Goal: Task Accomplishment & Management: Complete application form

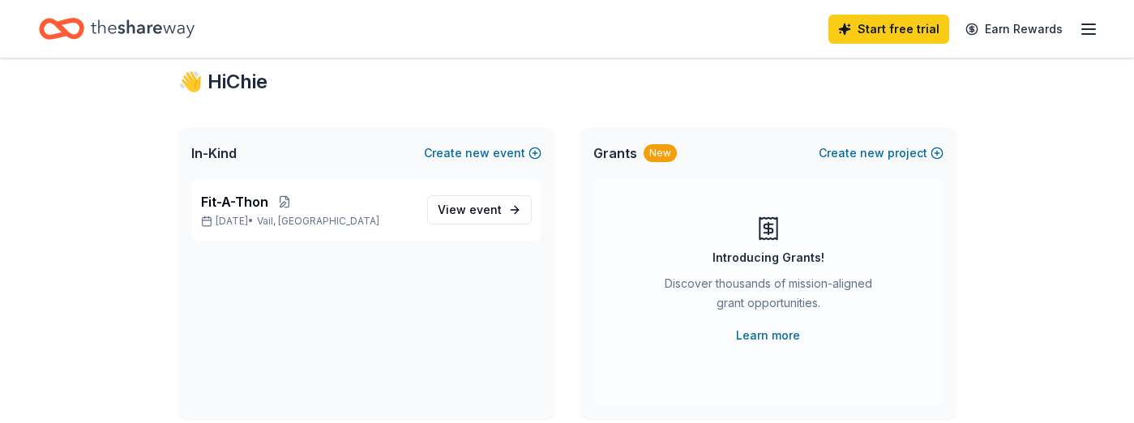
scroll to position [41, 0]
click at [534, 152] on button "Create new event" at bounding box center [483, 153] width 118 height 19
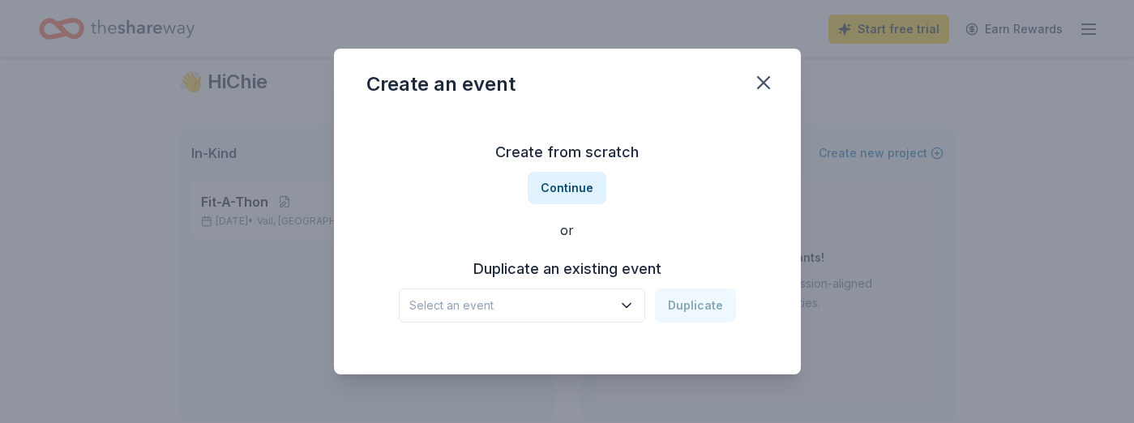
click at [490, 303] on span "Select an event" at bounding box center [510, 305] width 203 height 19
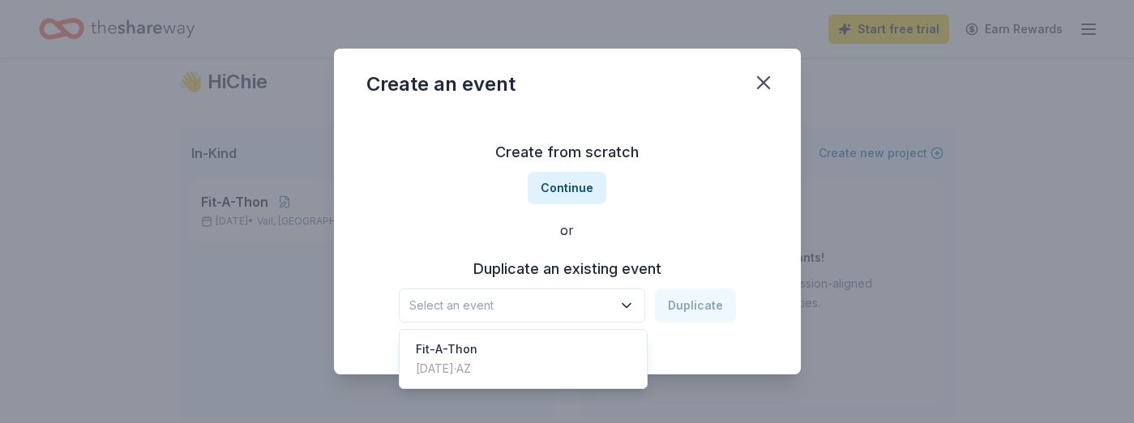
click at [585, 311] on span "Select an event" at bounding box center [510, 305] width 203 height 19
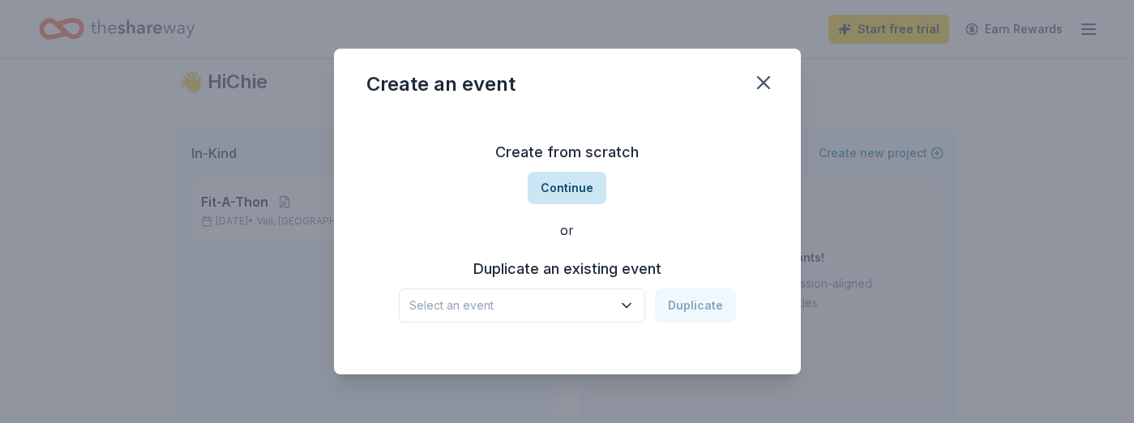
click at [585, 186] on button "Continue" at bounding box center [567, 188] width 79 height 32
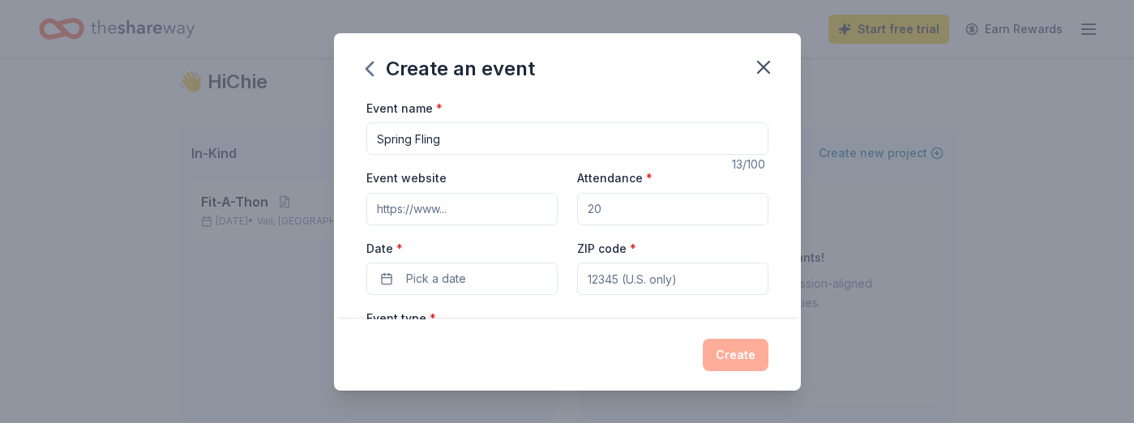
type input "Spring Fling"
click at [633, 210] on input "Attendance *" at bounding box center [672, 209] width 191 height 32
type input "5"
type input "500"
click at [499, 277] on button "Pick a date" at bounding box center [461, 279] width 191 height 32
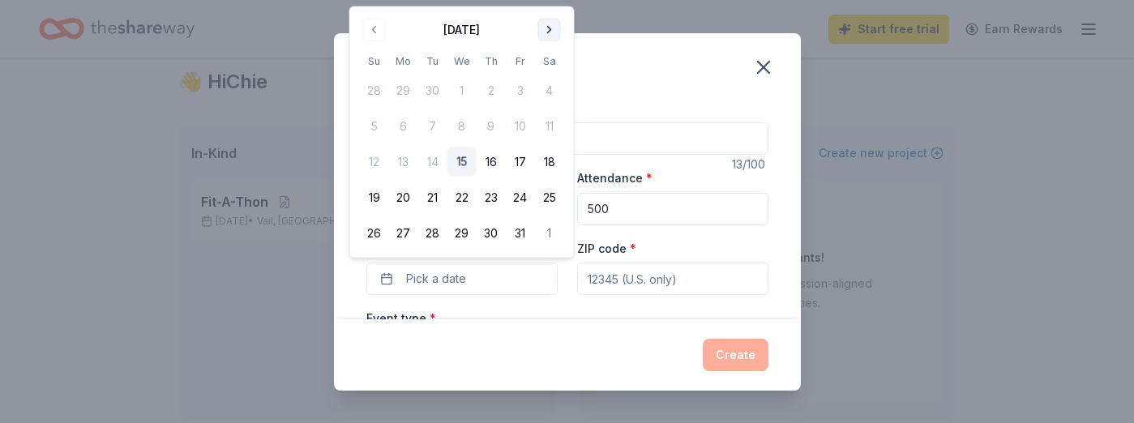
click at [545, 24] on button "Go to next month" at bounding box center [549, 30] width 23 height 23
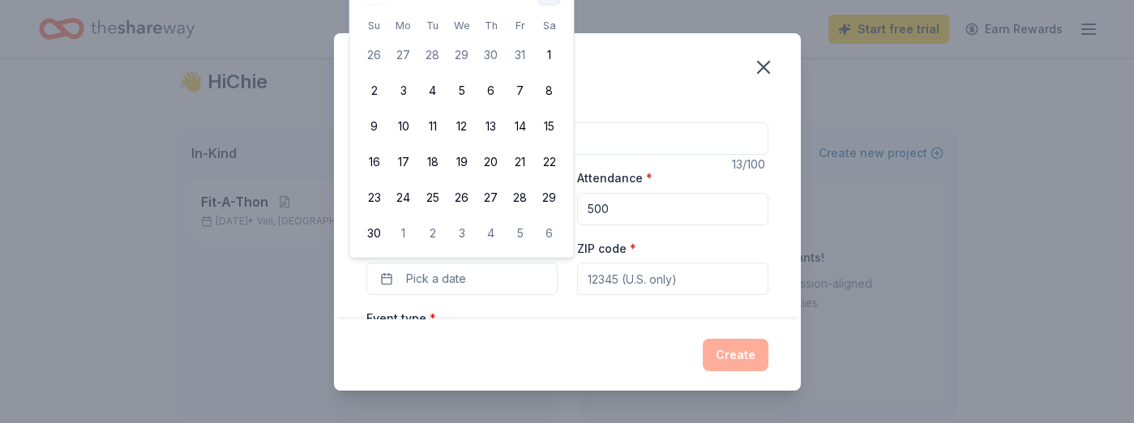
click at [545, 25] on th "Sa" at bounding box center [549, 25] width 29 height 17
click at [742, 57] on div "Create an event" at bounding box center [567, 65] width 467 height 65
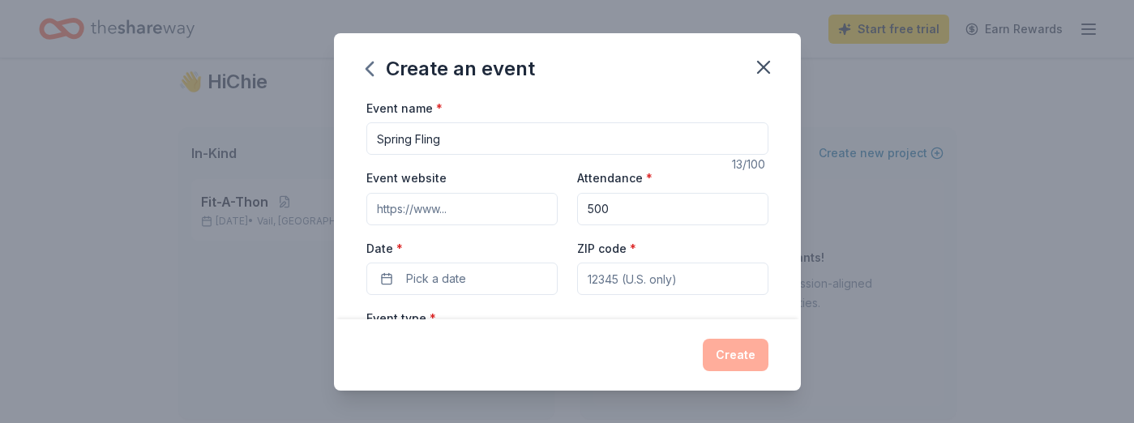
click at [499, 215] on input "Event website" at bounding box center [461, 209] width 191 height 32
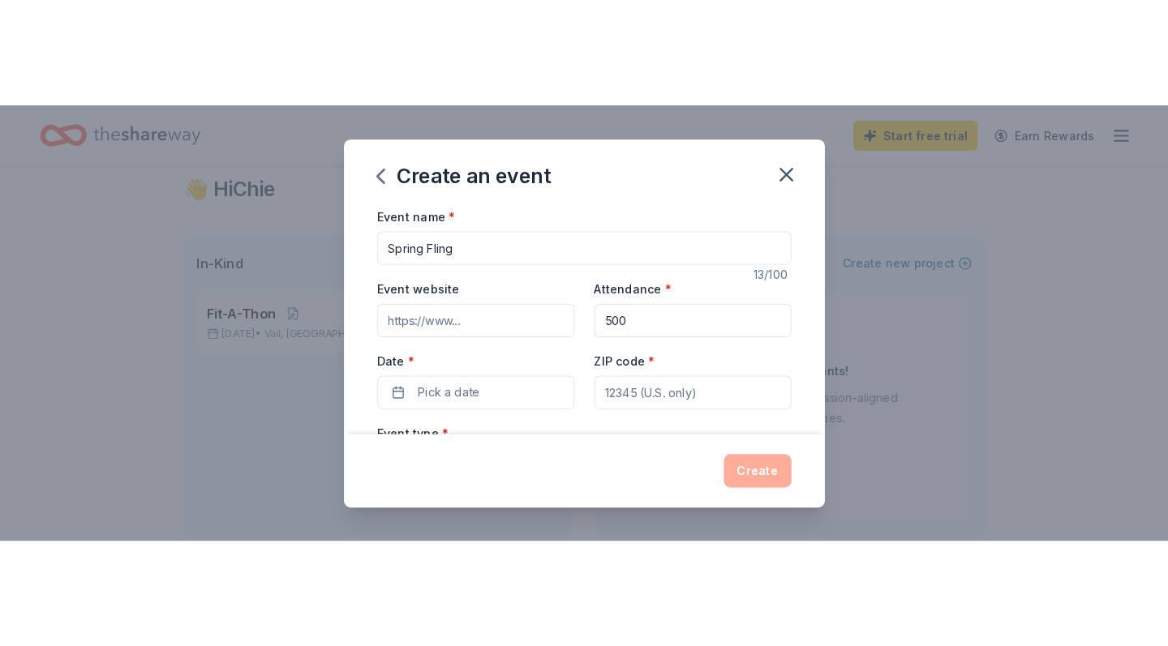
scroll to position [0, 0]
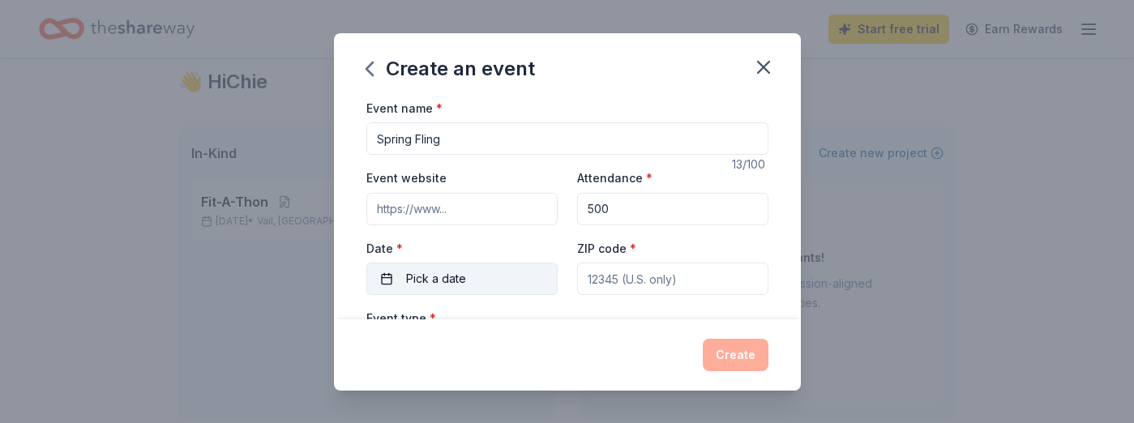
click at [434, 284] on span "Pick a date" at bounding box center [436, 278] width 60 height 19
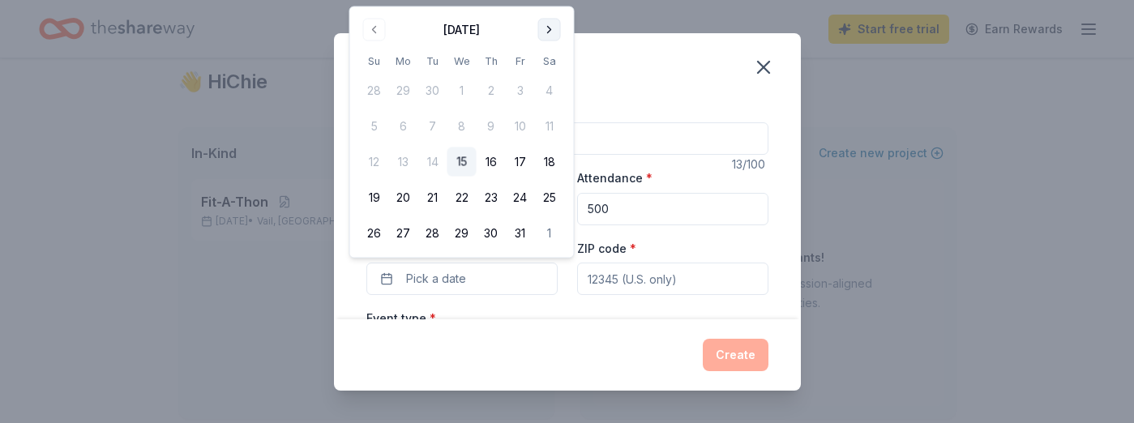
click at [552, 23] on button "Go to next month" at bounding box center [549, 30] width 23 height 23
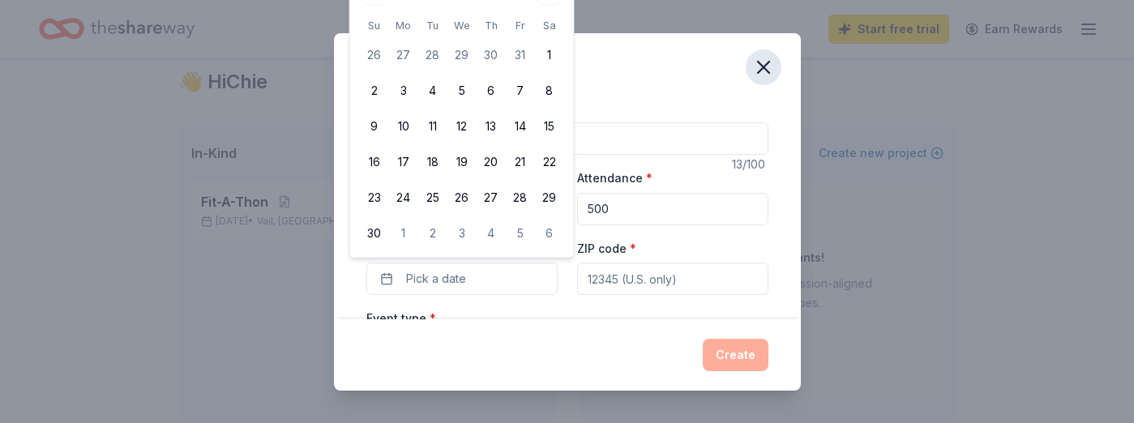
click at [761, 66] on icon "button" at bounding box center [763, 67] width 23 height 23
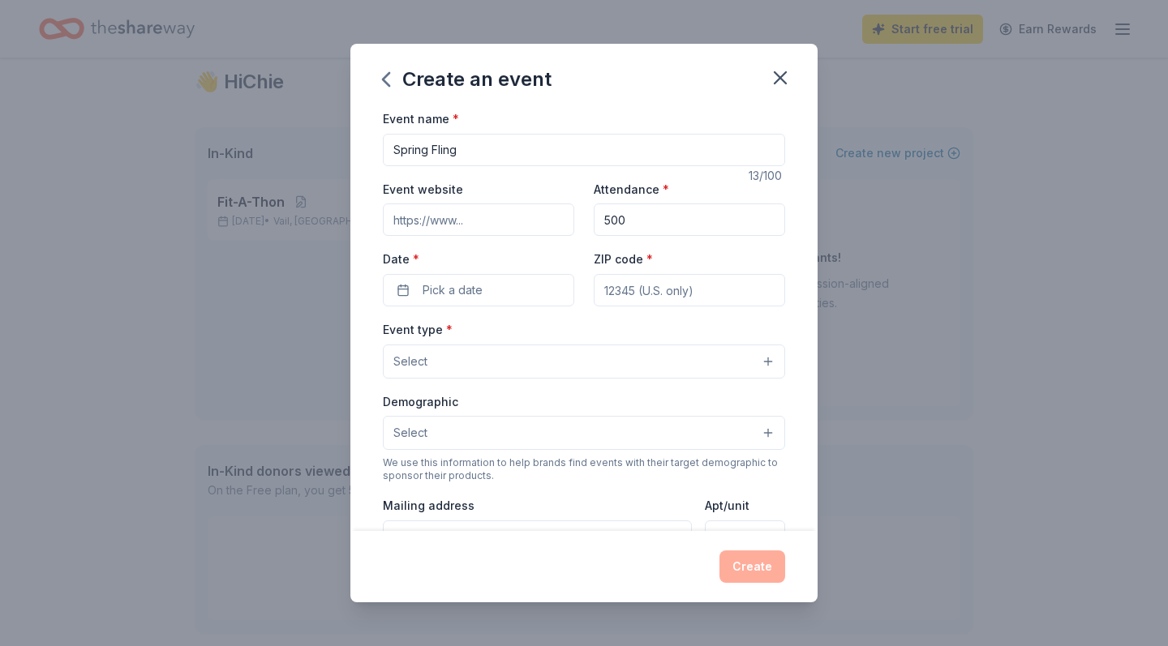
click at [478, 216] on input "Event website" at bounding box center [478, 220] width 191 height 32
click at [461, 304] on button "Pick a date" at bounding box center [478, 290] width 191 height 32
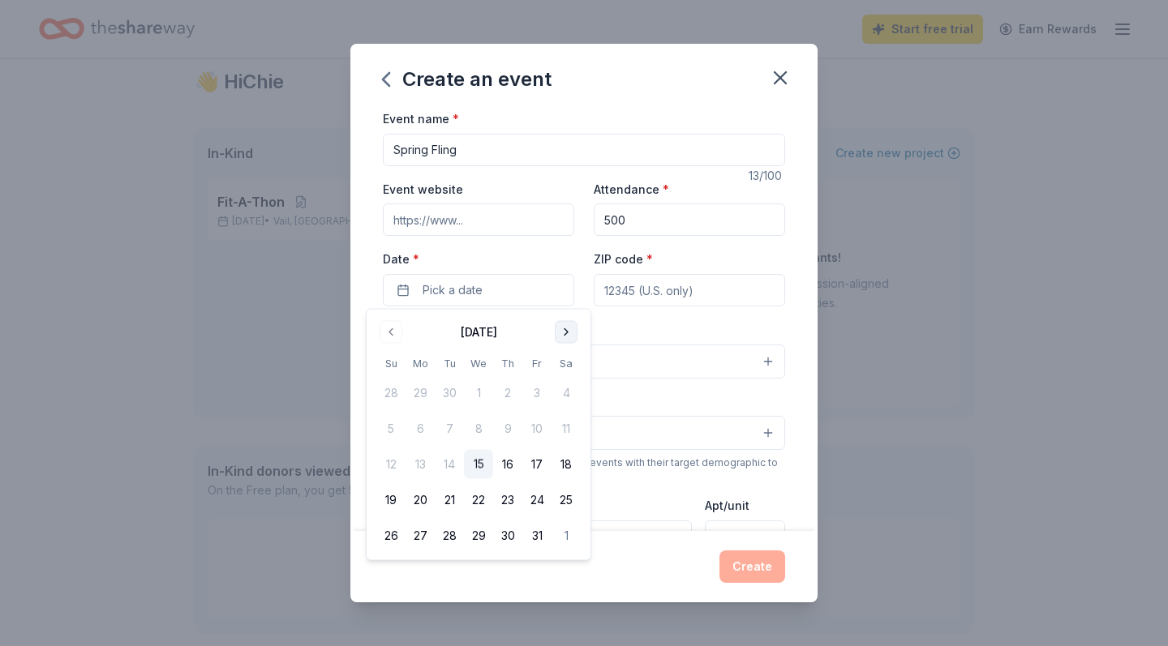
click at [565, 333] on button "Go to next month" at bounding box center [566, 332] width 23 height 23
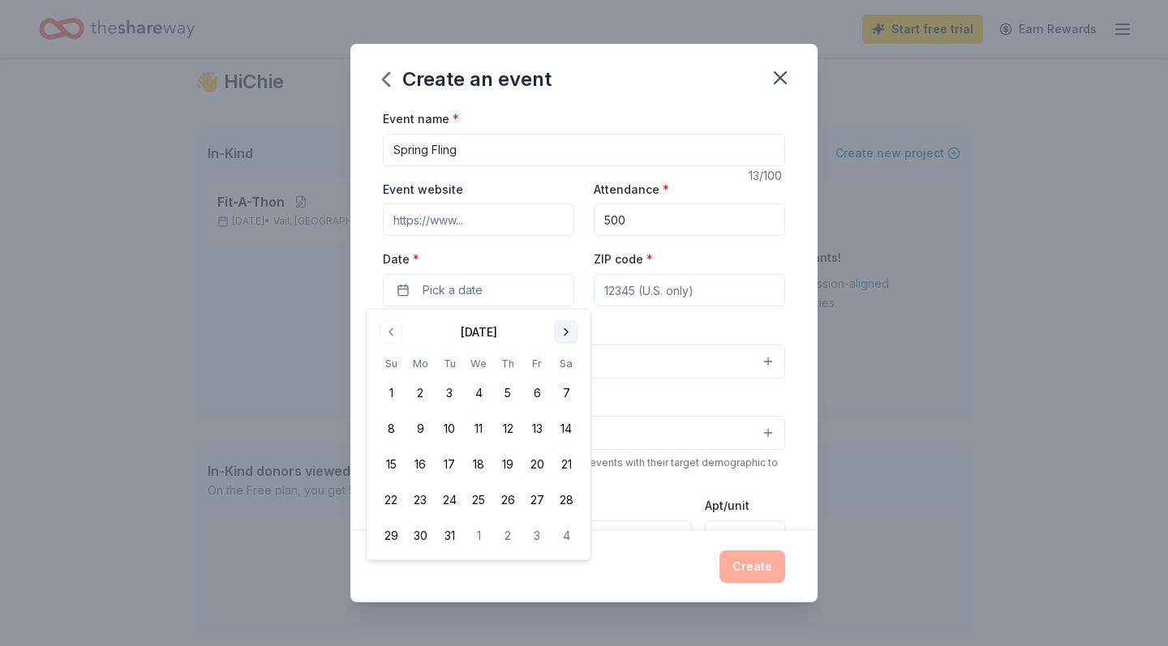
click at [565, 333] on button "Go to next month" at bounding box center [566, 332] width 23 height 23
click at [534, 422] on button "10" at bounding box center [536, 428] width 29 height 29
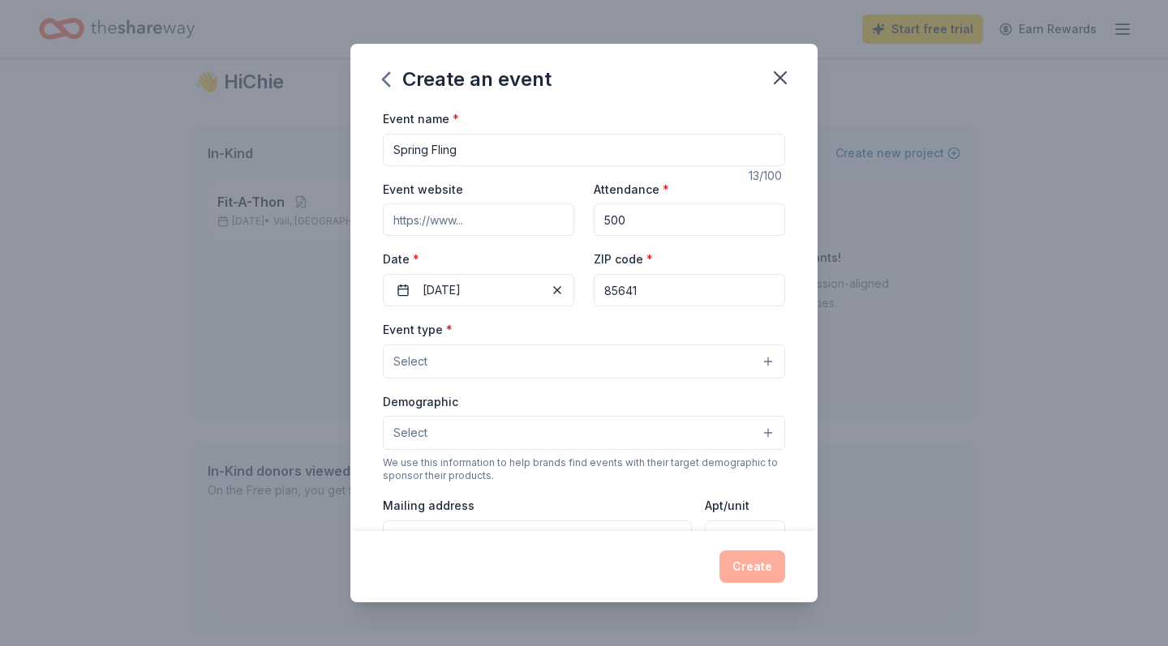
type input "85641"
click at [625, 358] on button "Select" at bounding box center [584, 362] width 402 height 34
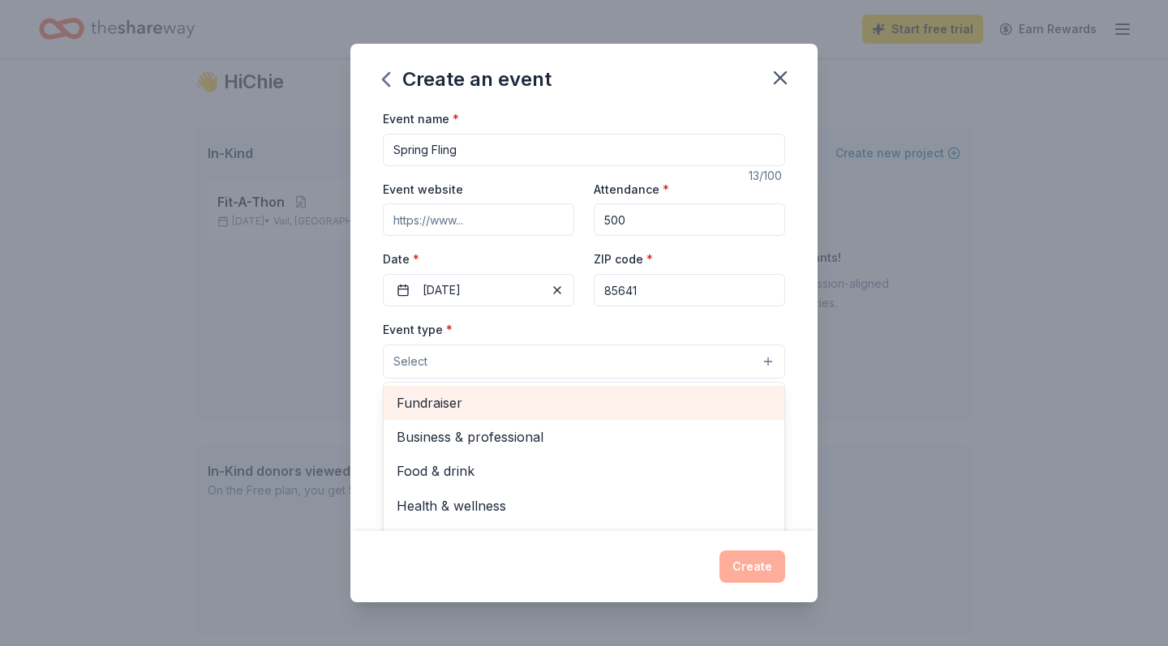
click at [621, 395] on span "Fundraiser" at bounding box center [583, 402] width 375 height 21
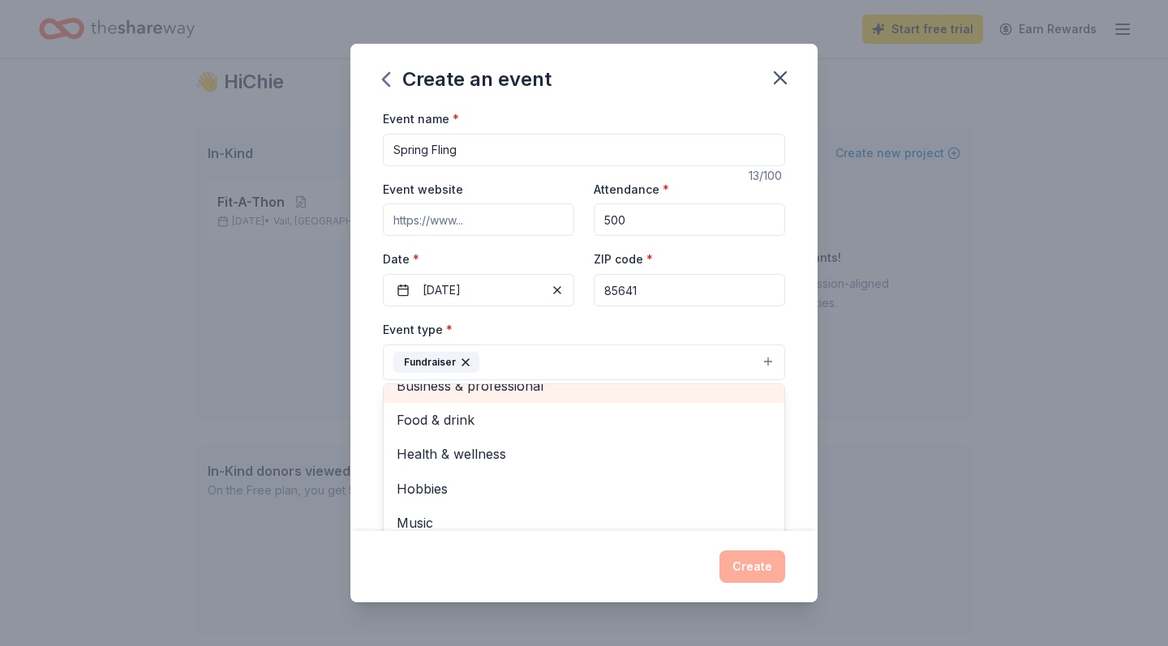
scroll to position [18, 0]
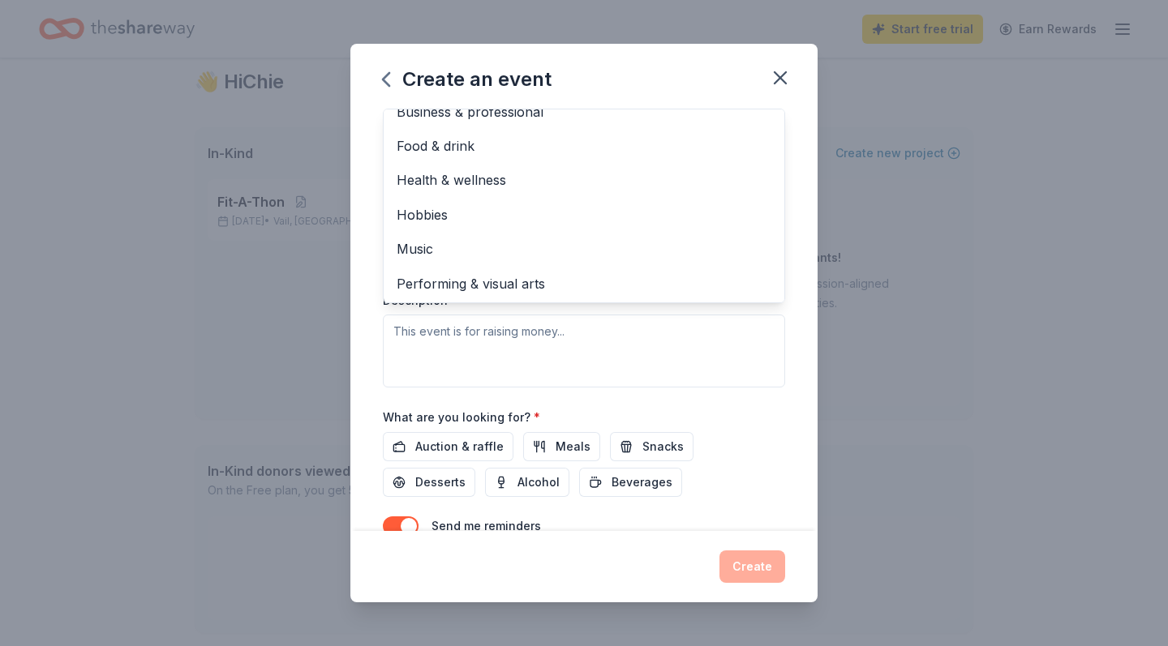
click at [780, 372] on div "Event type * Fundraiser Business & professional Food & drink Health & wellness …" at bounding box center [584, 216] width 402 height 343
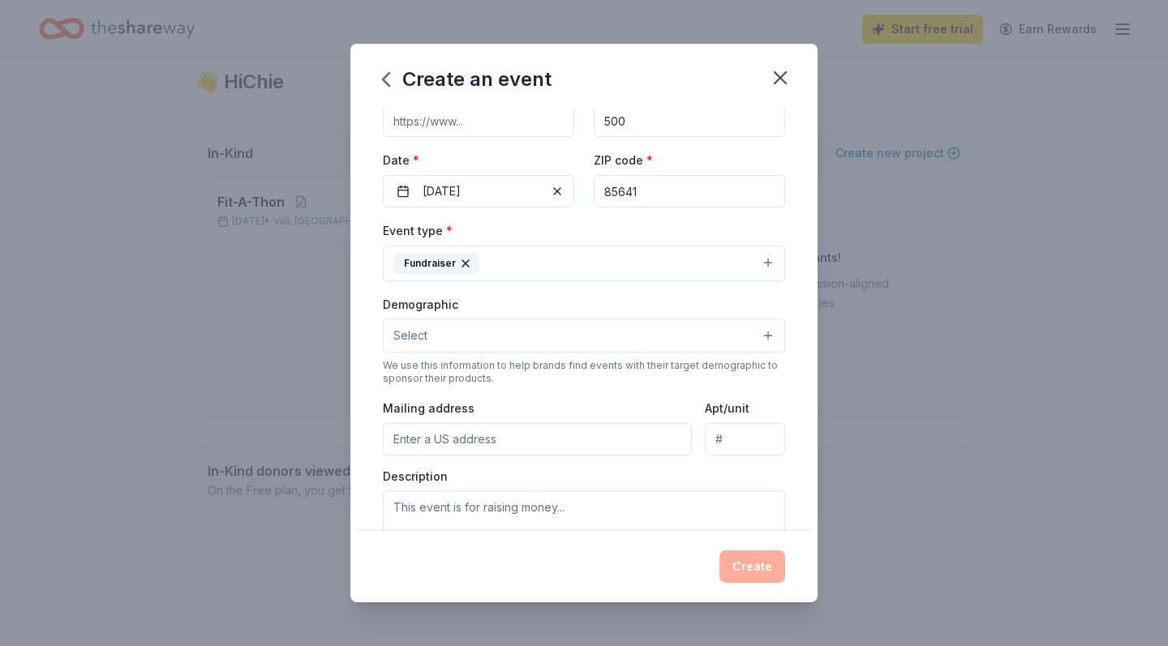
scroll to position [114, 0]
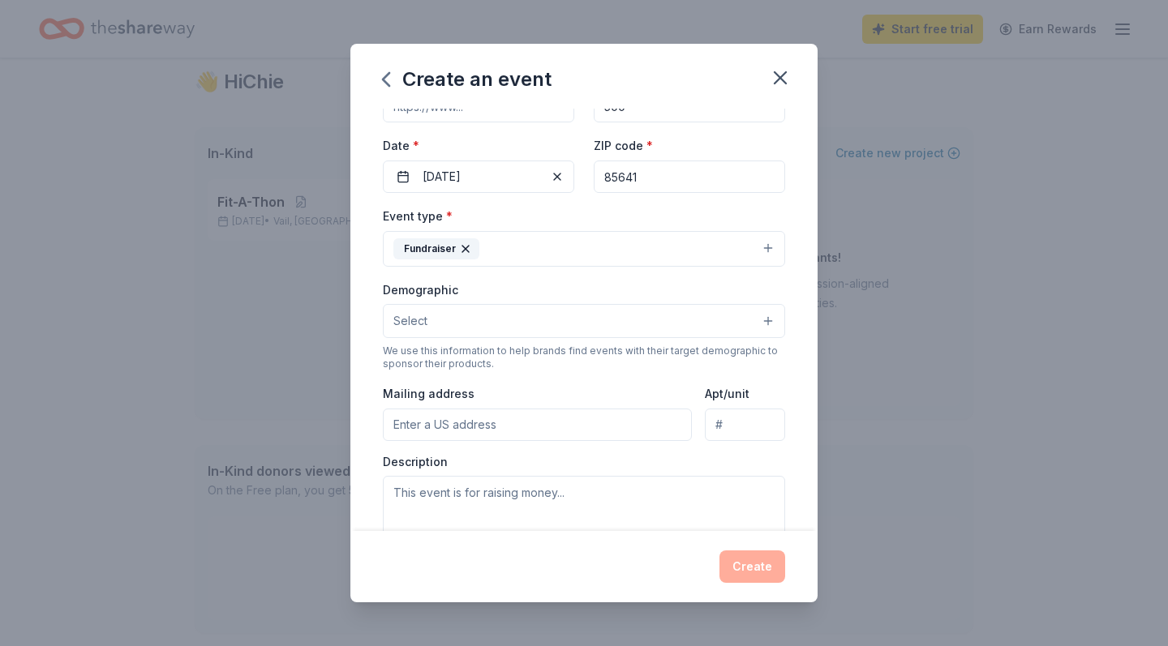
click at [521, 331] on button "Select" at bounding box center [584, 321] width 402 height 34
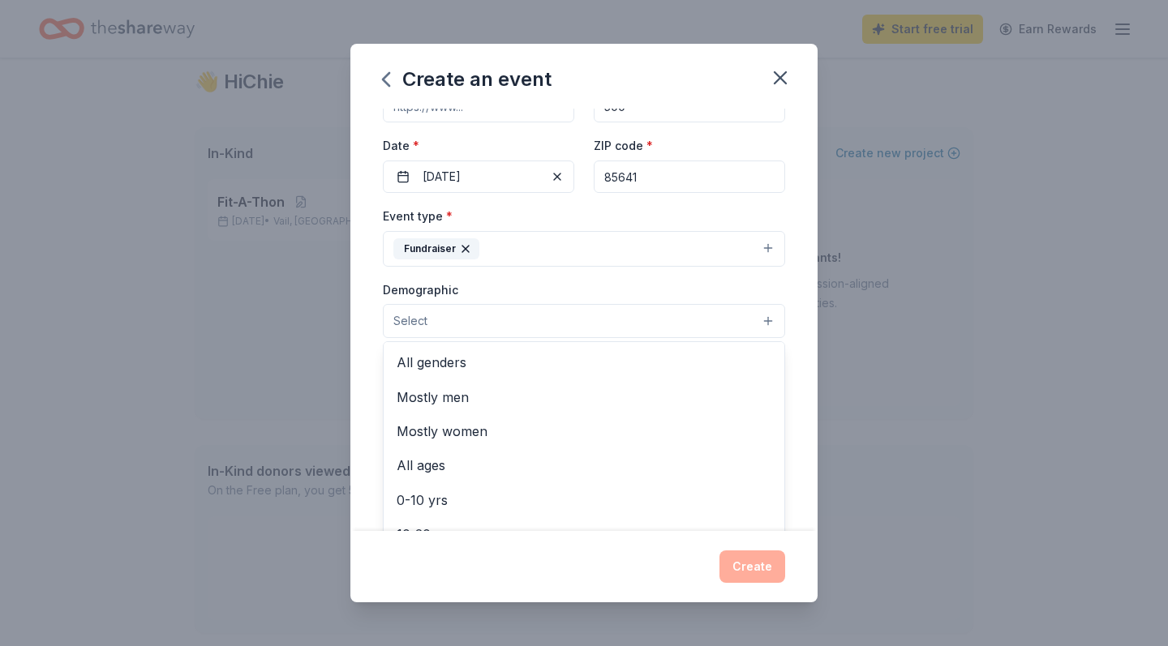
scroll to position [0, 0]
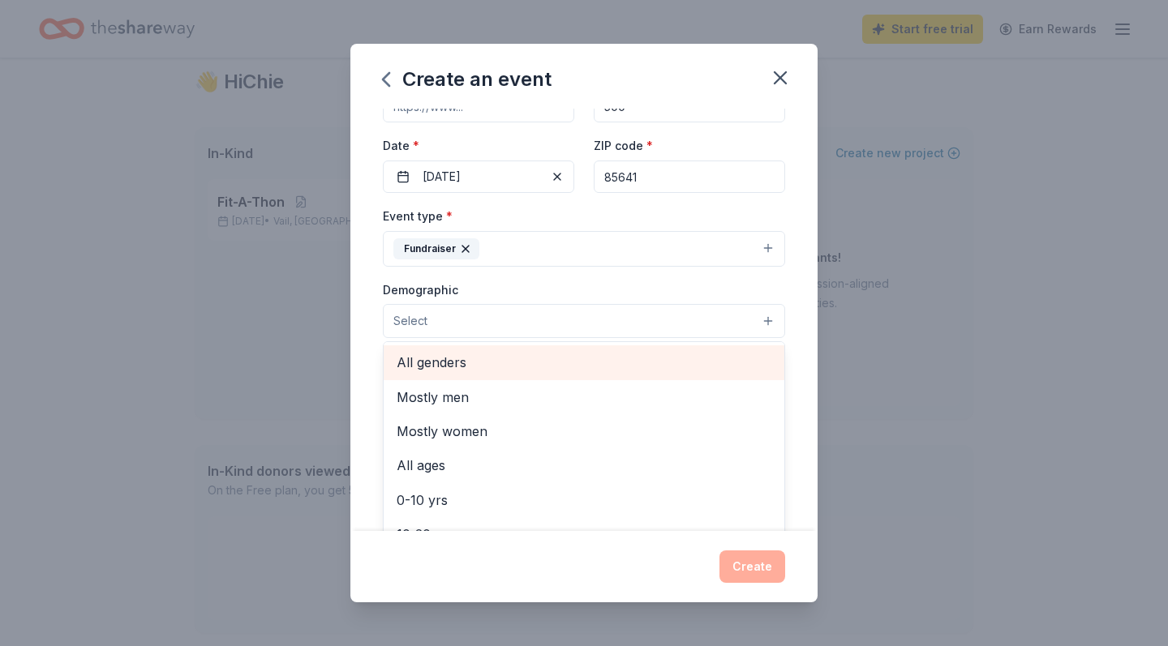
click at [479, 362] on span "All genders" at bounding box center [583, 362] width 375 height 21
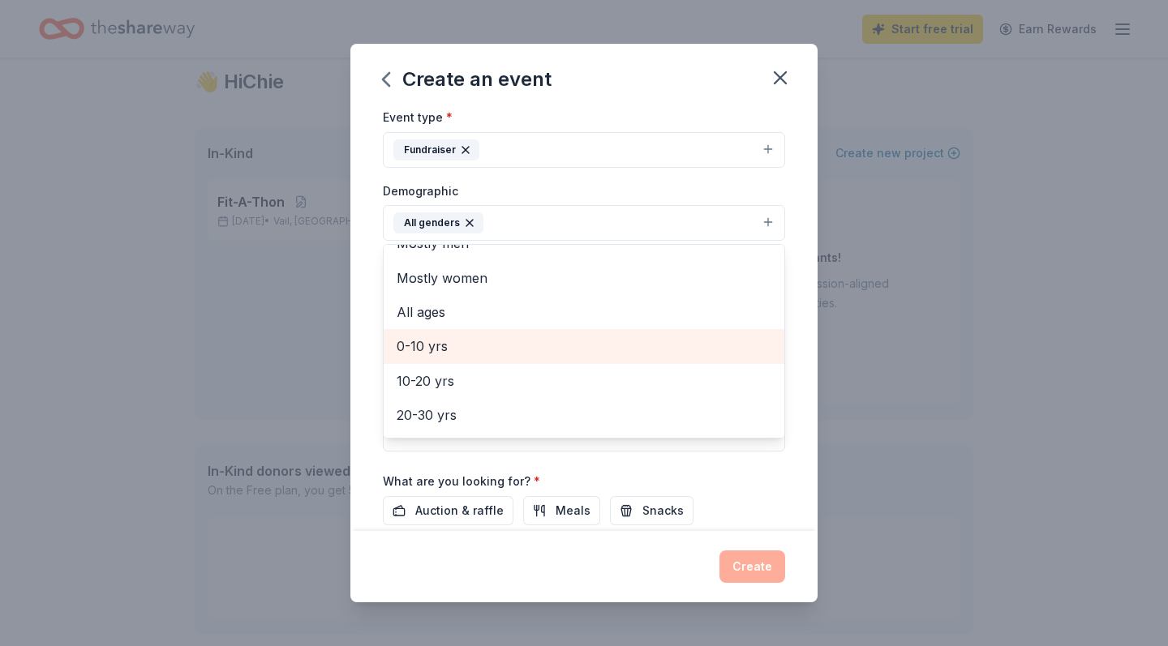
scroll to position [24, 0]
click at [478, 337] on span "0-10 yrs" at bounding box center [583, 344] width 375 height 21
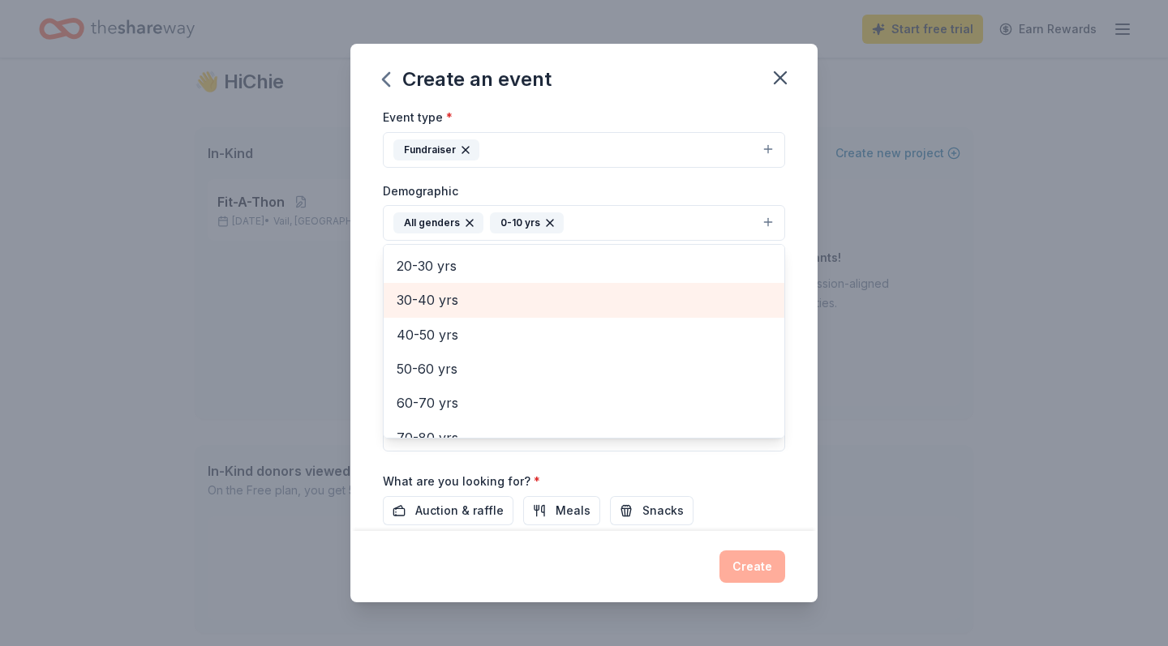
scroll to position [121, 0]
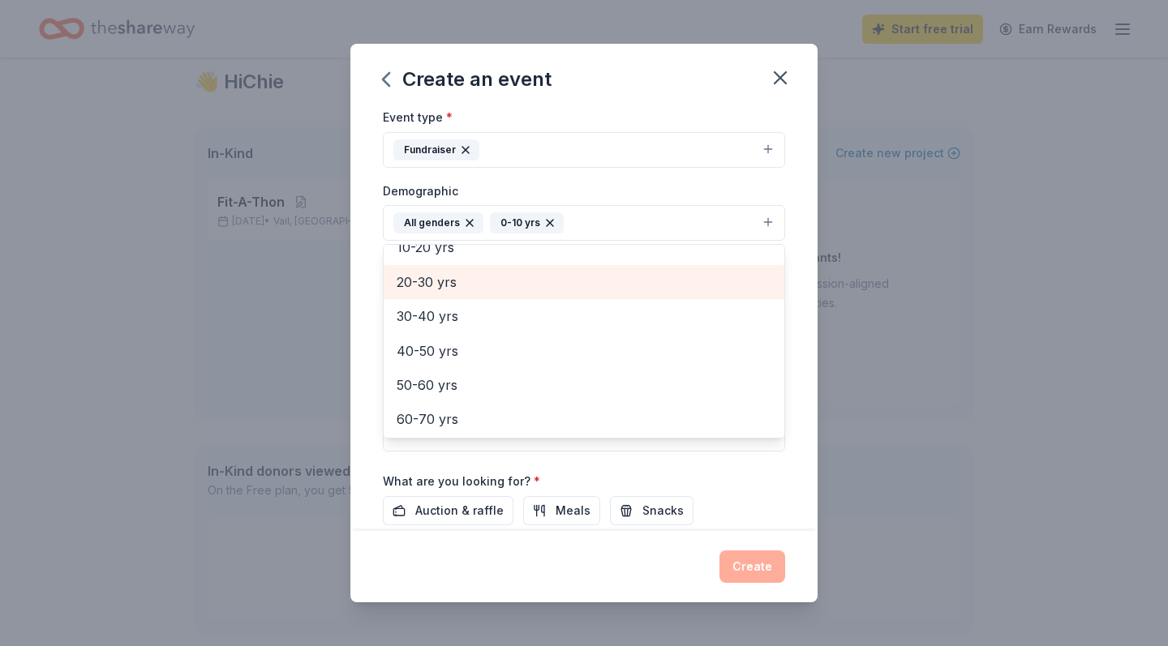
click at [438, 279] on span "20-30 yrs" at bounding box center [583, 282] width 375 height 21
click at [437, 283] on span "30-40 yrs" at bounding box center [583, 282] width 375 height 21
click at [465, 276] on span "40-50 yrs" at bounding box center [583, 282] width 375 height 21
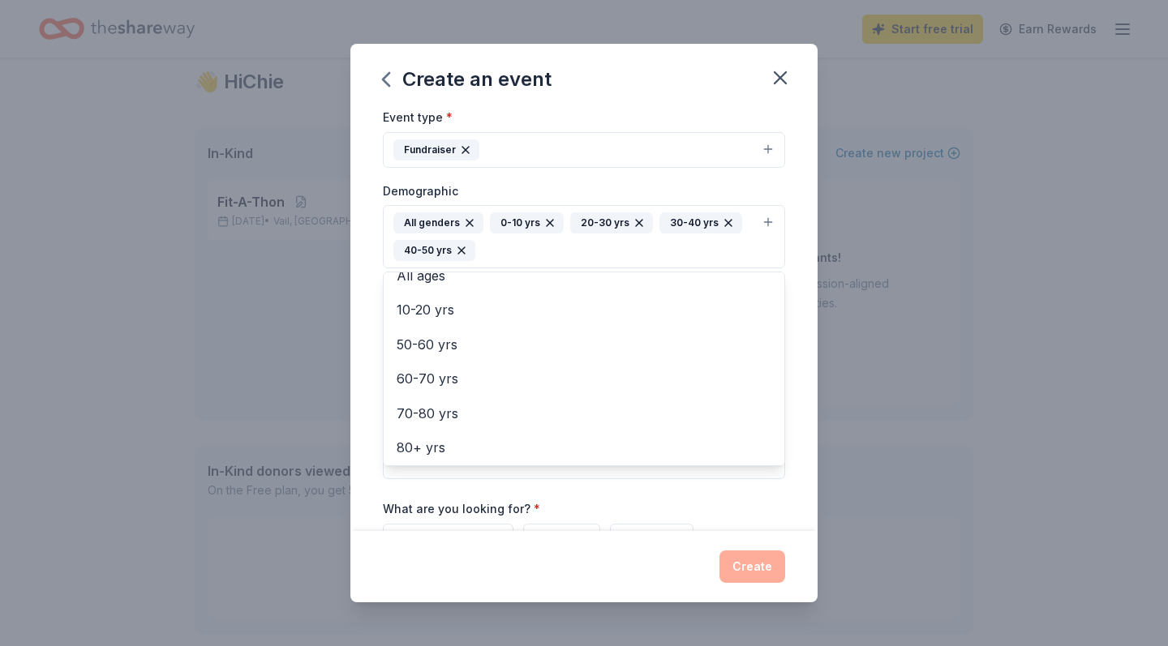
click at [798, 400] on div "Event name * Spring Fling 13 /100 Event website Attendance * 500 Date * 04/10/2…" at bounding box center [583, 320] width 467 height 422
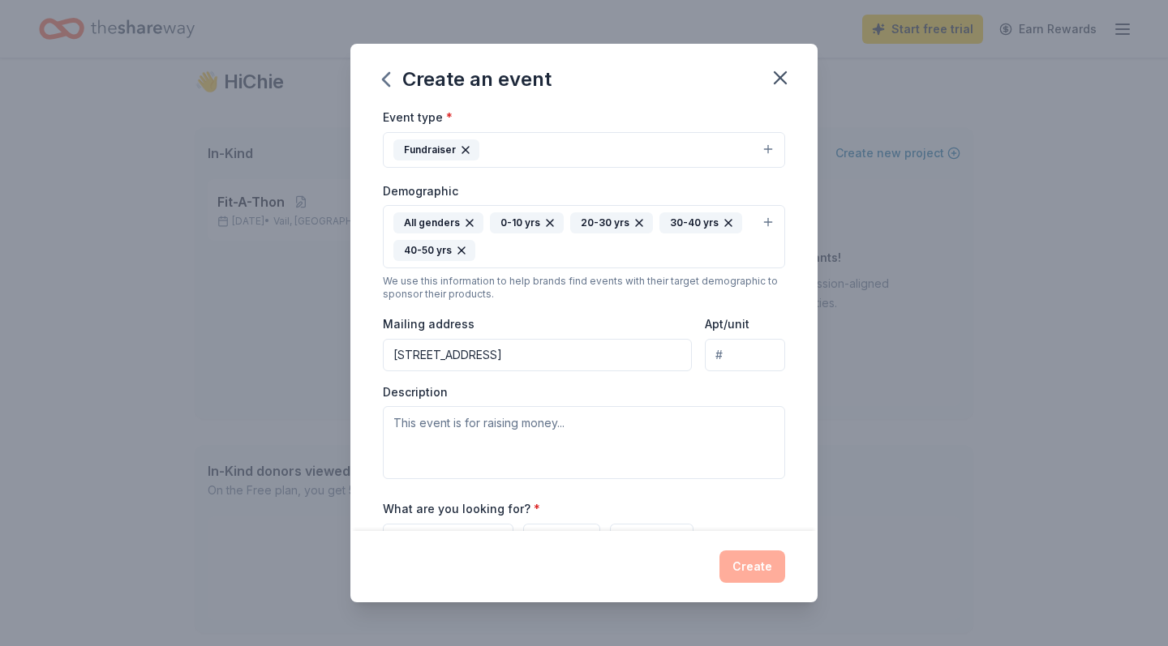
type input "13802 East Red Hawk Sky Trail, Vail, AZ, 85641"
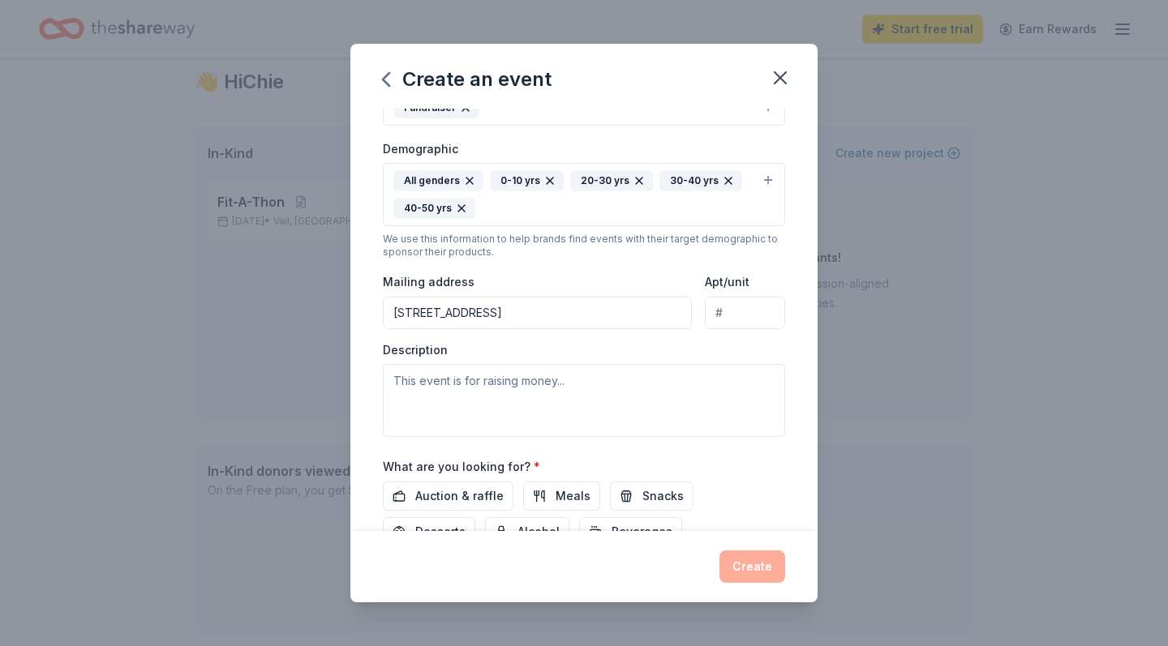
scroll to position [259, 0]
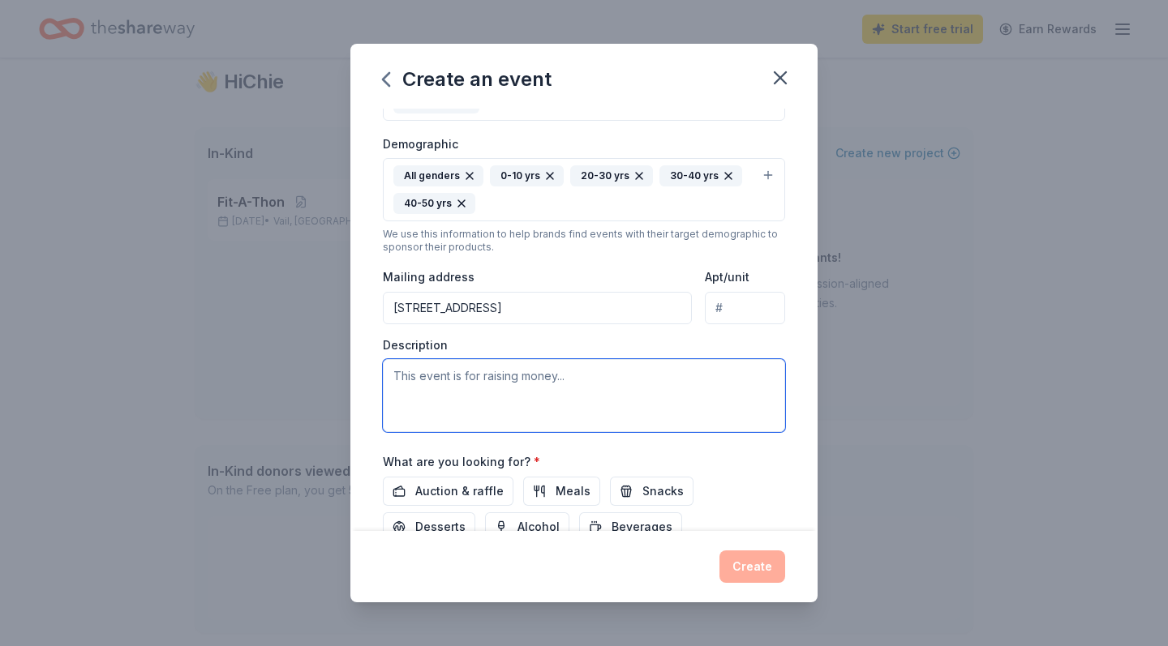
click at [565, 394] on textarea at bounding box center [584, 395] width 402 height 73
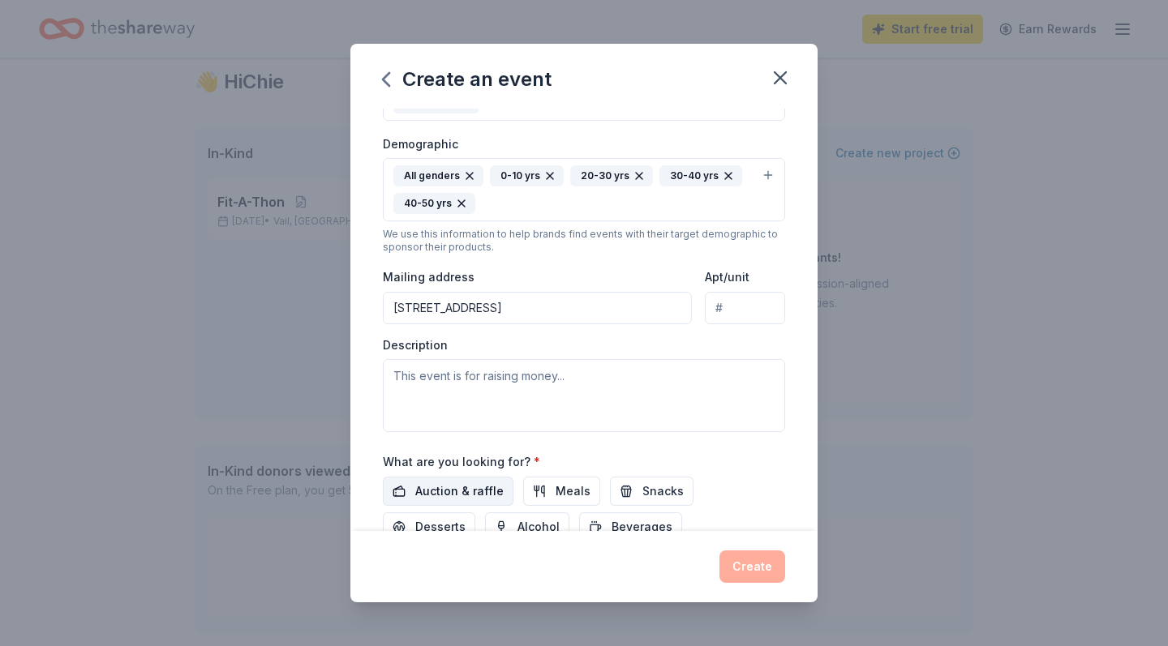
click at [475, 422] on span "Auction & raffle" at bounding box center [459, 491] width 88 height 19
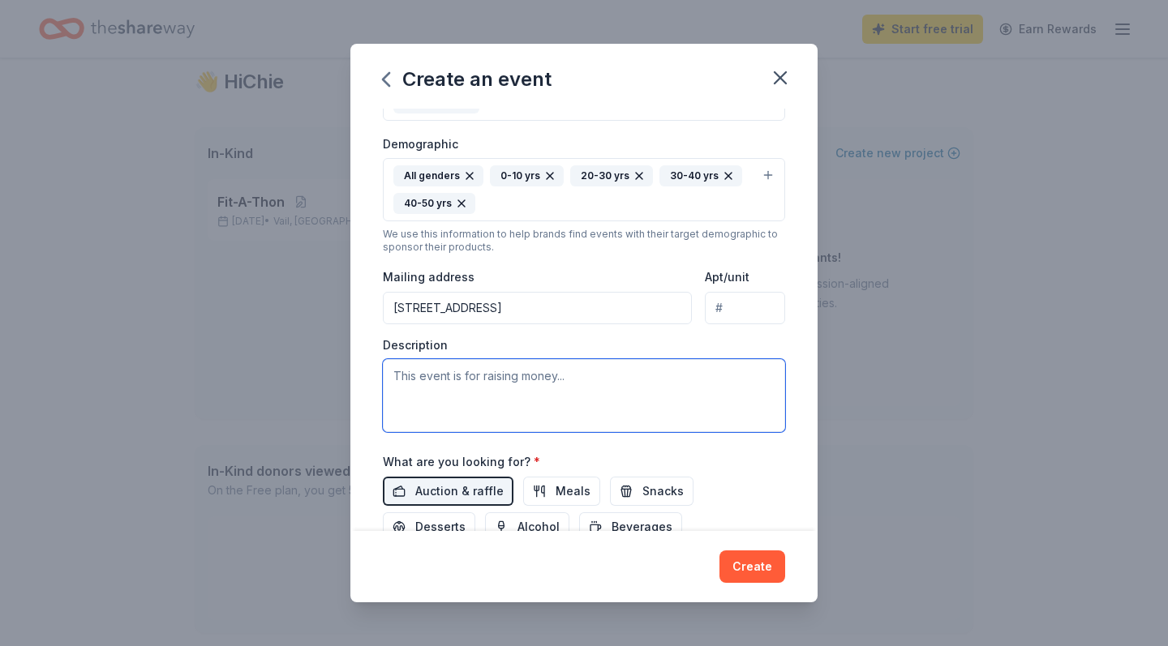
click at [474, 385] on textarea at bounding box center [584, 395] width 402 height 73
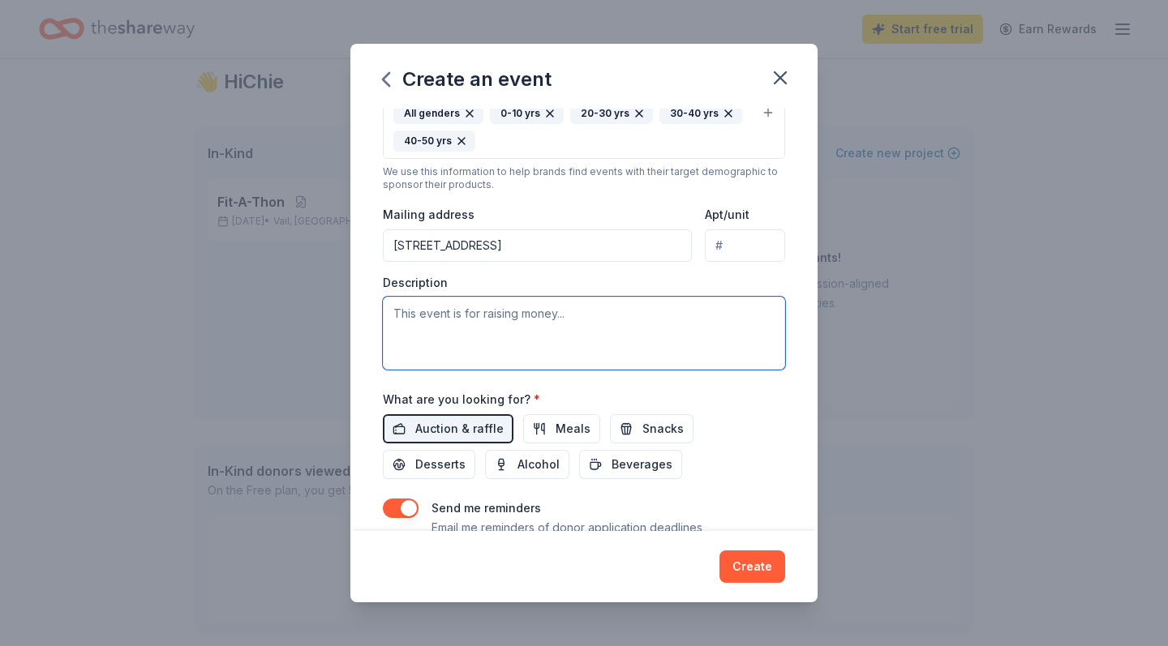
scroll to position [298, 0]
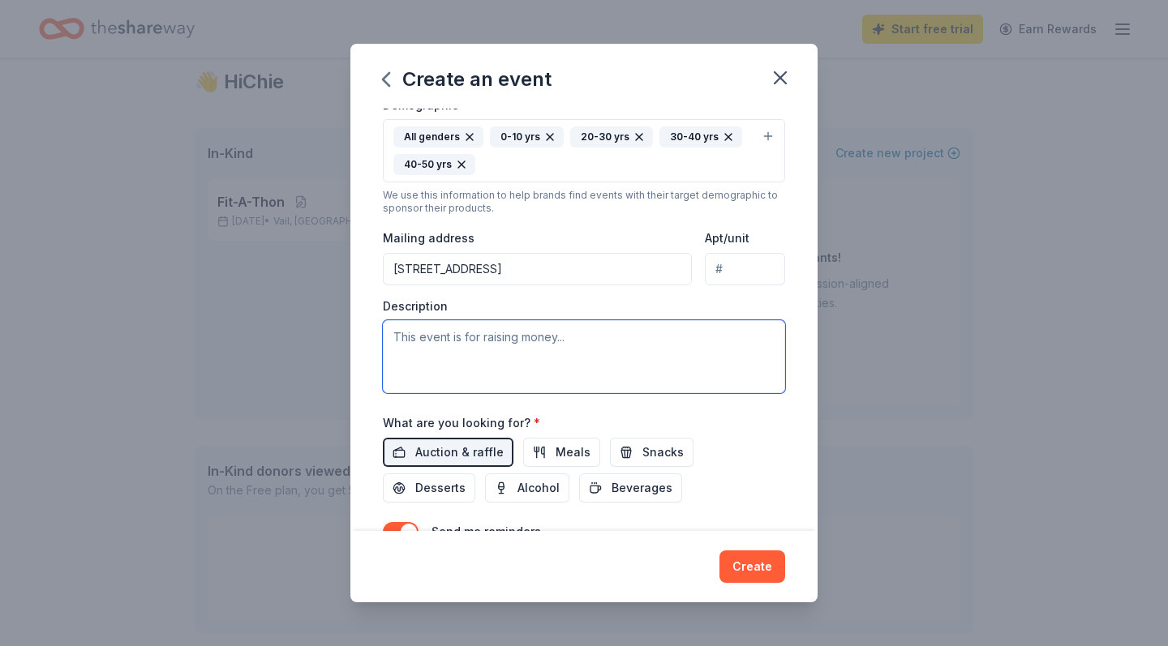
click at [475, 342] on textarea at bounding box center [584, 356] width 402 height 73
type textarea "T"
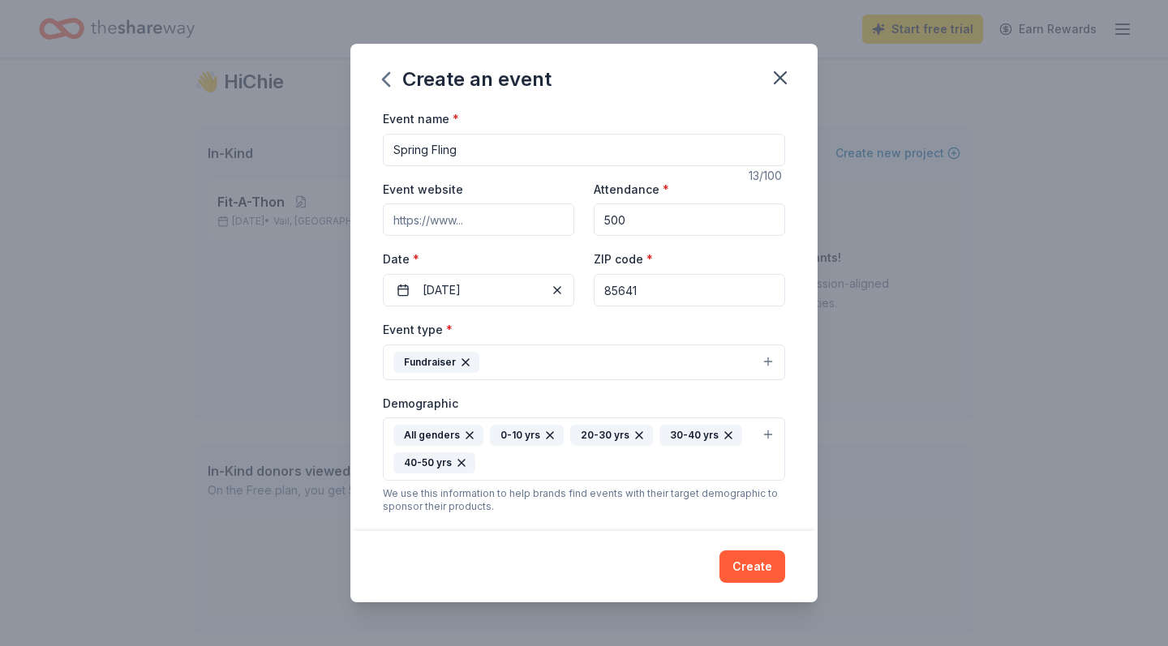
scroll to position [0, 0]
click at [479, 215] on input "Event website" at bounding box center [478, 220] width 191 height 32
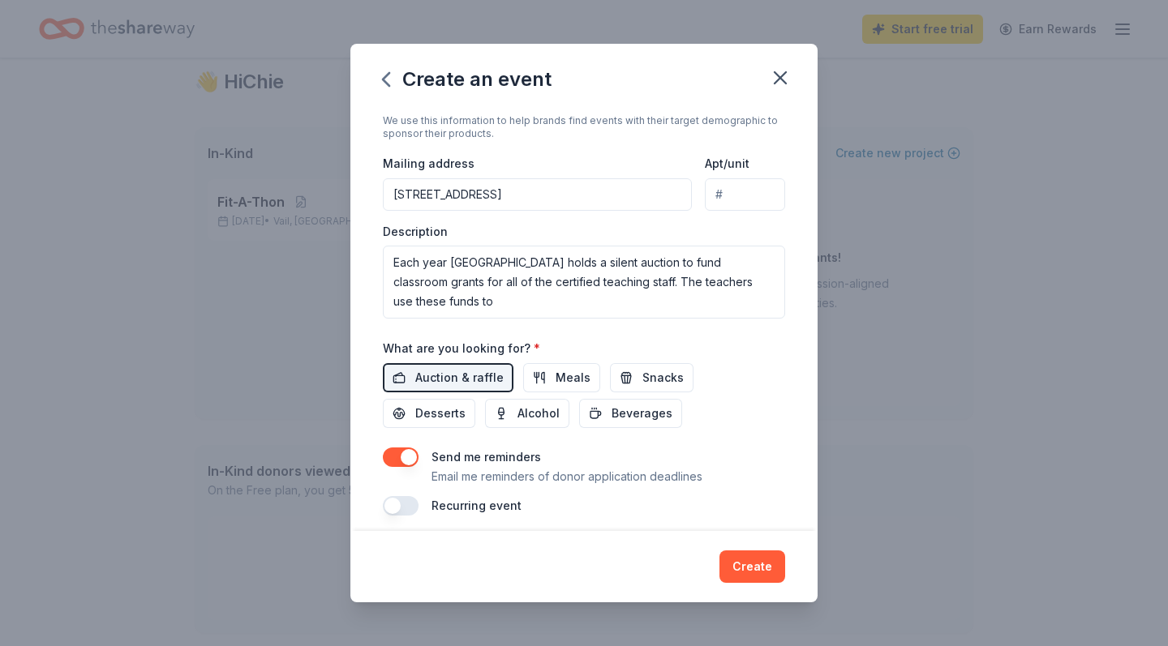
scroll to position [375, 0]
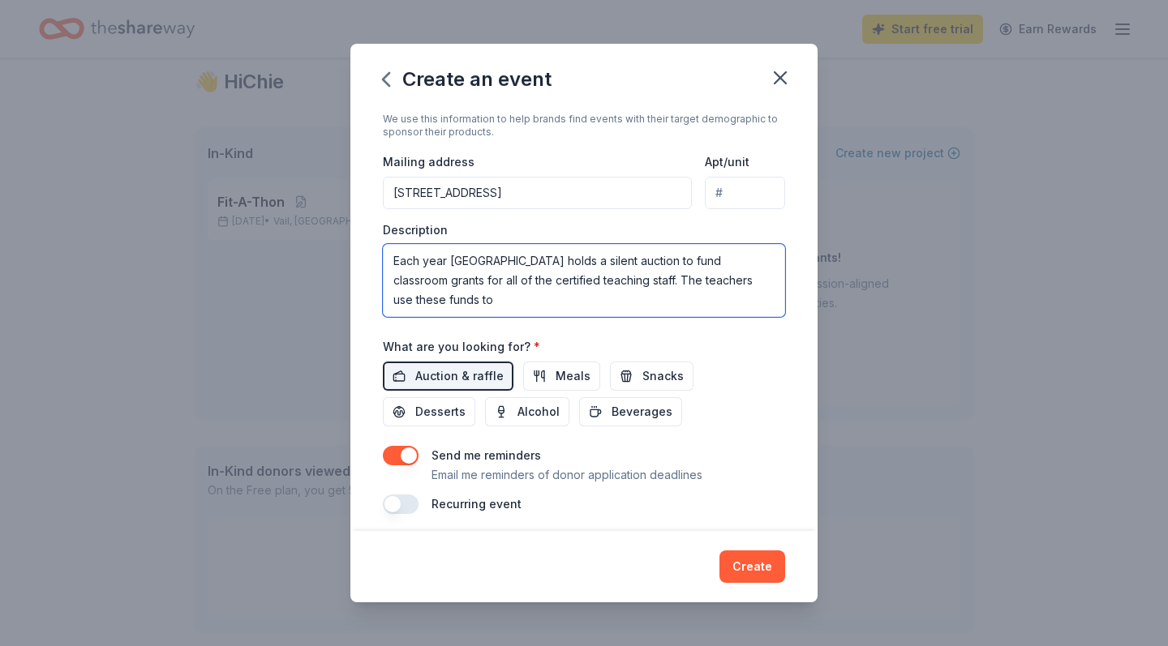
drag, startPoint x: 419, startPoint y: 278, endPoint x: 390, endPoint y: 277, distance: 29.2
click at [390, 277] on textarea "Each year Ocotillo Ridge Elementary School holds a silent auction to fund class…" at bounding box center [584, 280] width 402 height 73
click at [546, 279] on textarea "Each year Ocotillo Ridge Elementary School holds a silent auction to fund class…" at bounding box center [584, 280] width 402 height 73
drag, startPoint x: 559, startPoint y: 276, endPoint x: 538, endPoint y: 277, distance: 21.1
click at [538, 277] on textarea "Each year Ocotillo Ridge Elementary School holds a silent auction to fund class…" at bounding box center [584, 280] width 402 height 73
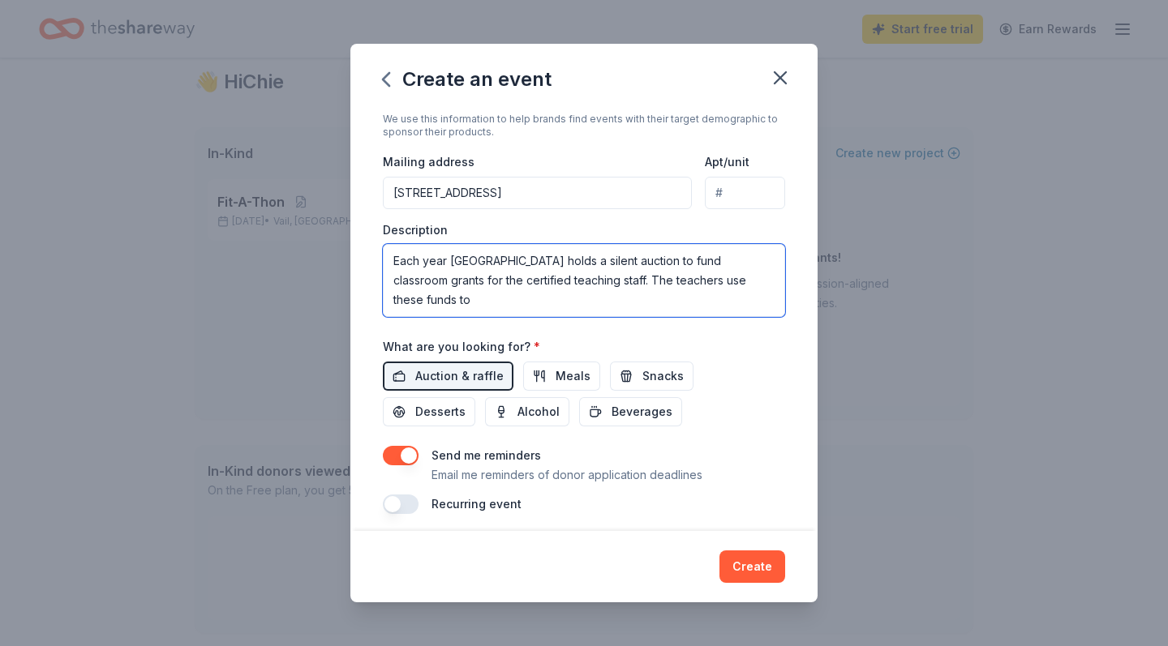
click at [520, 299] on textarea "Each year Ocotillo Ridge Elementary School holds a silent auction to fund class…" at bounding box center [584, 280] width 402 height 73
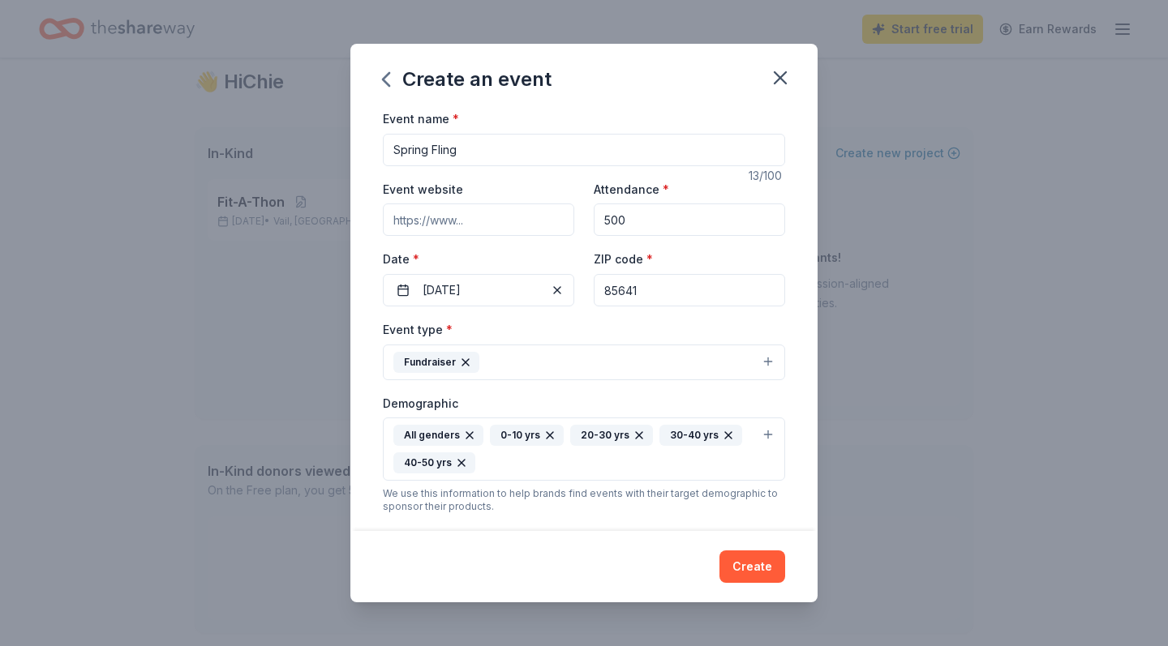
scroll to position [0, 0]
type textarea "Each year Ocotillo Ridge Elementary School holds a silent auction to fund class…"
click at [761, 422] on button "Create" at bounding box center [752, 567] width 66 height 32
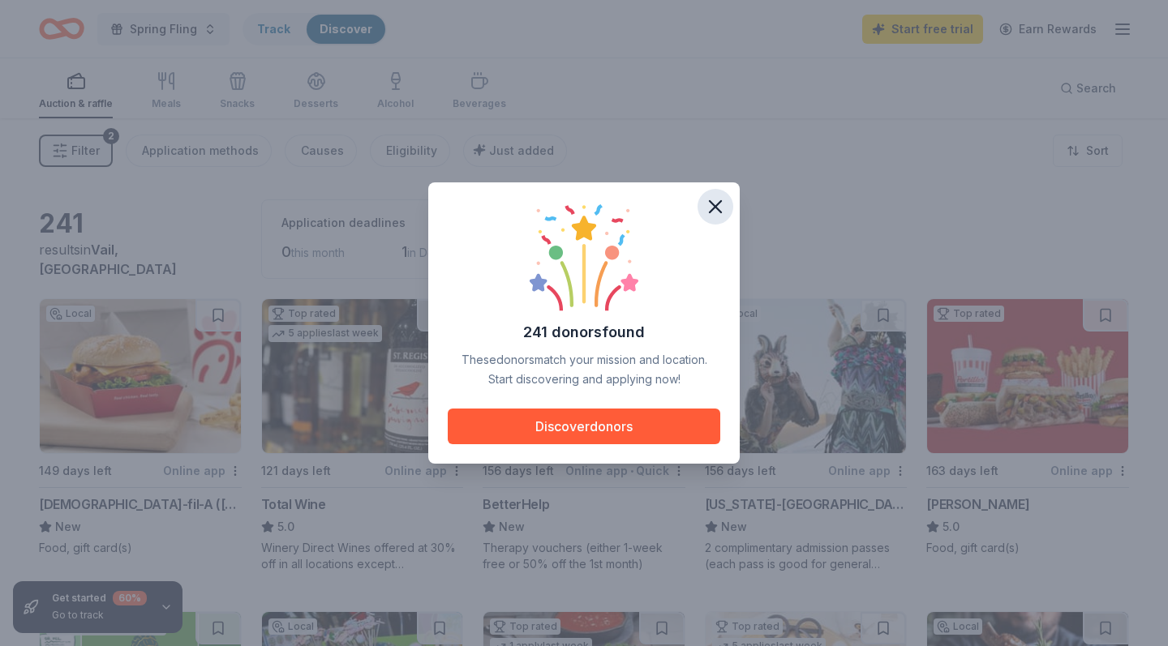
click at [719, 209] on icon "button" at bounding box center [715, 206] width 23 height 23
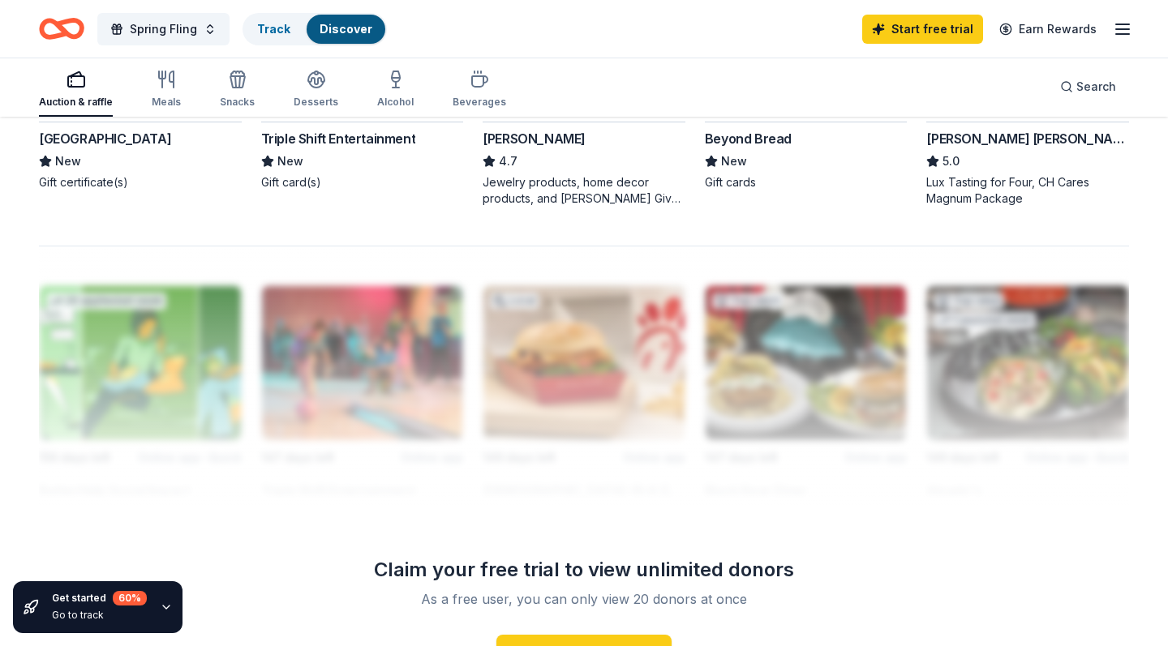
scroll to position [1112, 0]
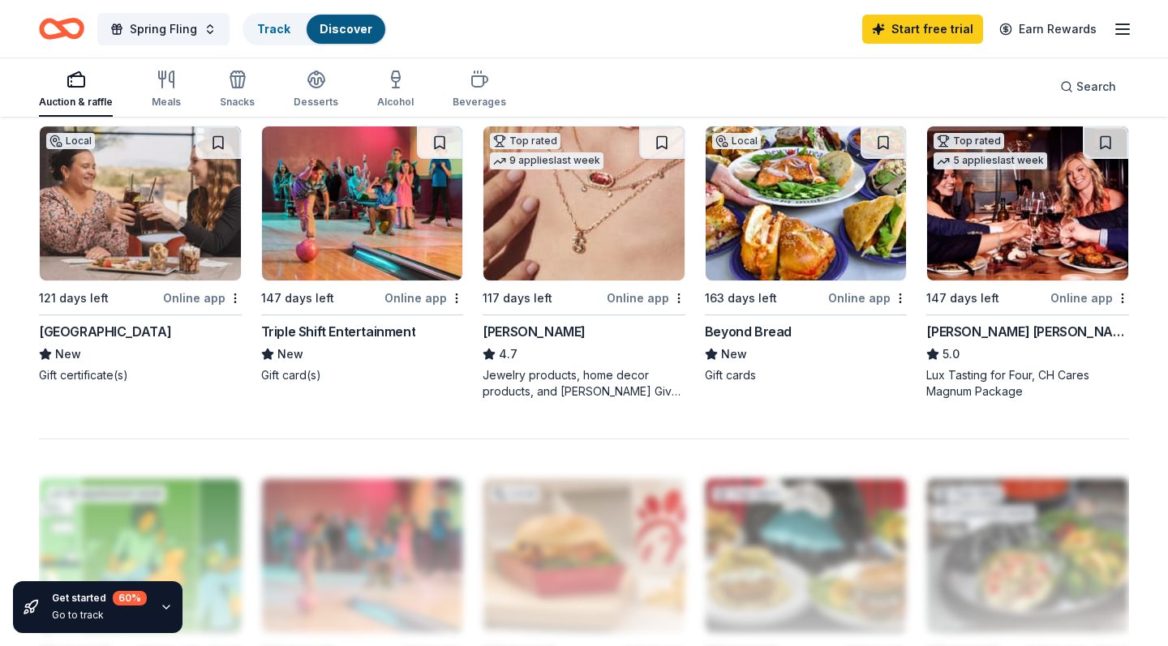
click at [873, 297] on div "Online app" at bounding box center [867, 298] width 79 height 20
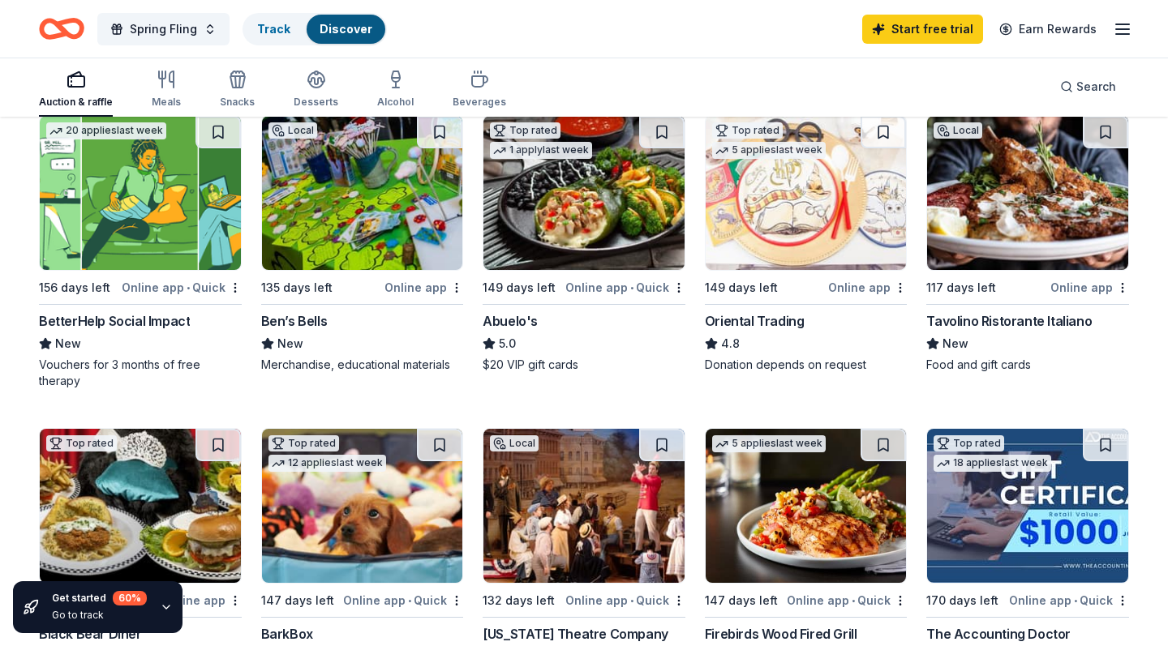
scroll to position [473, 0]
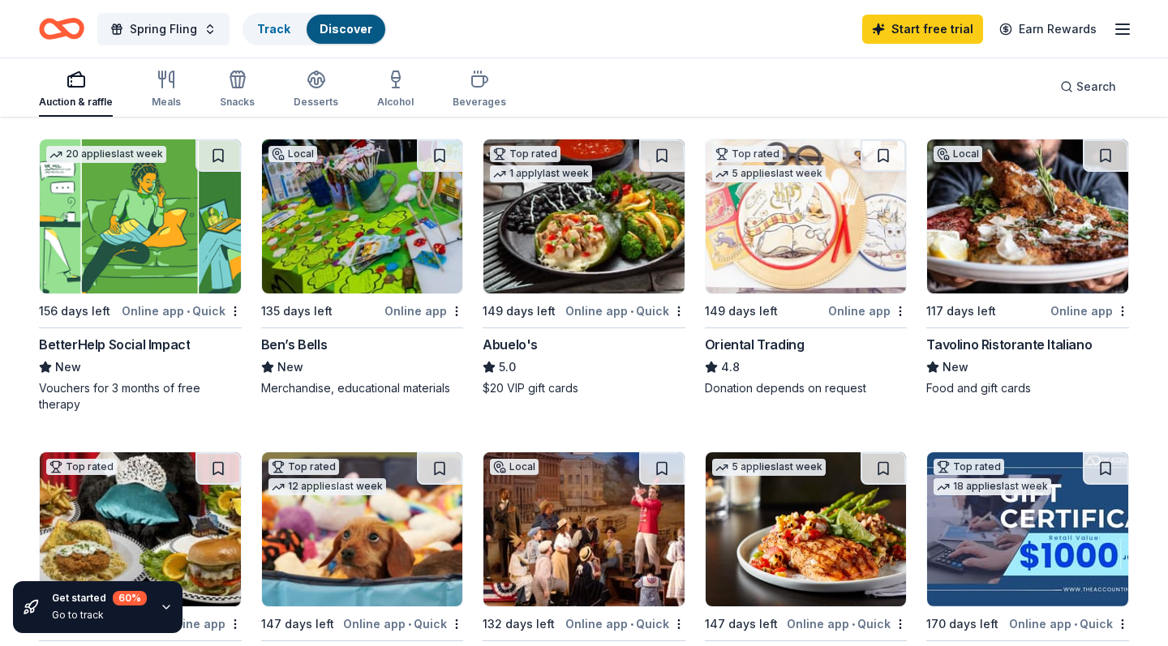
click at [812, 233] on img at bounding box center [805, 216] width 201 height 154
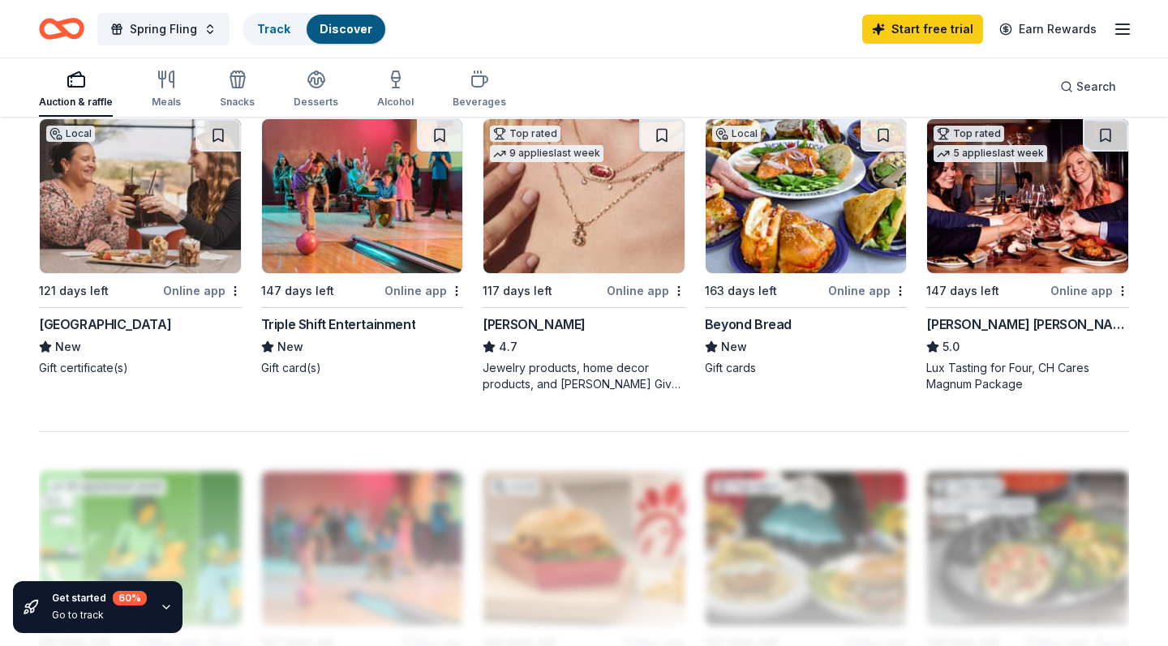
scroll to position [1101, 0]
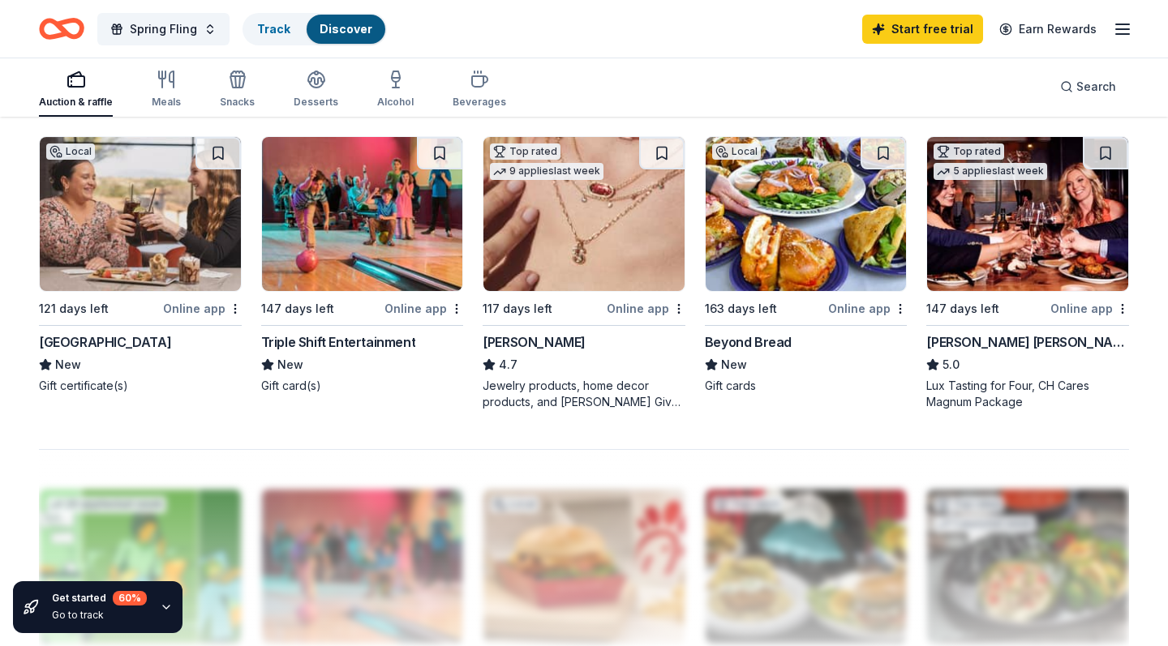
click at [308, 342] on div "Triple Shift Entertainment" at bounding box center [338, 341] width 155 height 19
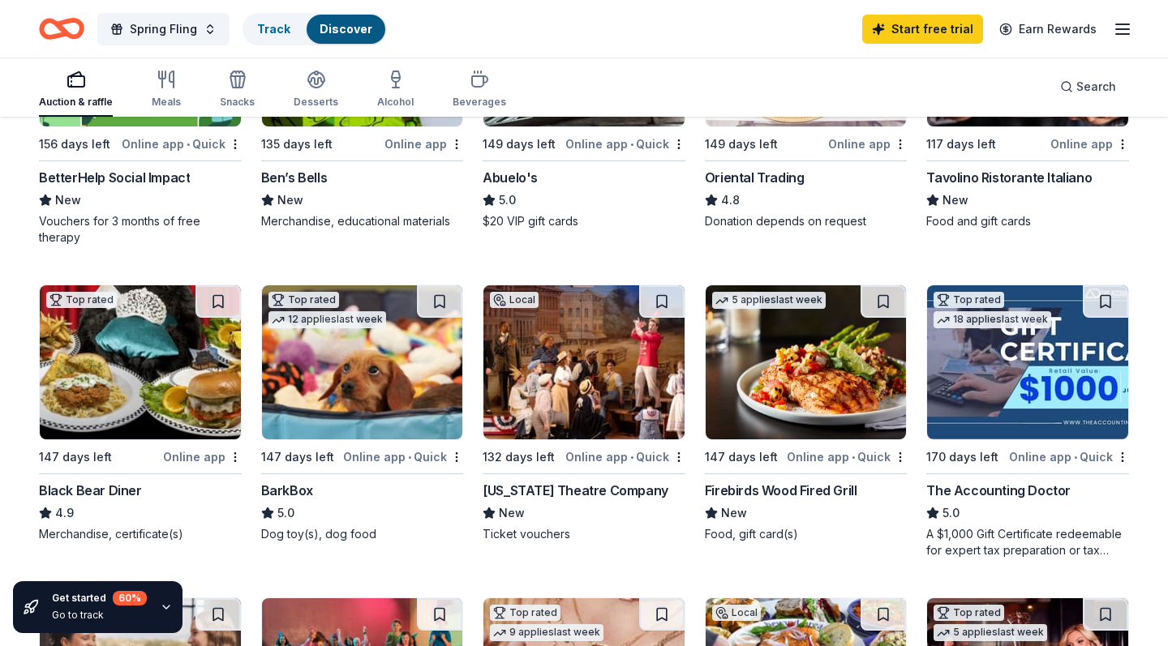
scroll to position [614, 0]
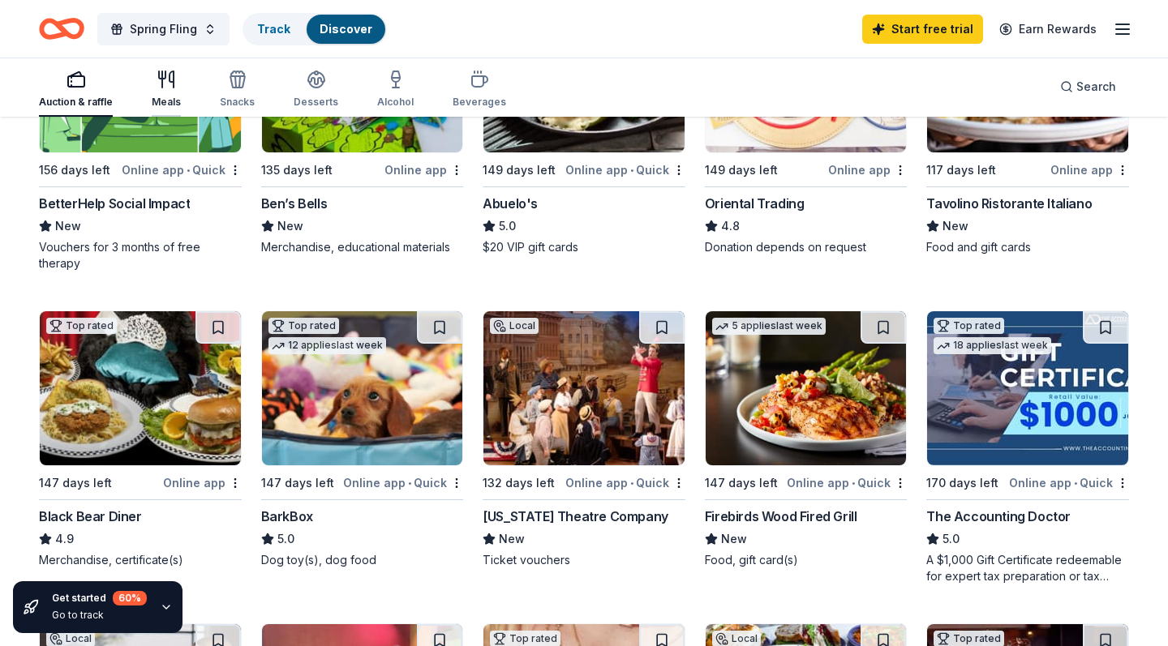
click at [162, 86] on icon "button" at bounding box center [162, 79] width 0 height 16
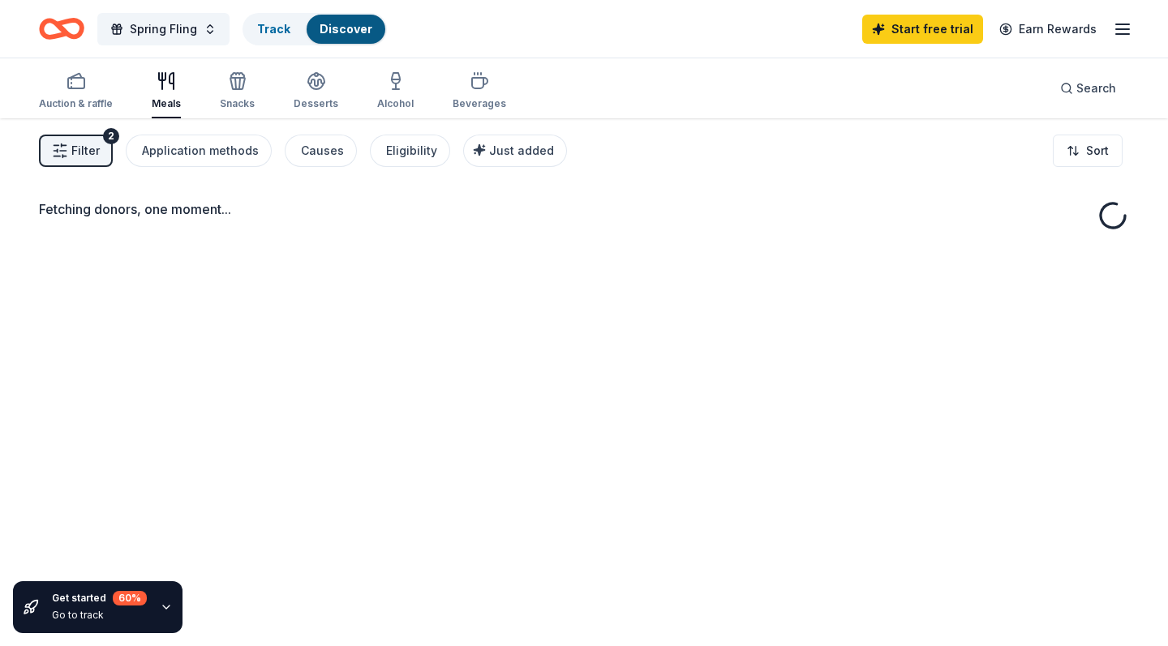
click at [166, 90] on icon "button" at bounding box center [165, 80] width 19 height 19
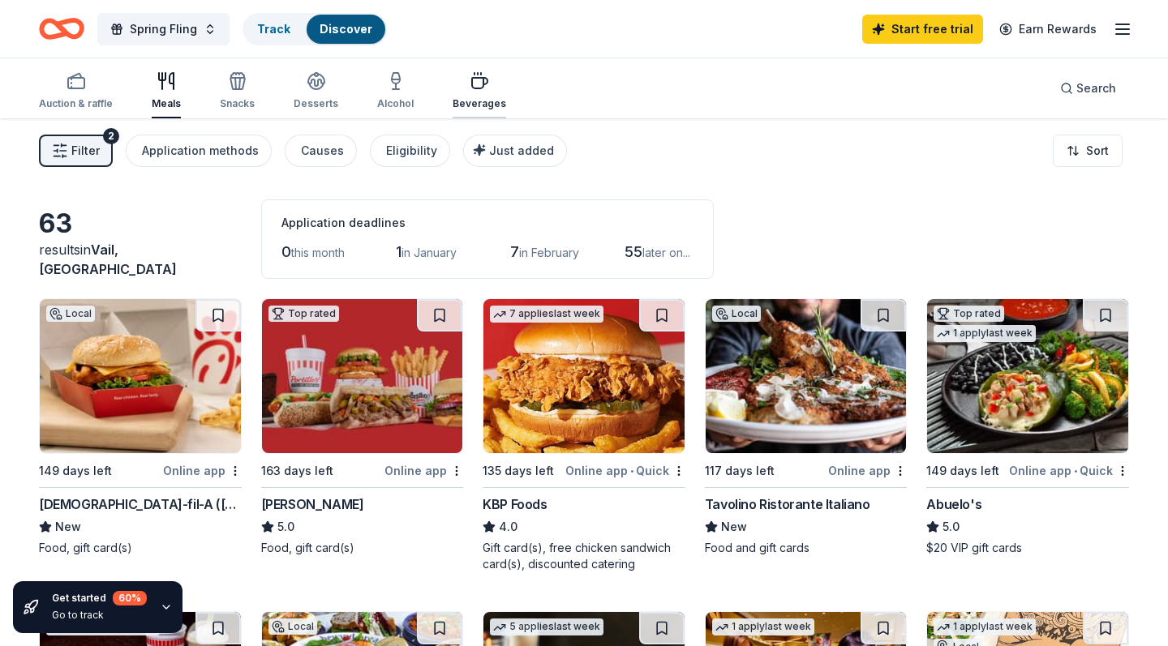
click at [477, 81] on icon "button" at bounding box center [478, 80] width 19 height 19
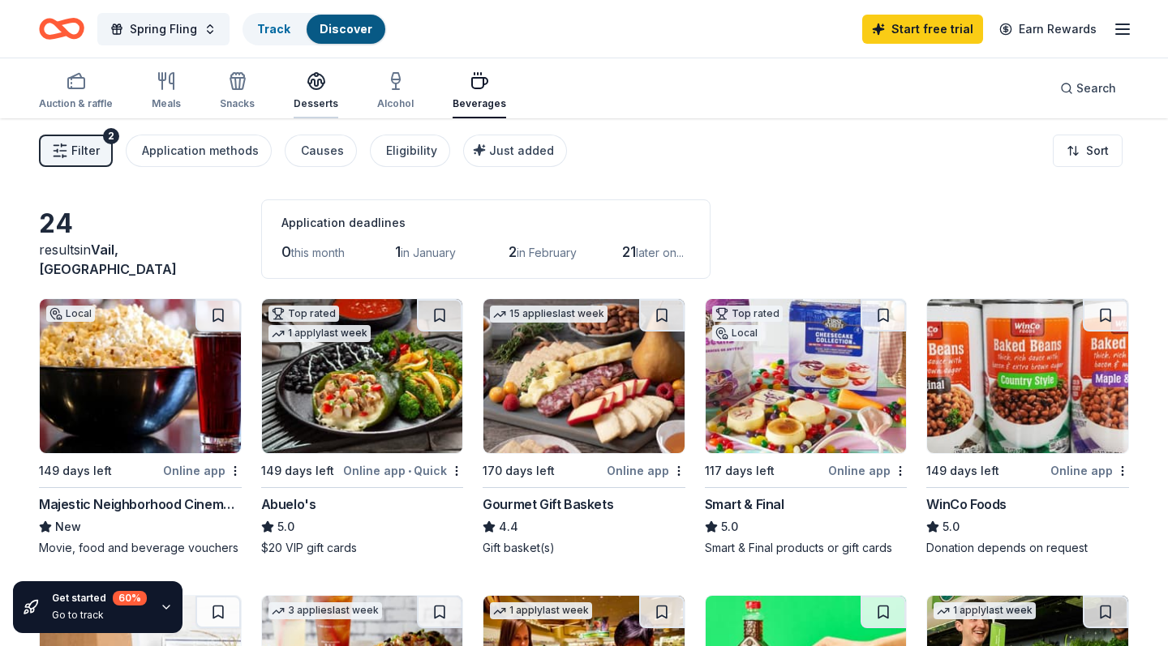
click at [315, 88] on icon "button" at bounding box center [316, 87] width 15 height 6
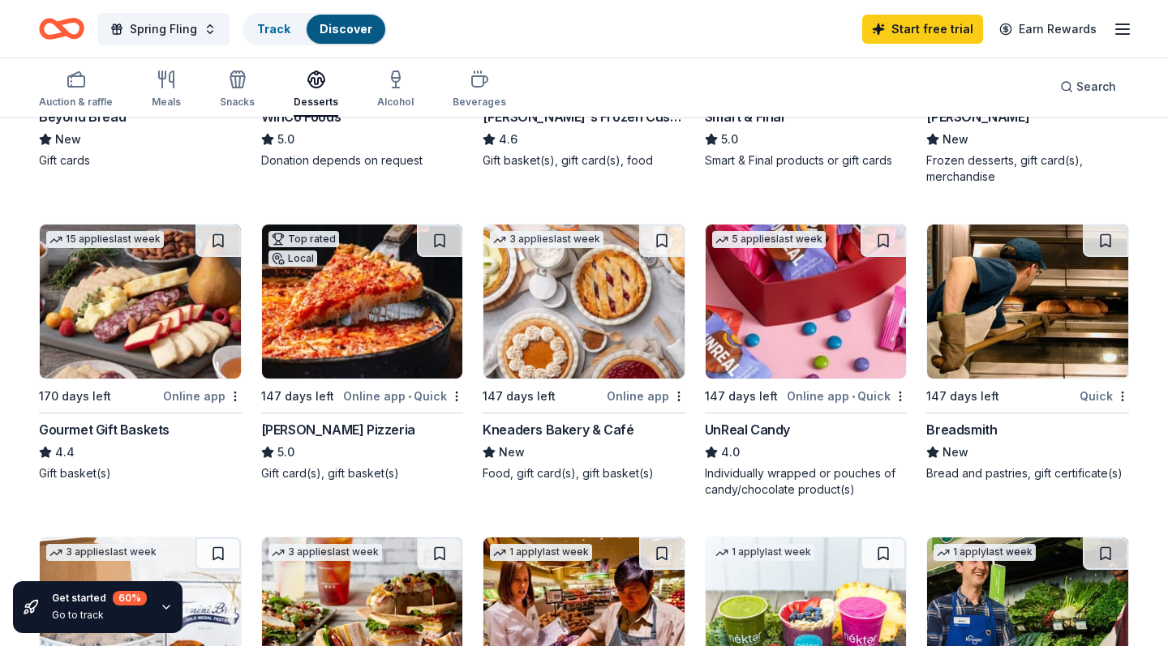
scroll to position [346, 0]
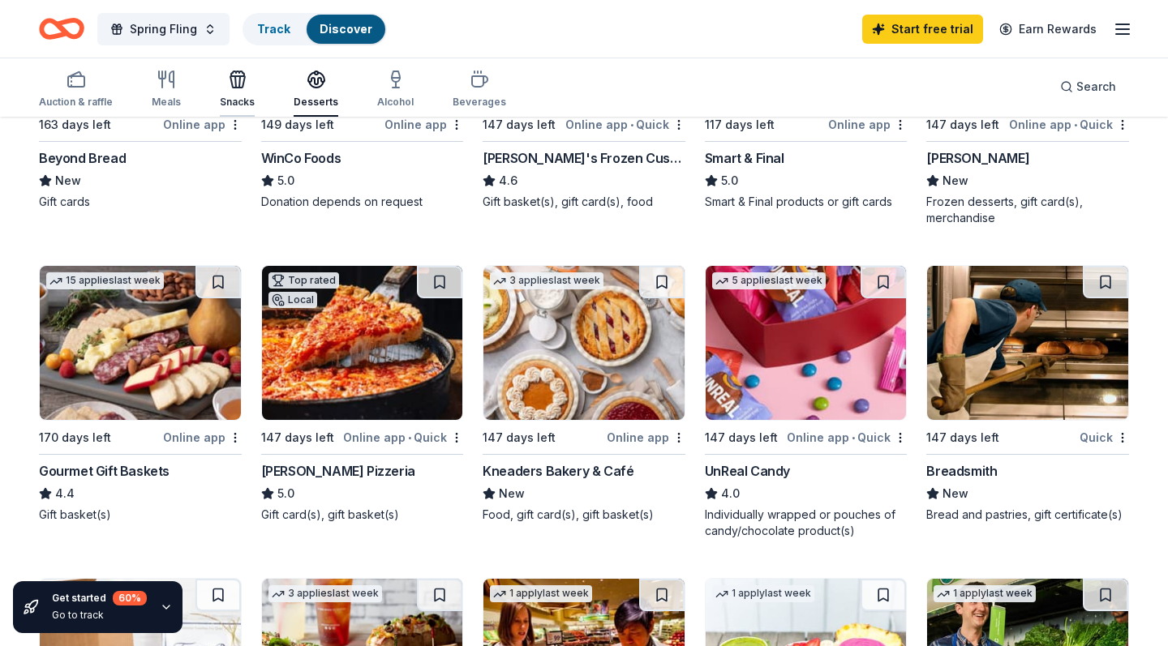
click at [224, 84] on div "button" at bounding box center [237, 79] width 35 height 19
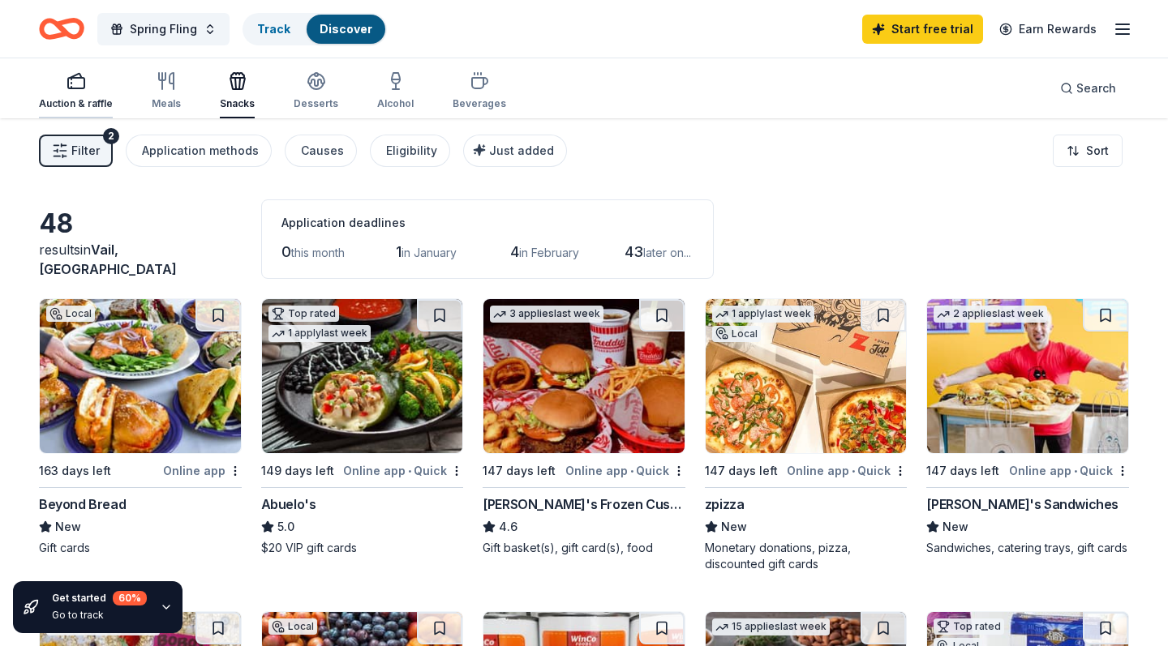
click at [85, 90] on div "button" at bounding box center [76, 80] width 74 height 19
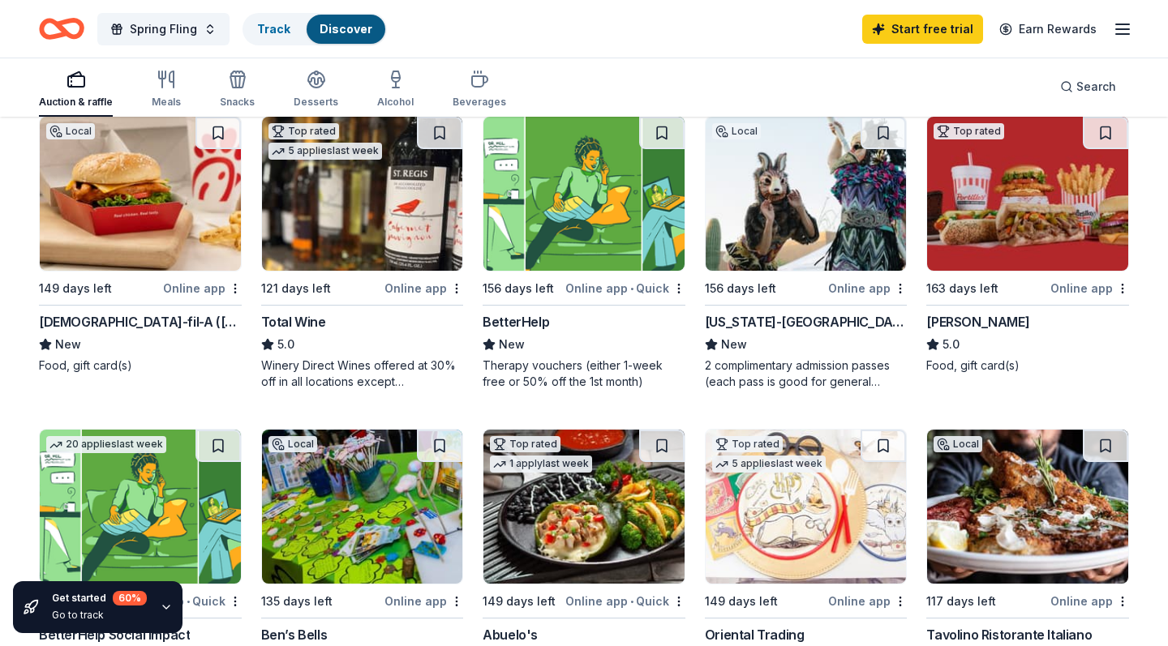
scroll to position [186, 0]
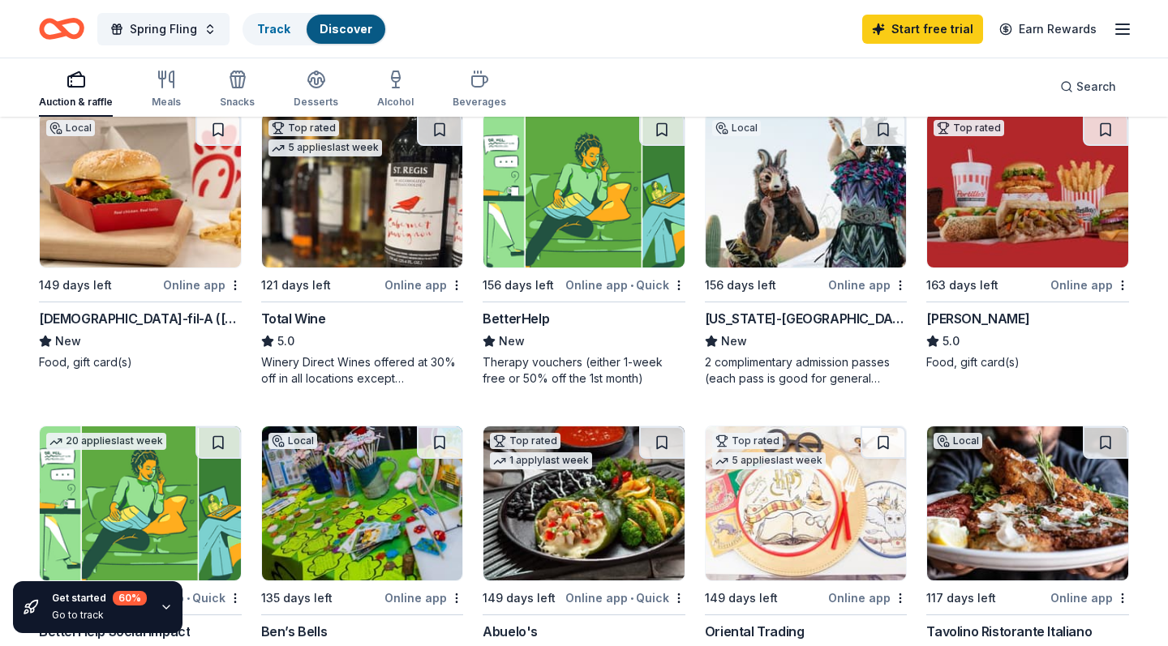
click at [821, 163] on img at bounding box center [805, 191] width 201 height 154
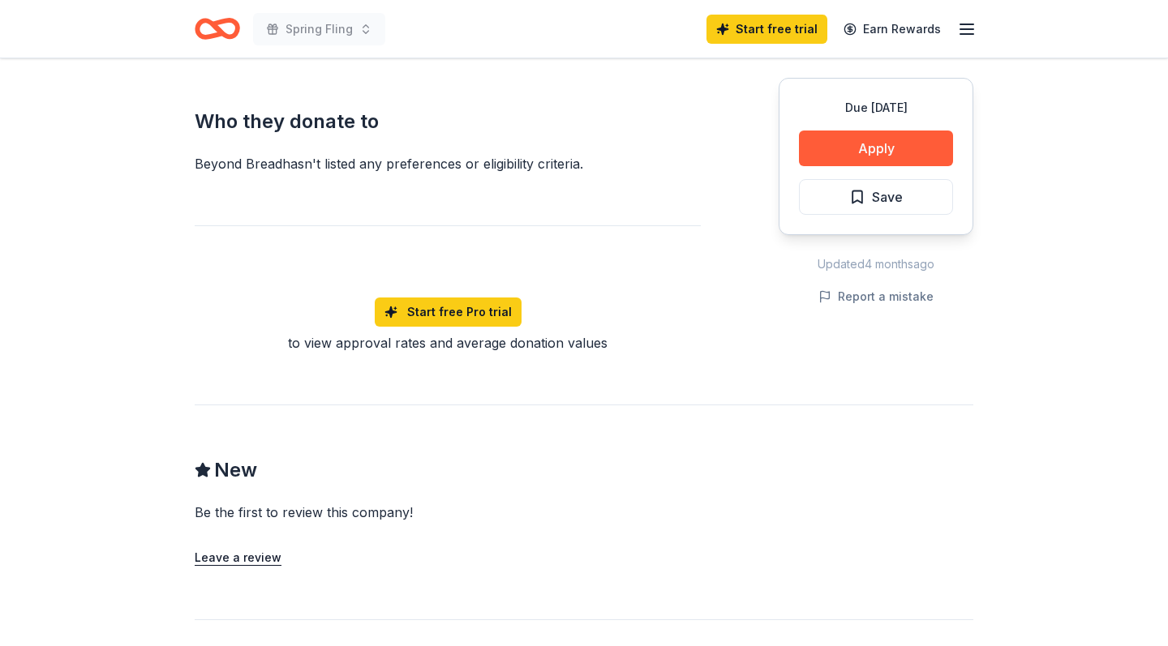
scroll to position [689, 0]
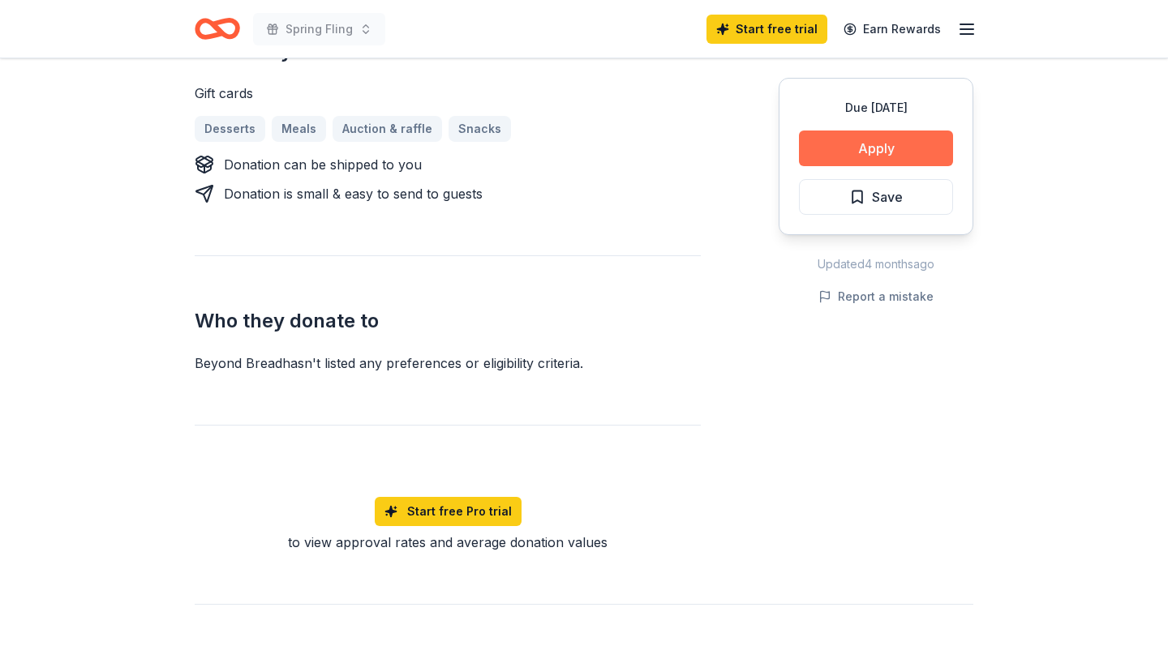
click at [833, 144] on button "Apply" at bounding box center [876, 149] width 154 height 36
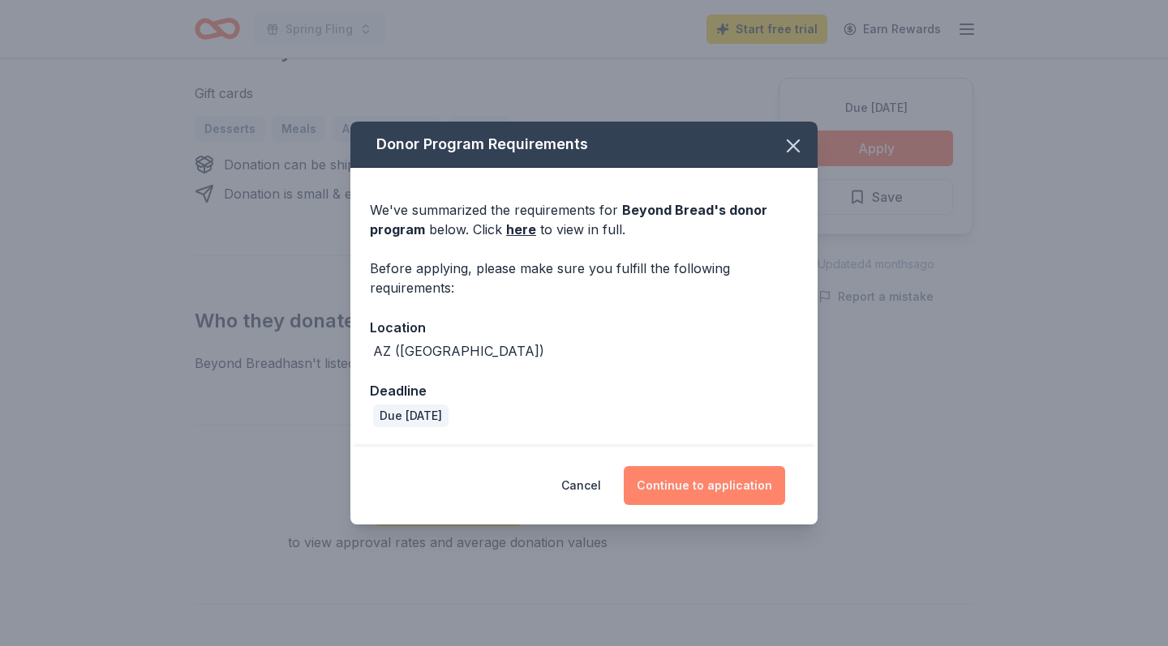
click at [688, 486] on button "Continue to application" at bounding box center [703, 485] width 161 height 39
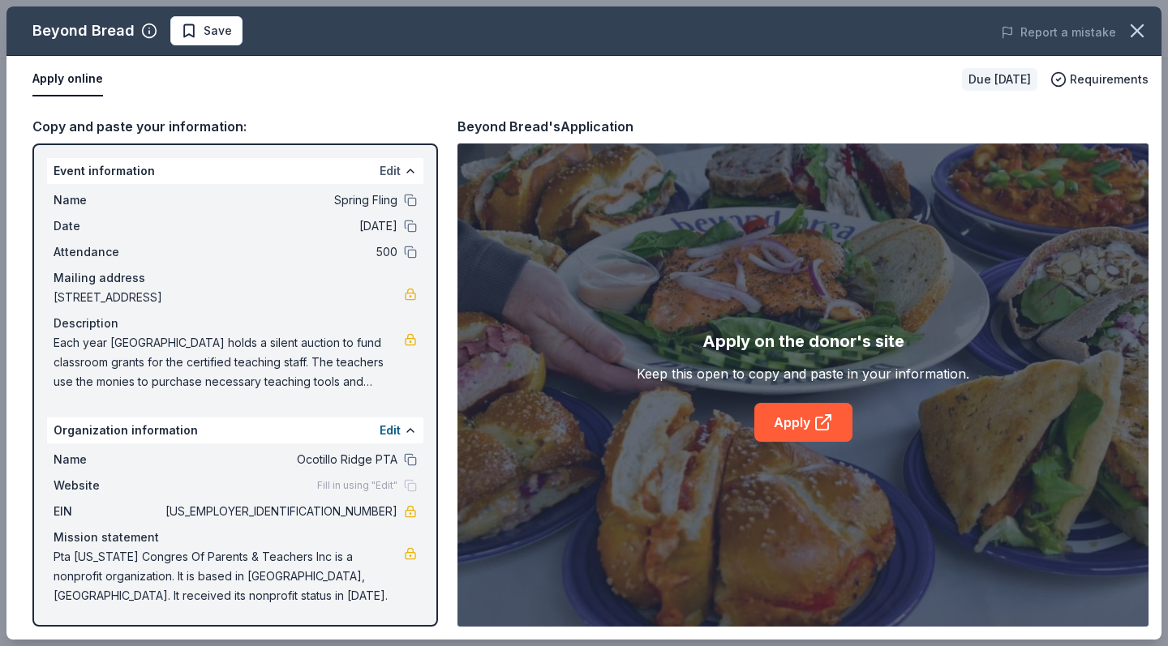
click at [391, 174] on button "Edit" at bounding box center [389, 170] width 21 height 19
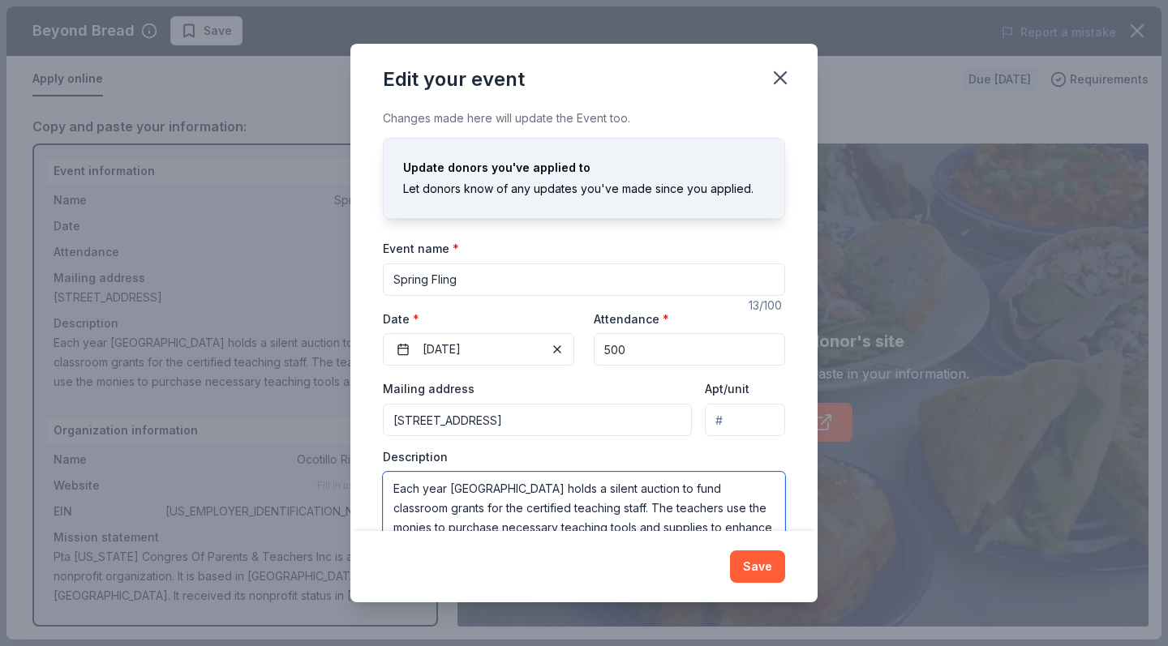
click at [629, 483] on textarea "Each year Ocotillo Ridge Elementary School holds a silent auction to fund class…" at bounding box center [584, 508] width 402 height 73
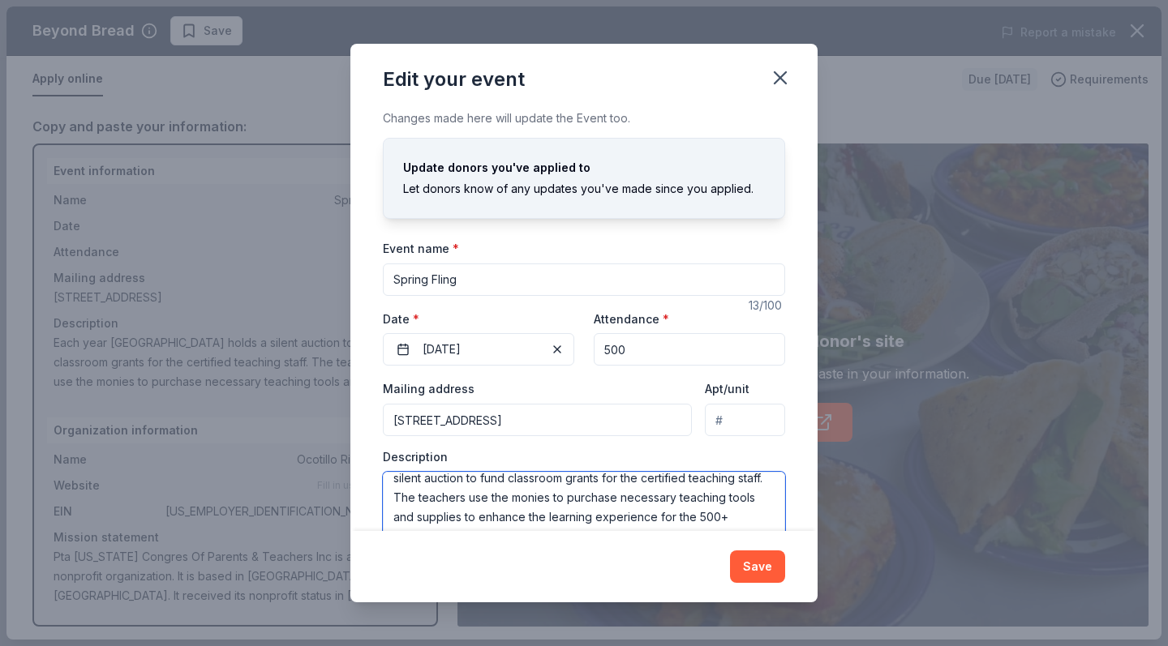
scroll to position [37, 0]
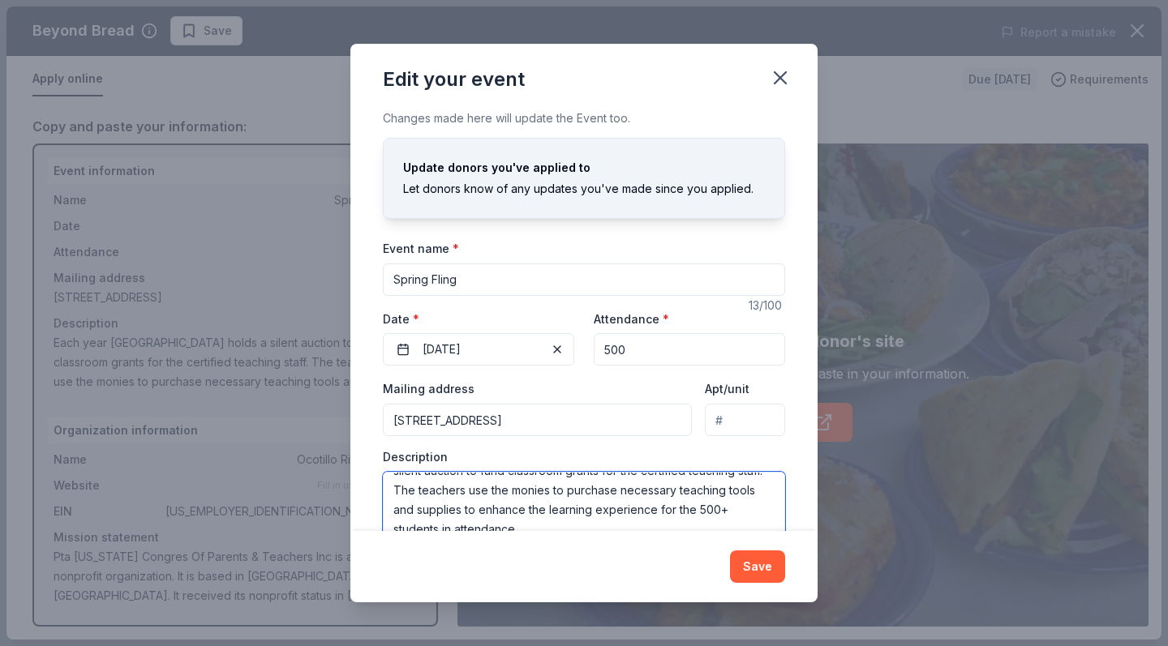
click at [527, 488] on textarea "Each year Ocotillo Ridge Elementary School in Vail ISD holds a silent auction t…" at bounding box center [584, 508] width 402 height 73
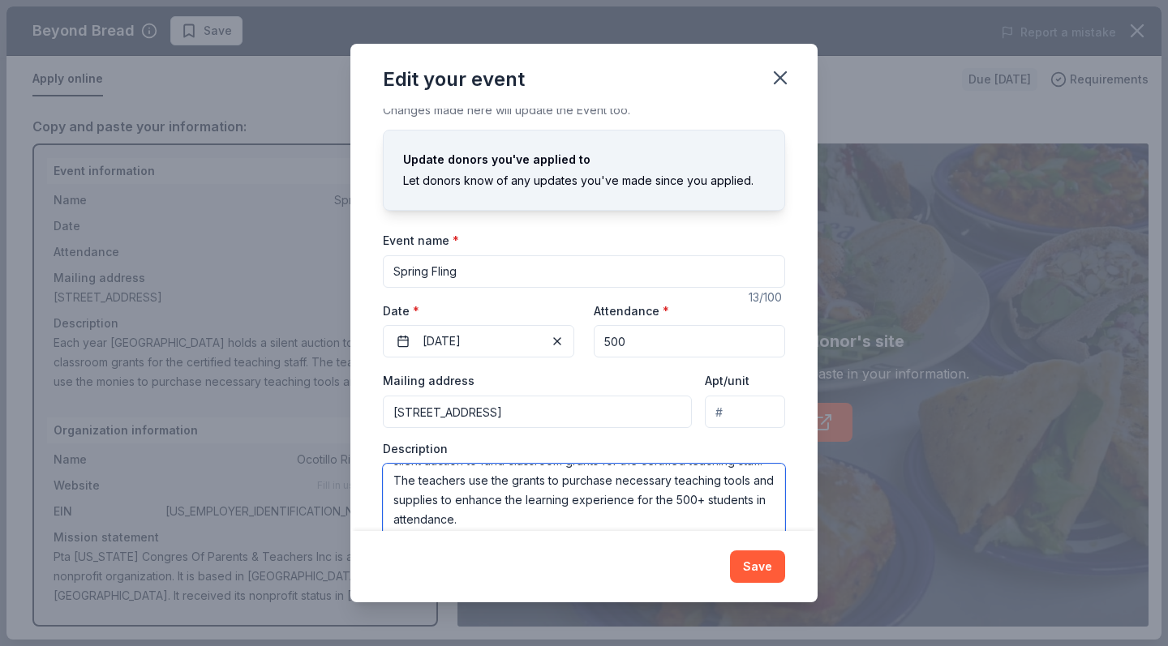
drag, startPoint x: 438, startPoint y: 498, endPoint x: 384, endPoint y: 499, distance: 53.5
click at [384, 499] on textarea "Each year Ocotillo Ridge Elementary School in Vail ISD holds a silent auction t…" at bounding box center [584, 500] width 402 height 73
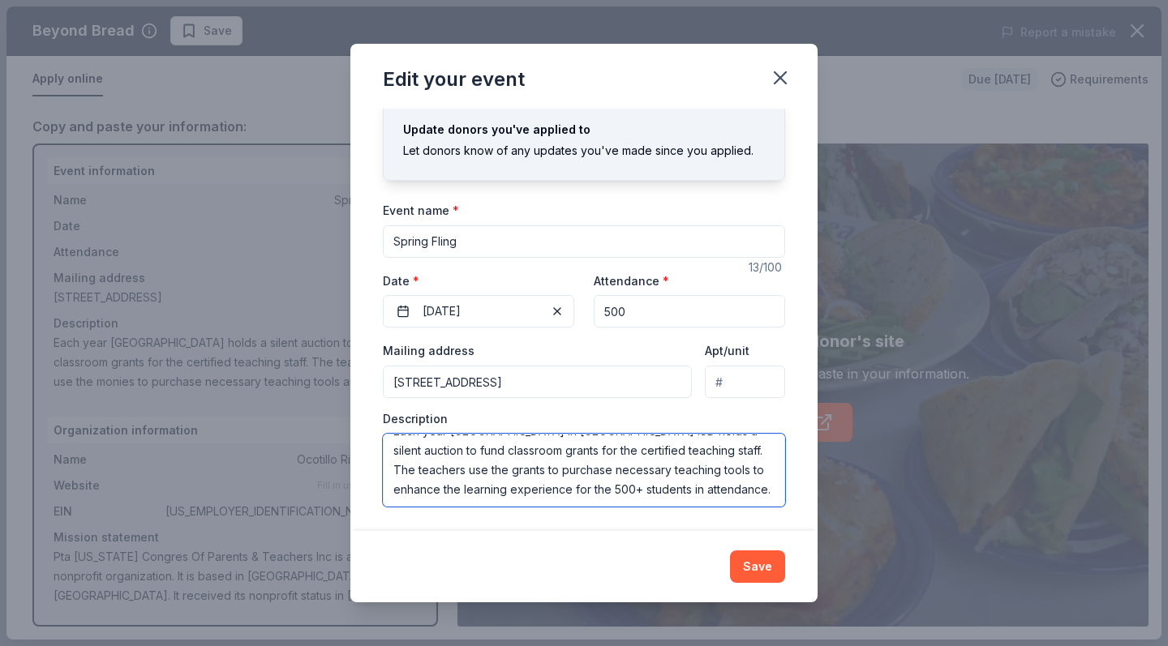
scroll to position [37, 0]
click at [585, 491] on textarea "Each year Ocotillo Ridge Elementary School in Vail ISD holds a silent auction t…" at bounding box center [584, 471] width 402 height 73
type textarea "Each year [GEOGRAPHIC_DATA] in [GEOGRAPHIC_DATA] ISD holds a silent auction to …"
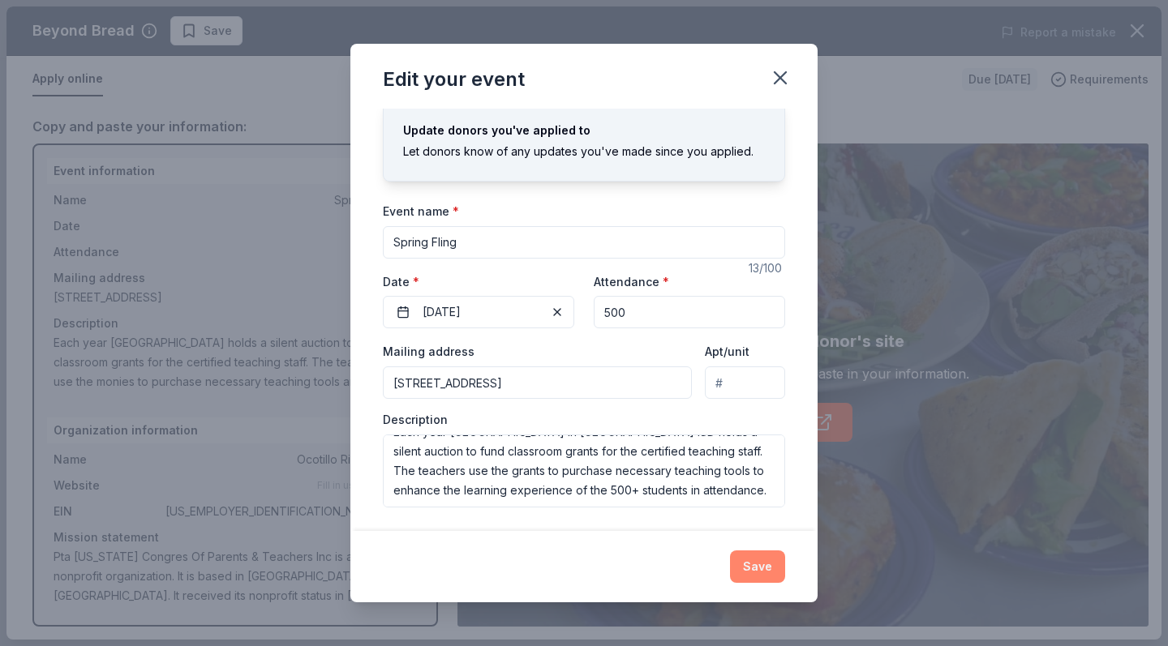
click at [772, 563] on button "Save" at bounding box center [757, 567] width 55 height 32
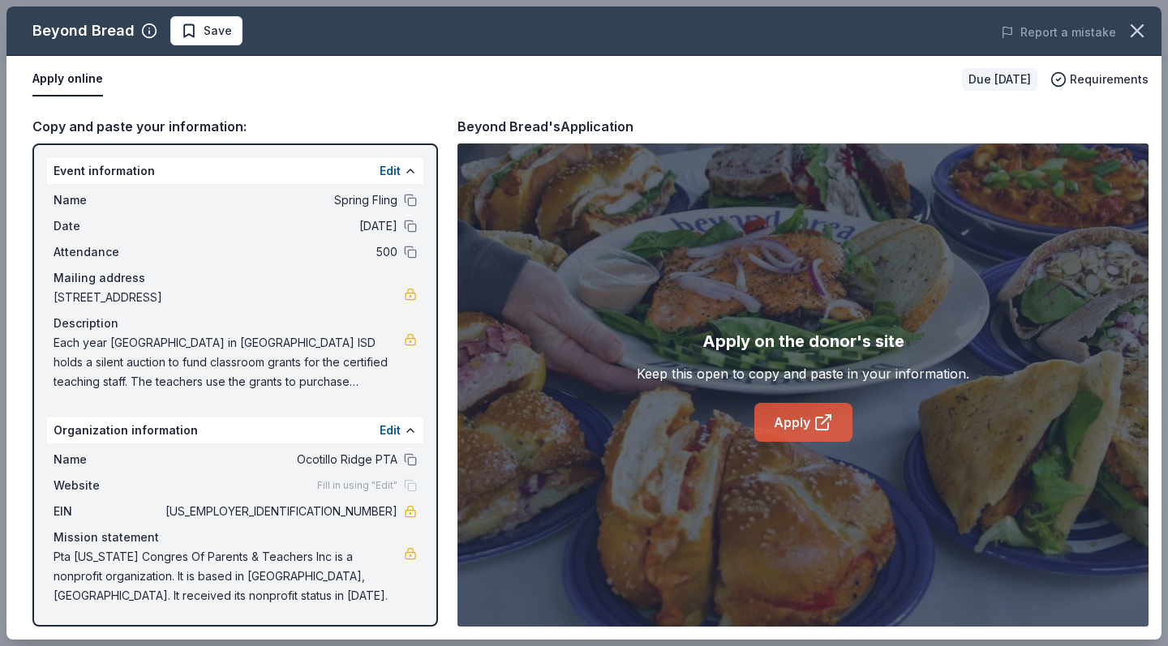
click at [805, 422] on link "Apply" at bounding box center [803, 422] width 98 height 39
drag, startPoint x: 328, startPoint y: 511, endPoint x: 382, endPoint y: 509, distance: 54.3
click at [383, 509] on span "[US_EMPLOYER_IDENTIFICATION_NUMBER]" at bounding box center [279, 511] width 235 height 19
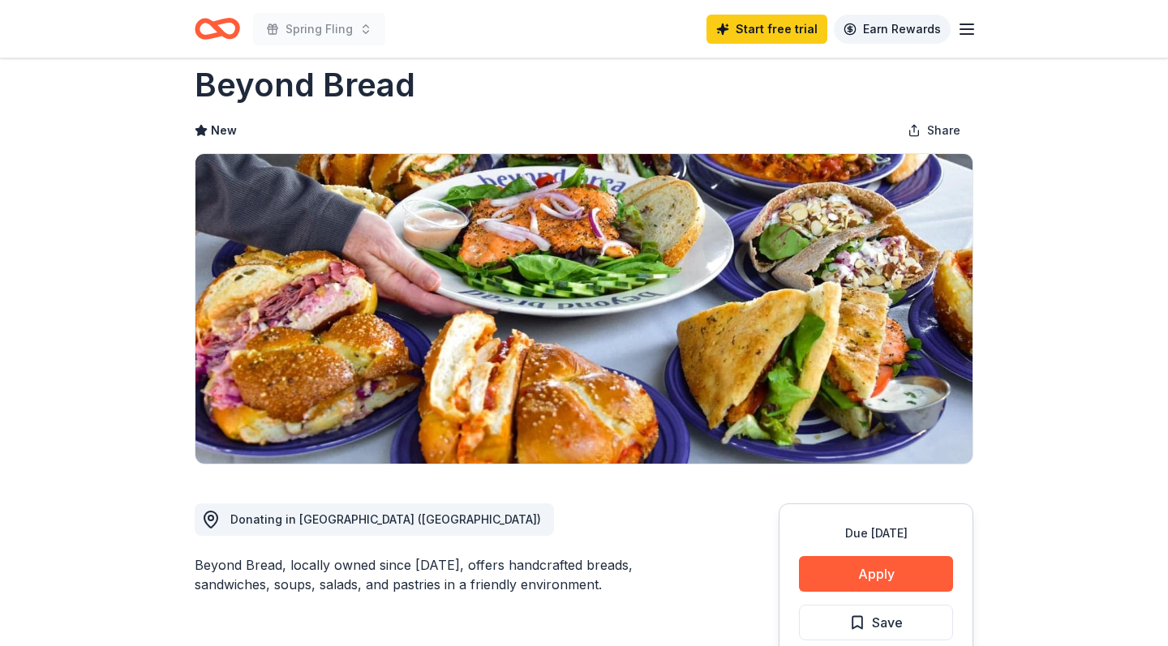
scroll to position [29, 0]
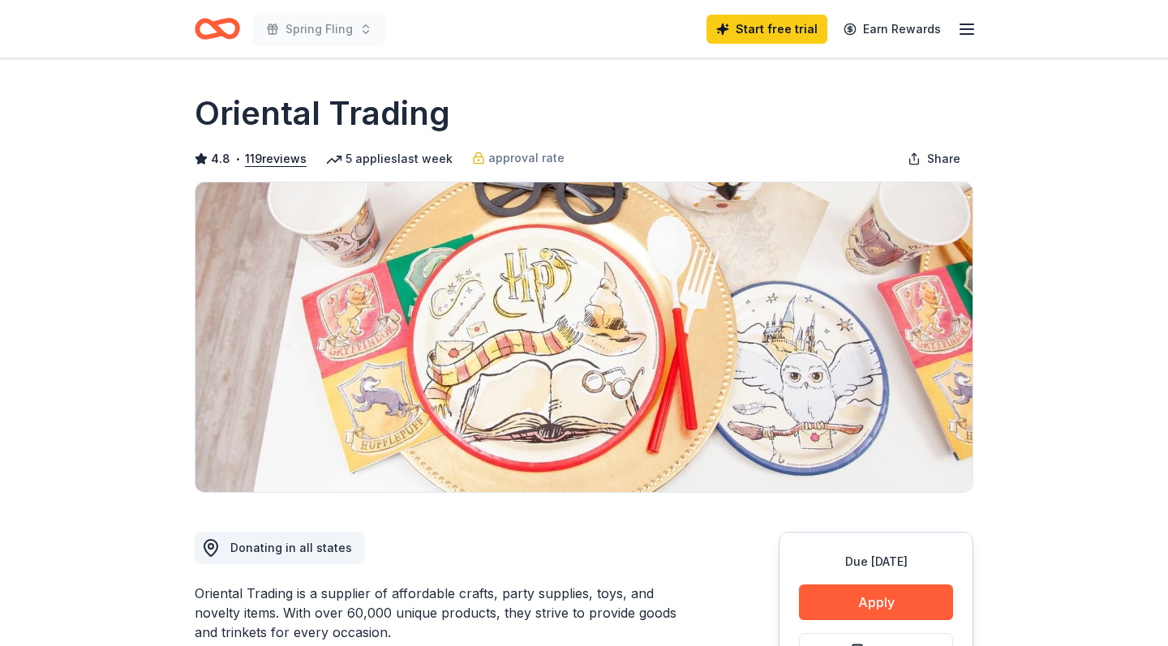
scroll to position [225, 0]
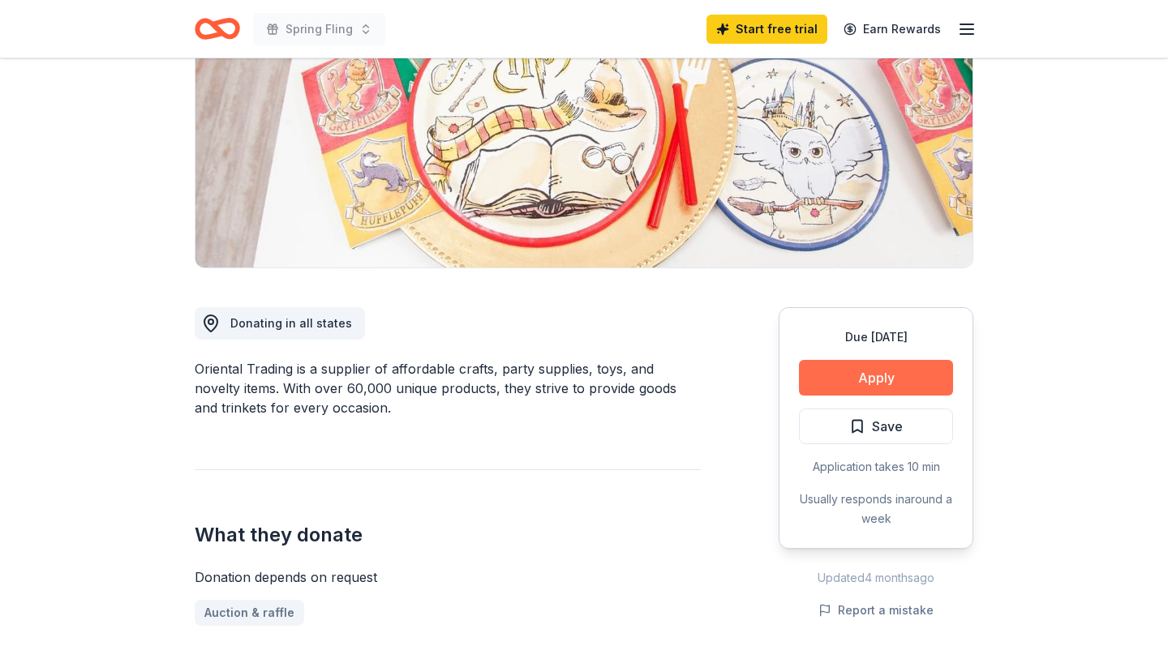
click at [873, 376] on button "Apply" at bounding box center [876, 378] width 154 height 36
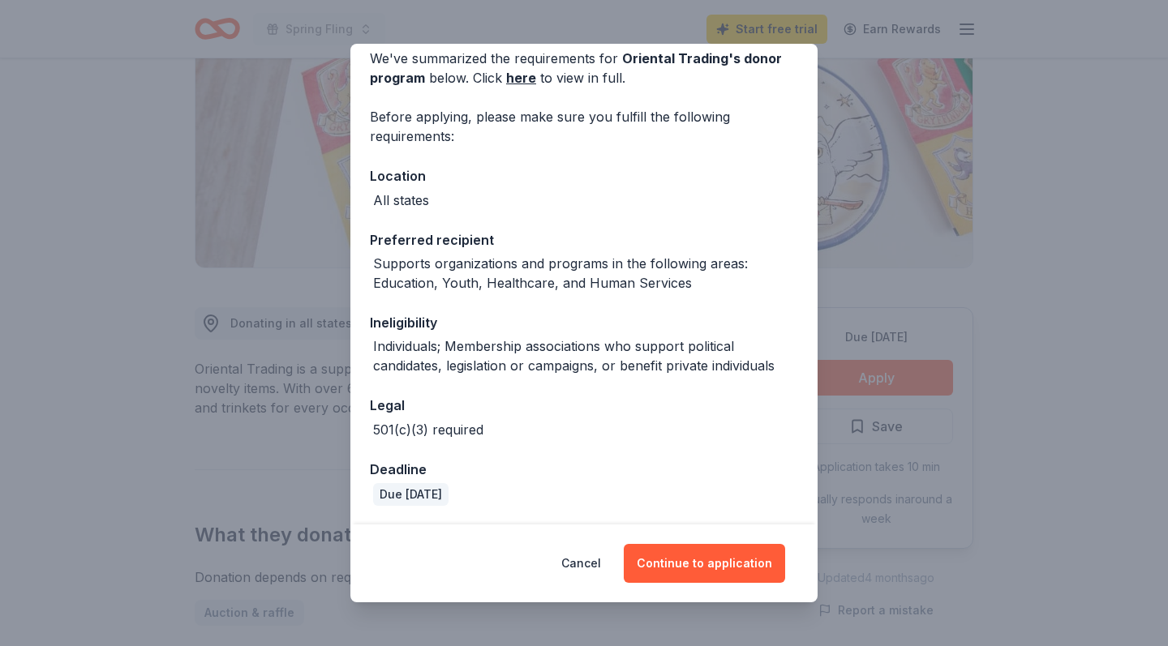
scroll to position [73, 0]
click at [700, 555] on button "Continue to application" at bounding box center [703, 563] width 161 height 39
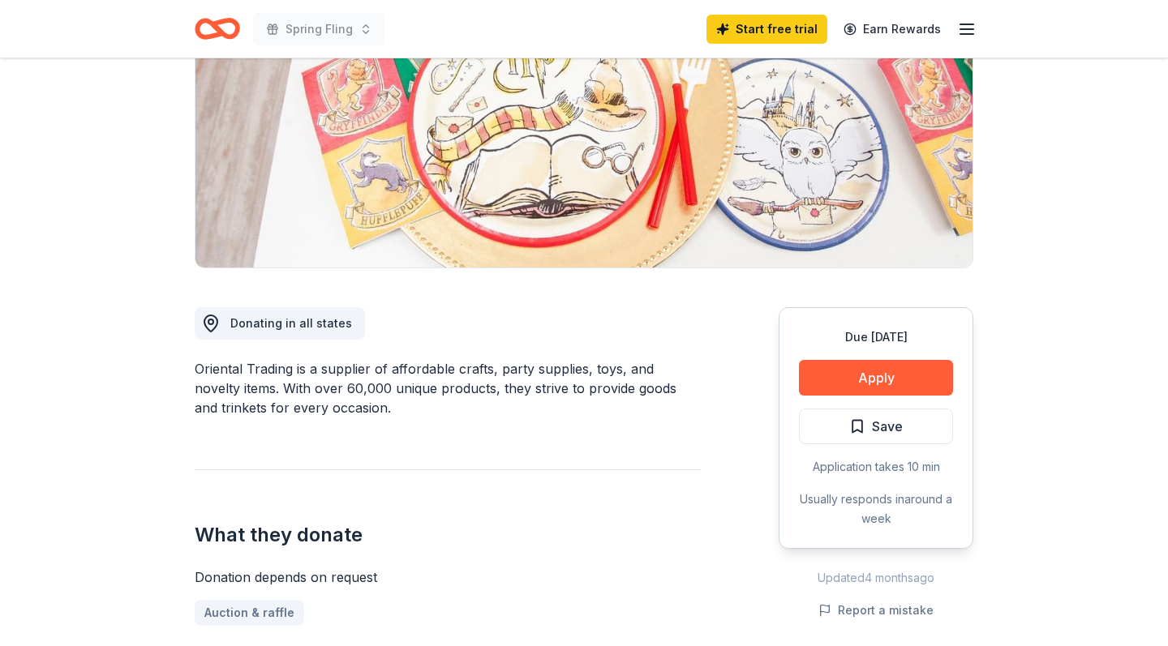
scroll to position [0, 0]
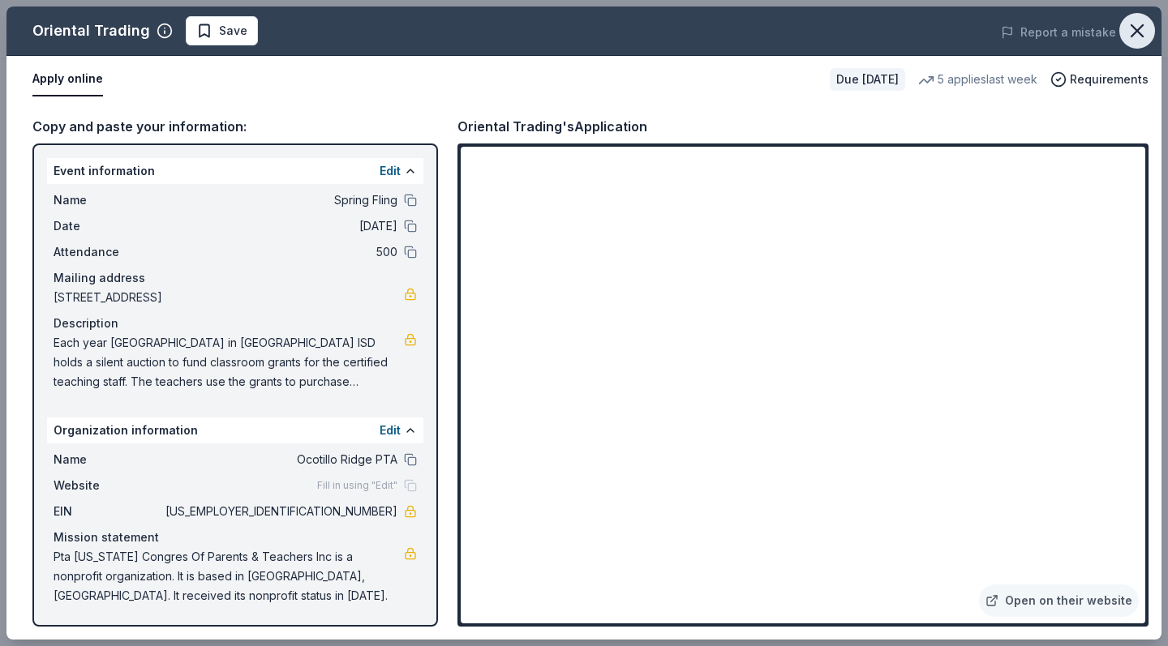
click at [1139, 28] on icon "button" at bounding box center [1136, 30] width 11 height 11
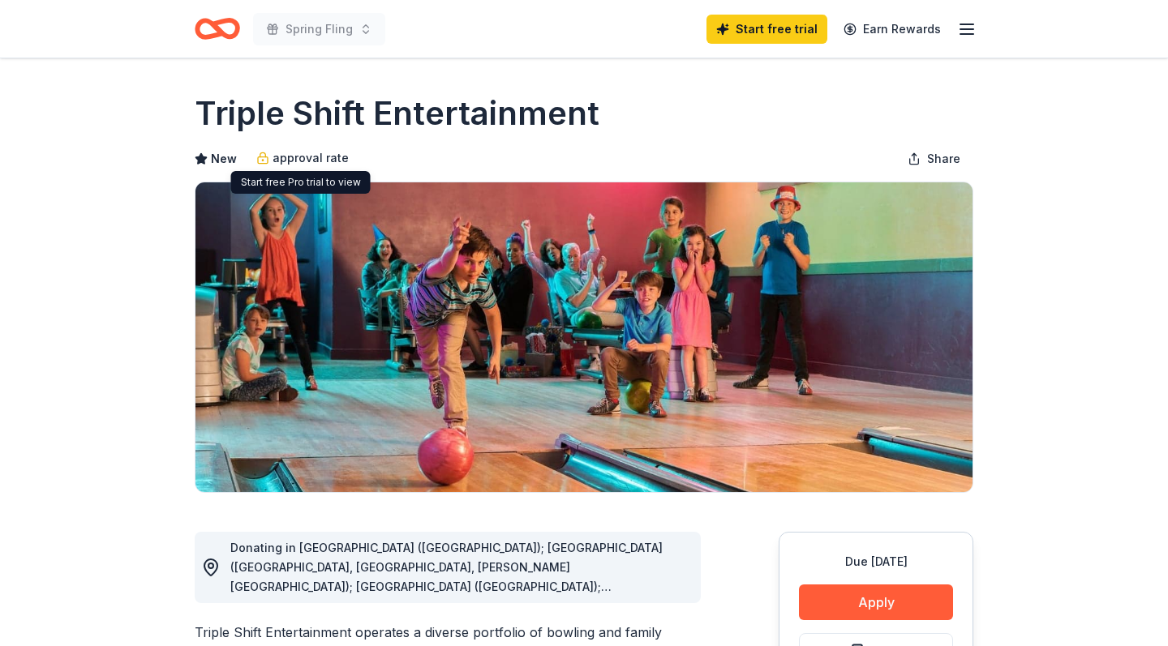
click at [275, 157] on span "approval rate" at bounding box center [310, 157] width 76 height 19
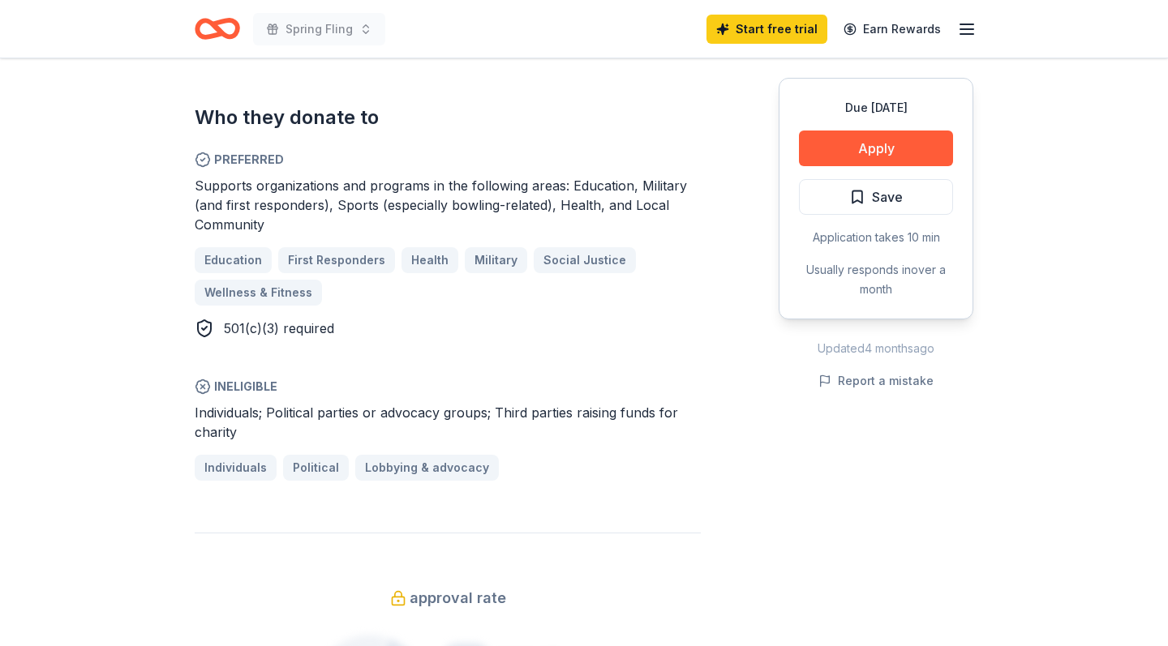
scroll to position [975, 0]
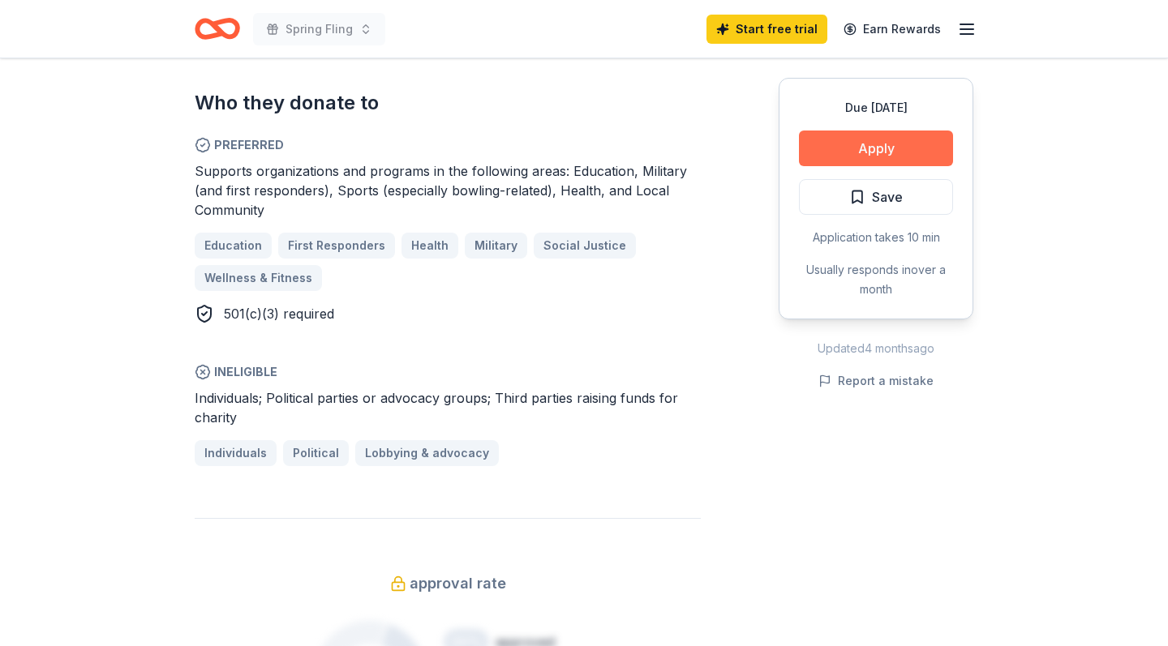
click at [869, 145] on button "Apply" at bounding box center [876, 149] width 154 height 36
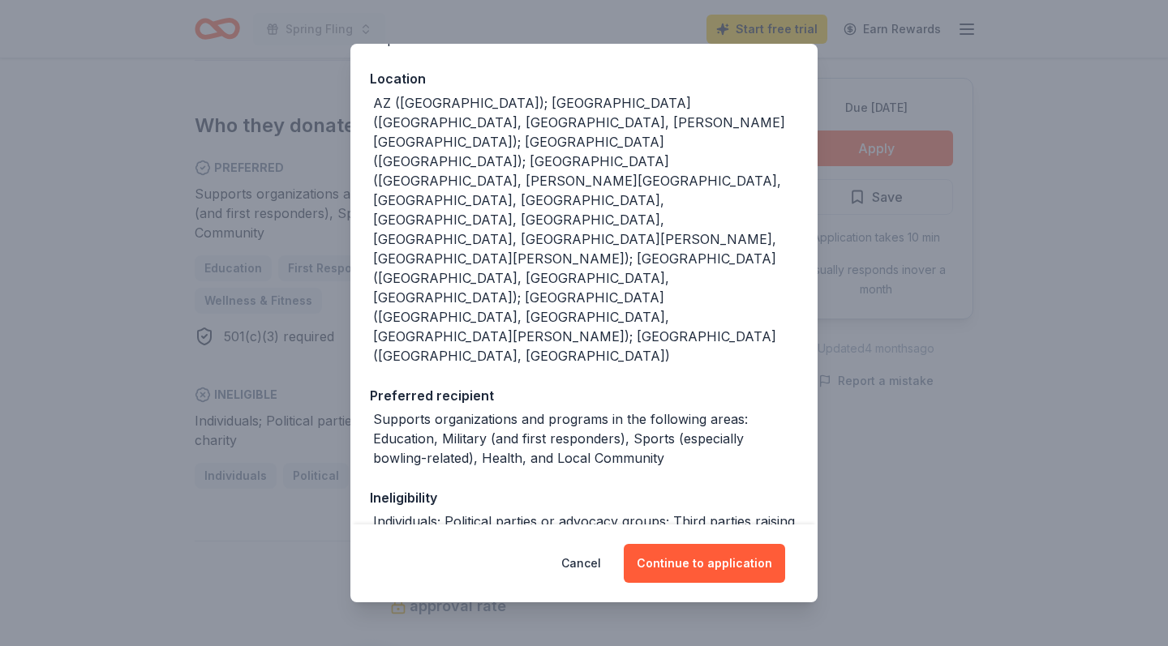
scroll to position [170, 0]
click at [686, 573] on button "Continue to application" at bounding box center [703, 563] width 161 height 39
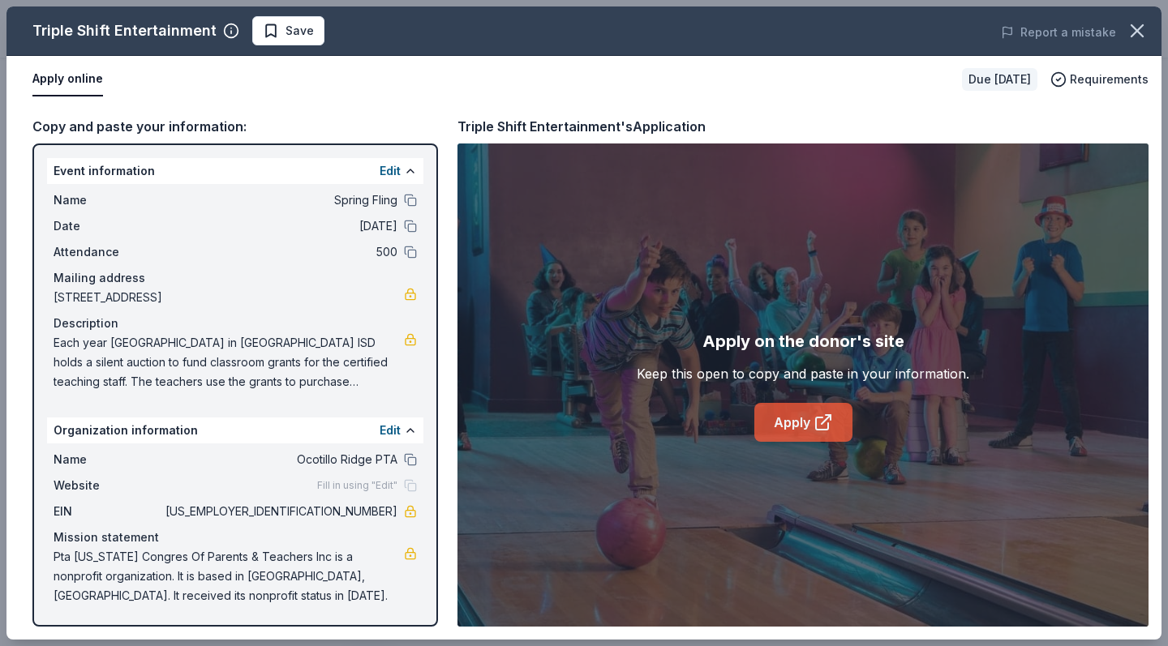
click at [809, 412] on link "Apply" at bounding box center [803, 422] width 98 height 39
click at [808, 418] on link "Apply" at bounding box center [803, 422] width 98 height 39
drag, startPoint x: 329, startPoint y: 511, endPoint x: 393, endPoint y: 510, distance: 64.1
click at [393, 510] on span "[US_EMPLOYER_IDENTIFICATION_NUMBER]" at bounding box center [279, 511] width 235 height 19
drag, startPoint x: 395, startPoint y: 512, endPoint x: 331, endPoint y: 510, distance: 64.1
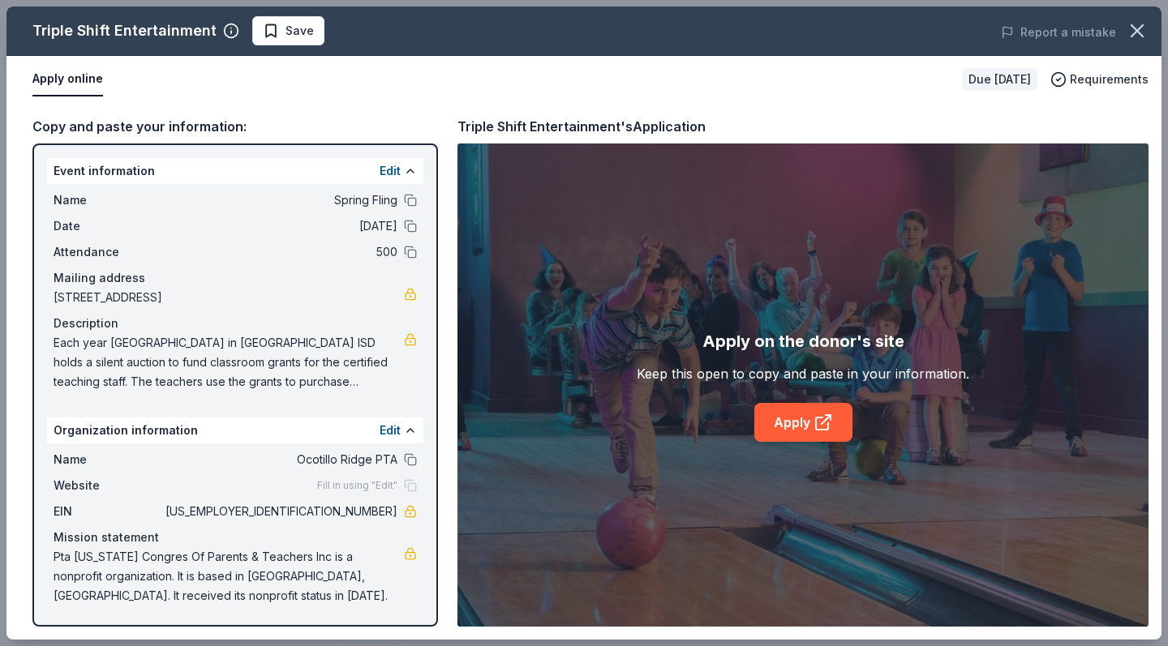
click at [332, 511] on span "[US_EMPLOYER_IDENTIFICATION_NUMBER]" at bounding box center [279, 511] width 235 height 19
click at [331, 510] on span "[US_EMPLOYER_IDENTIFICATION_NUMBER]" at bounding box center [279, 511] width 235 height 19
drag, startPoint x: 399, startPoint y: 513, endPoint x: 355, endPoint y: 513, distance: 43.8
click at [355, 513] on div "EIN 90-0294229" at bounding box center [235, 511] width 363 height 19
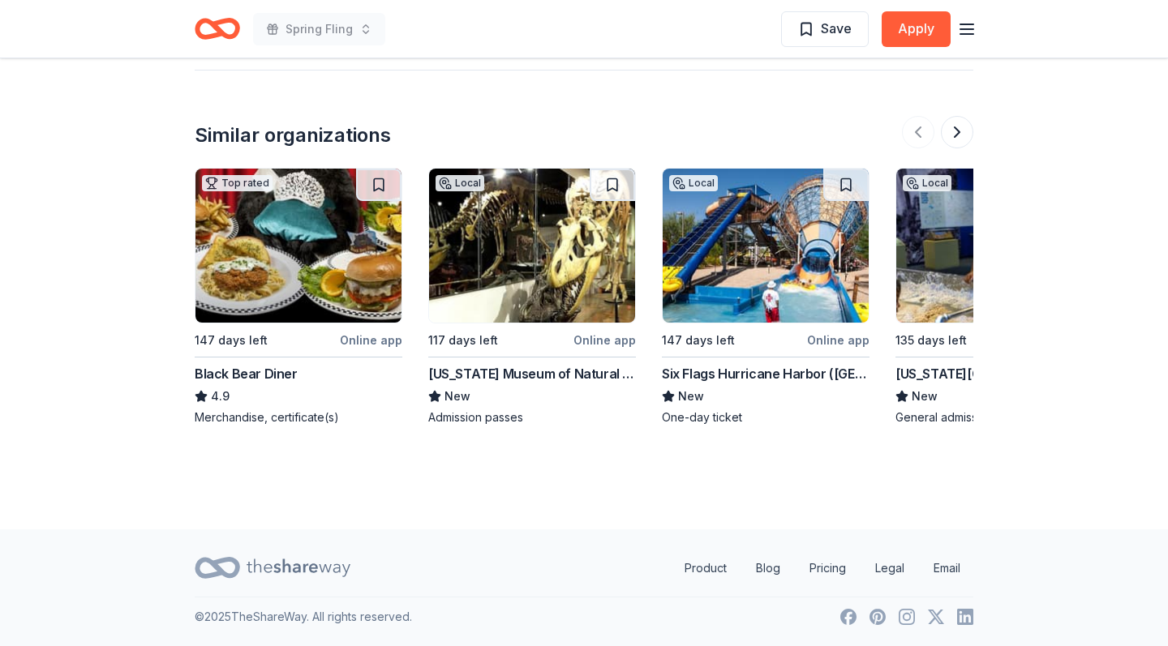
scroll to position [1672, 0]
click at [961, 132] on button at bounding box center [957, 132] width 32 height 32
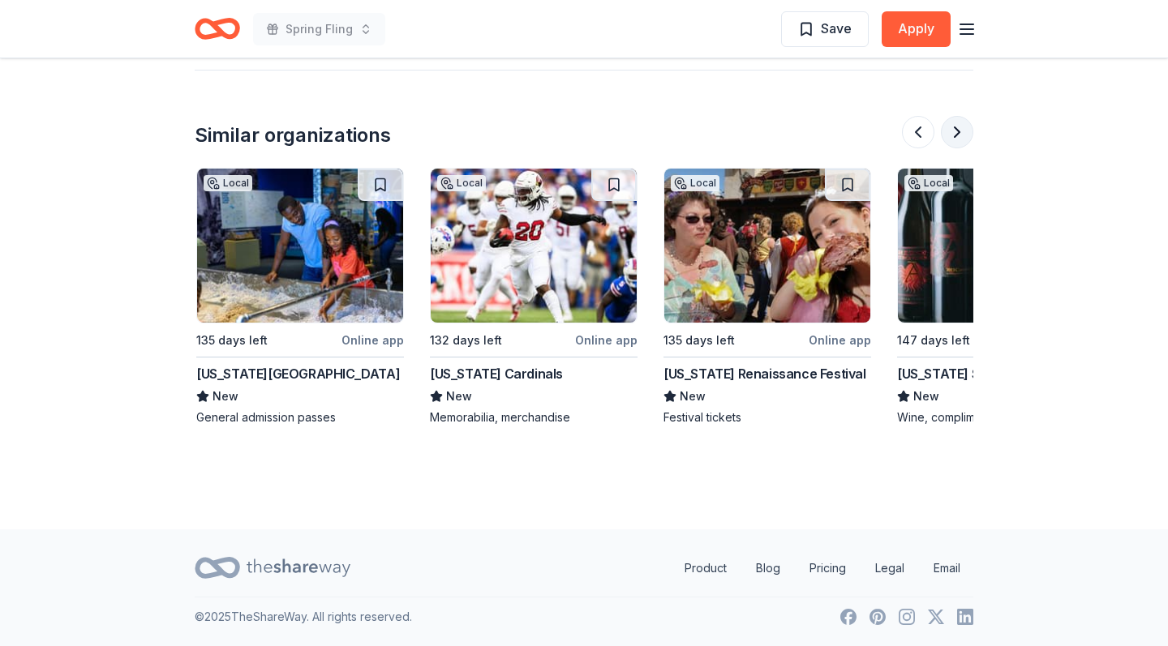
scroll to position [0, 701]
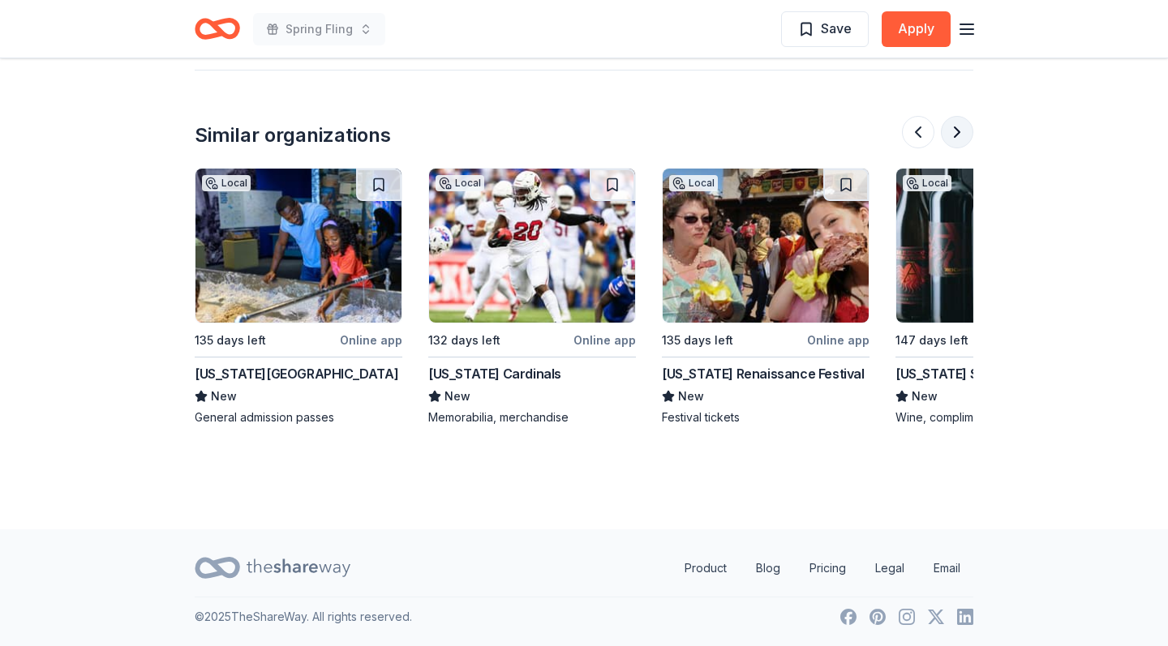
click at [961, 132] on button at bounding box center [957, 132] width 32 height 32
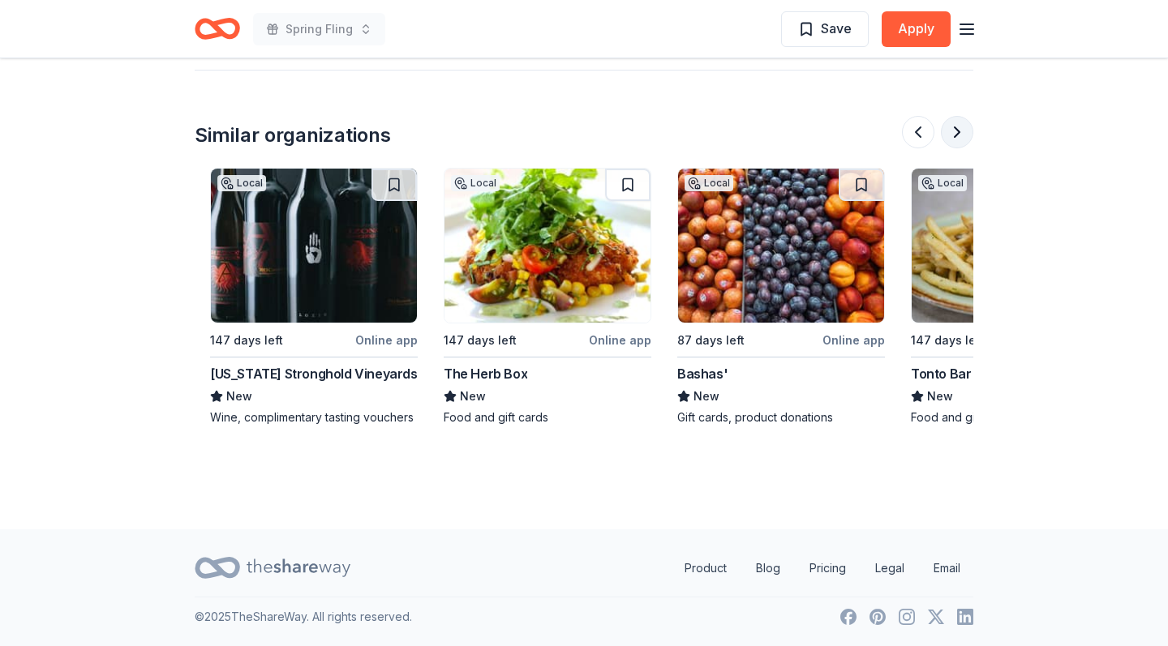
scroll to position [0, 1401]
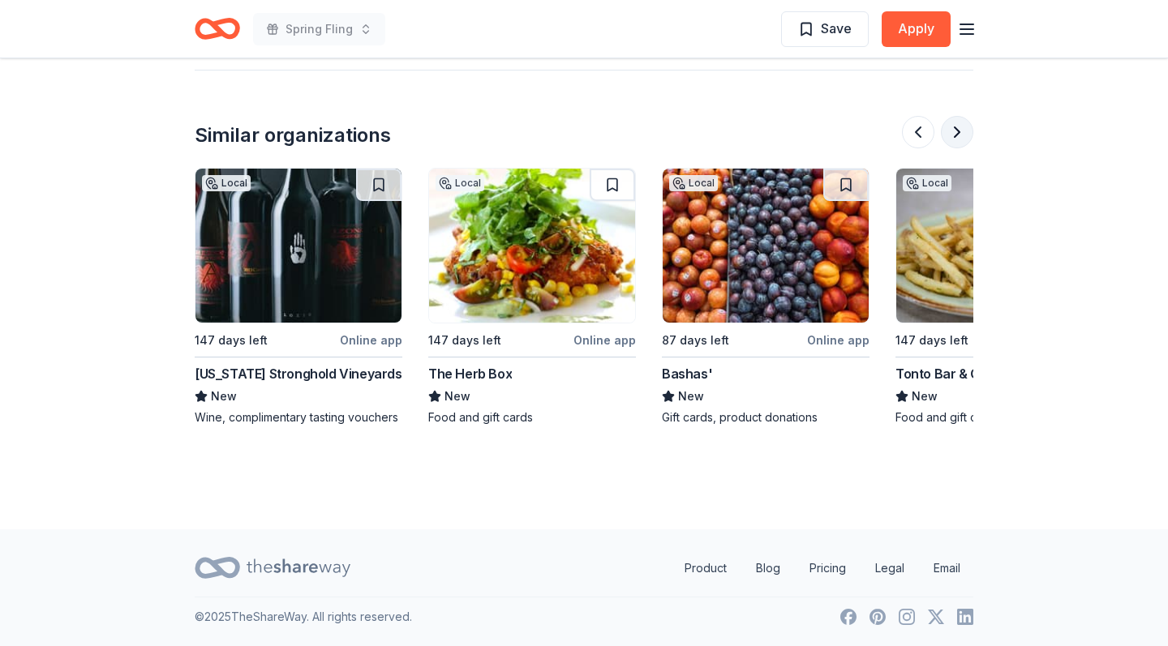
click at [961, 132] on button at bounding box center [957, 132] width 32 height 32
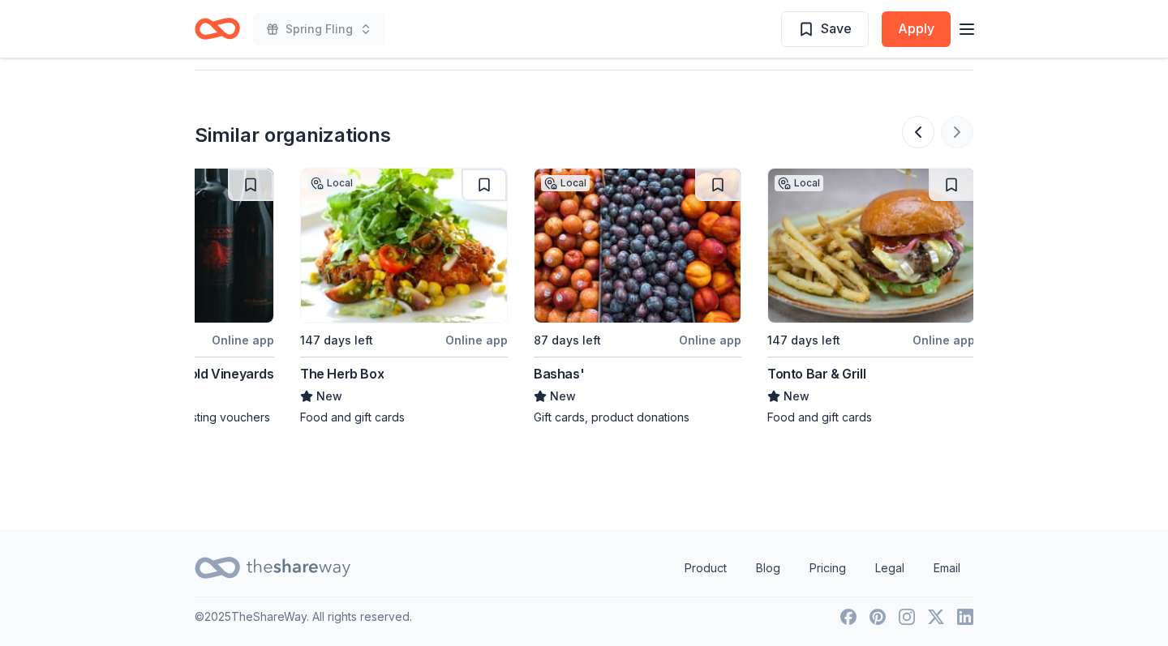
scroll to position [0, 1531]
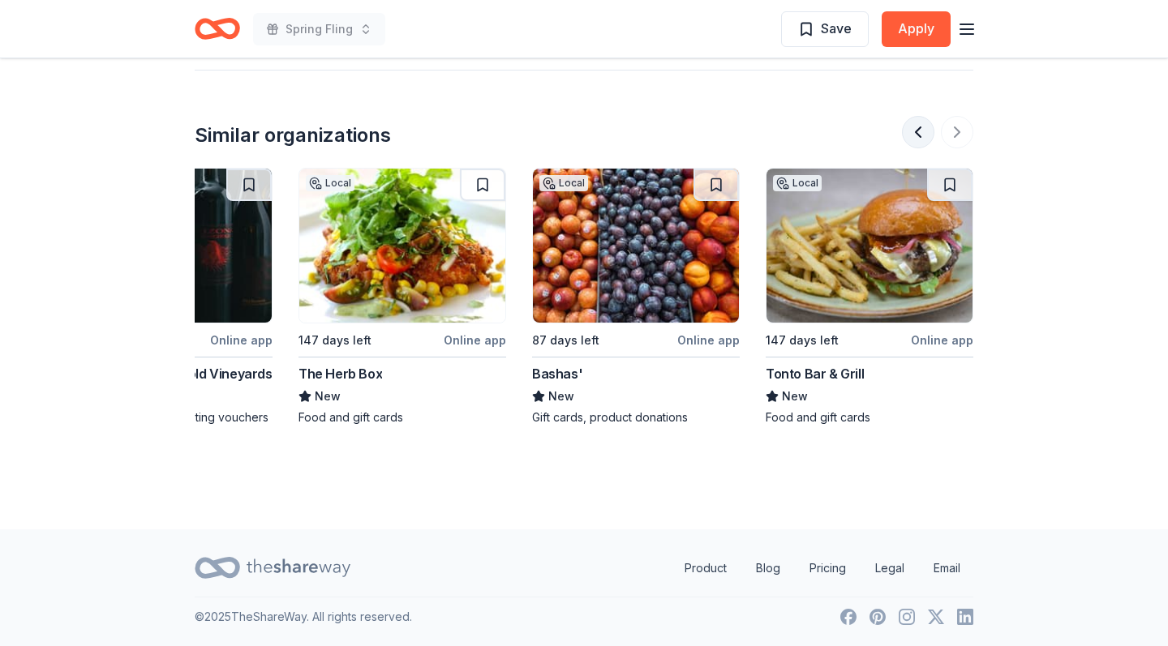
click at [911, 129] on button at bounding box center [918, 132] width 32 height 32
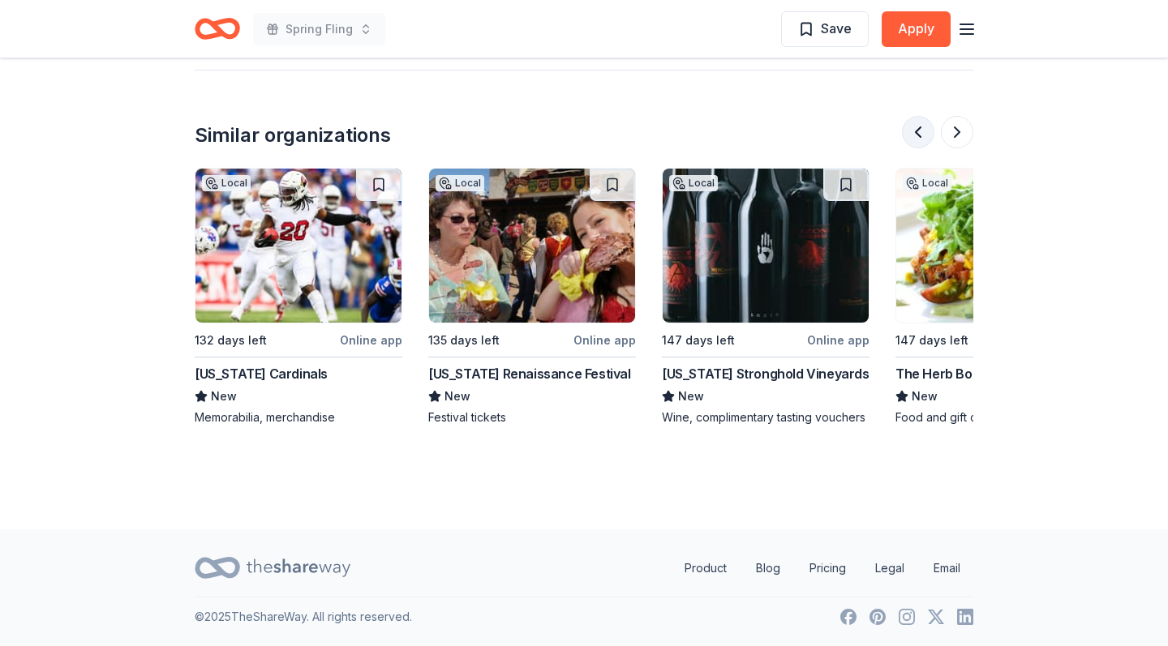
click at [911, 129] on button at bounding box center [918, 132] width 32 height 32
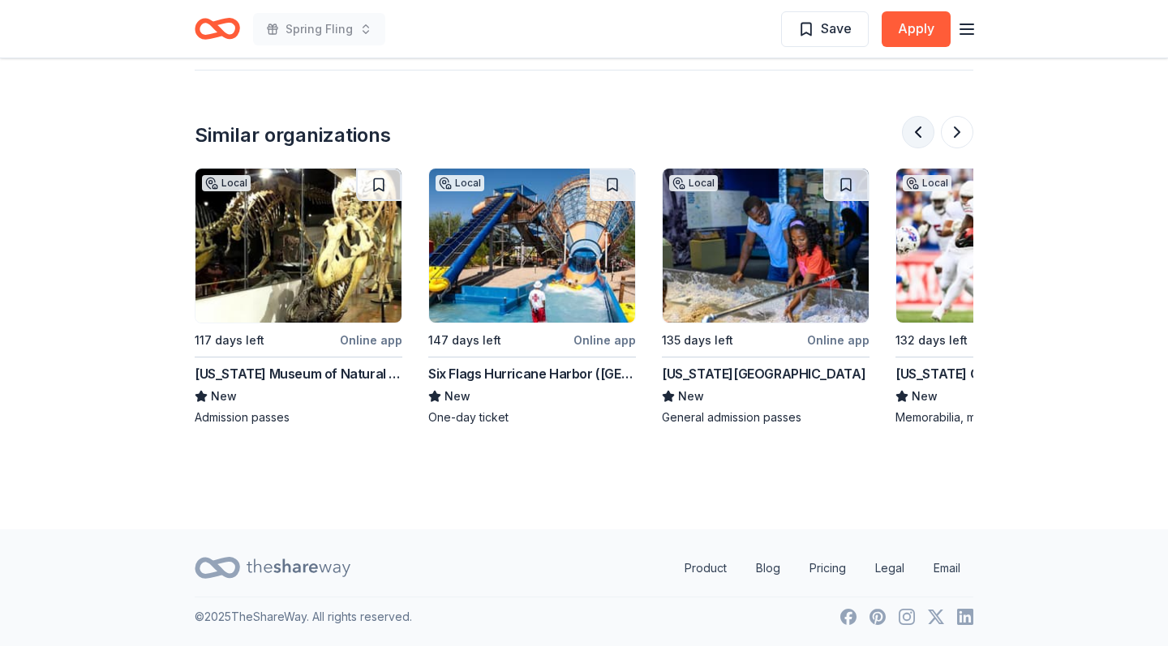
click at [911, 129] on button at bounding box center [918, 132] width 32 height 32
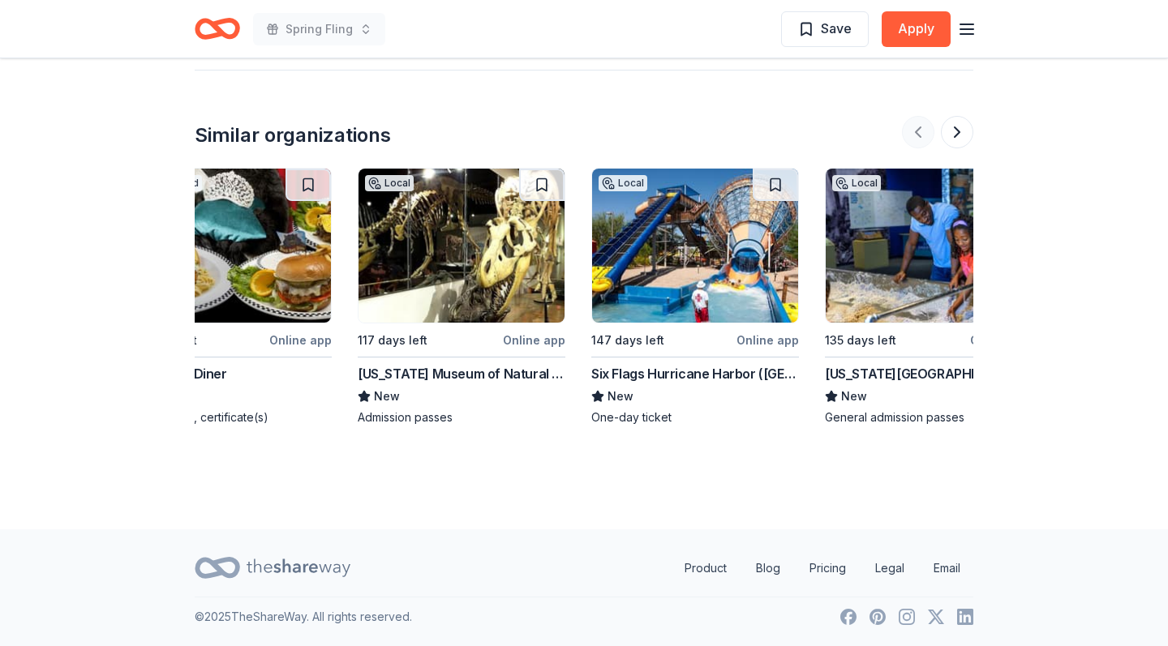
scroll to position [0, 0]
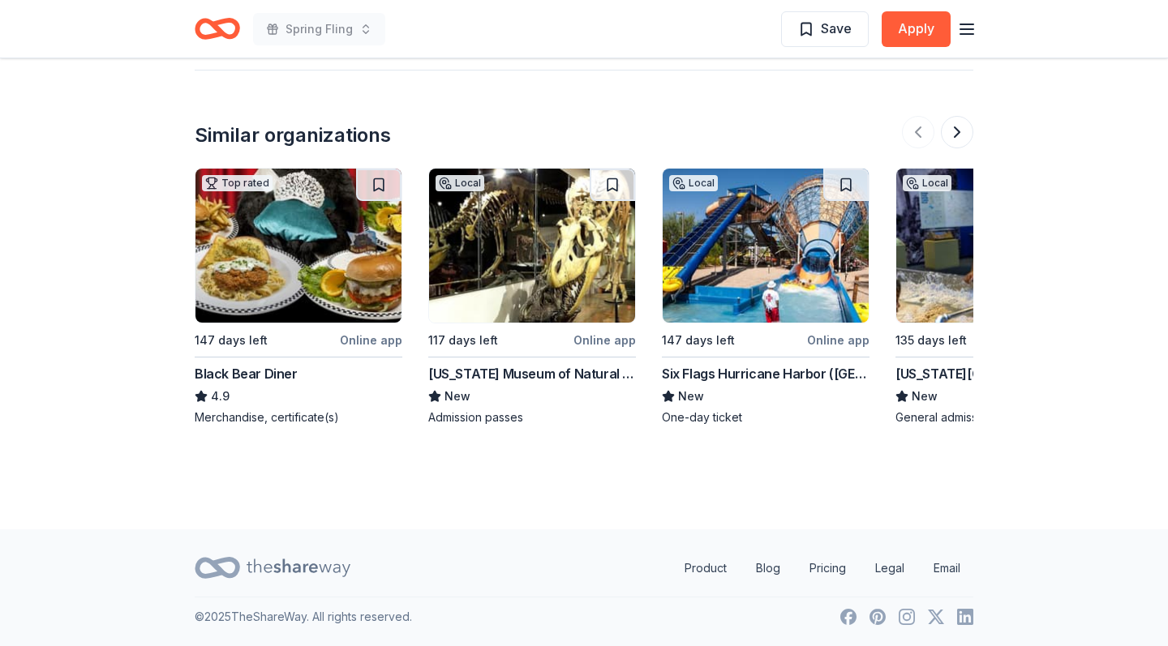
click at [272, 311] on img at bounding box center [298, 246] width 206 height 154
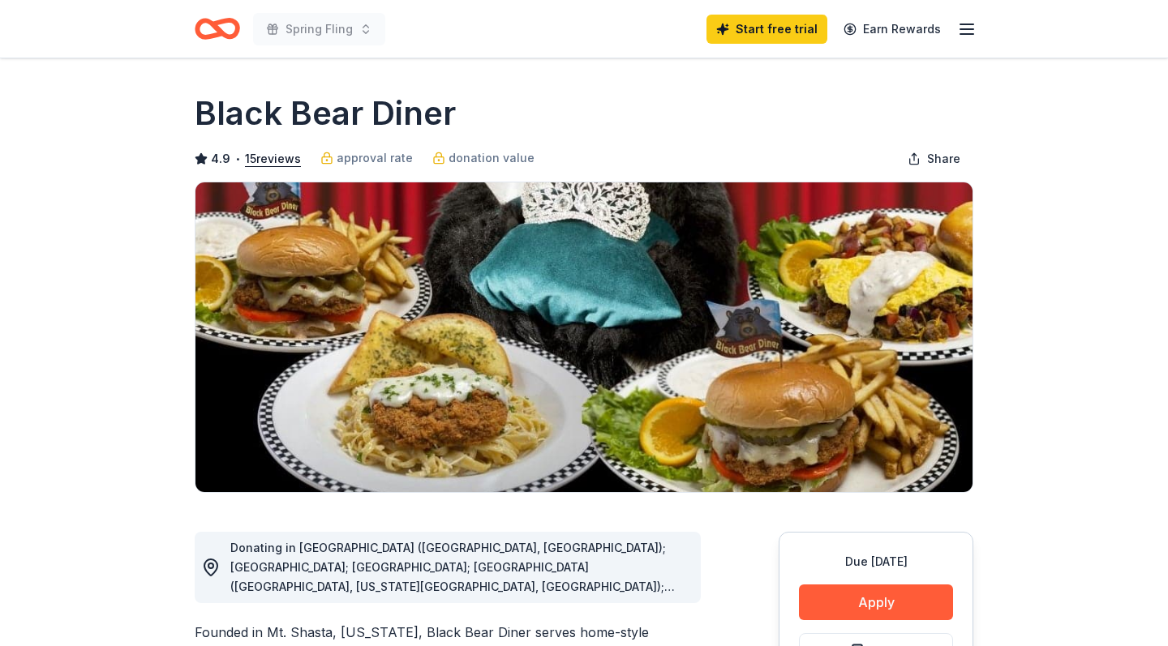
scroll to position [375, 0]
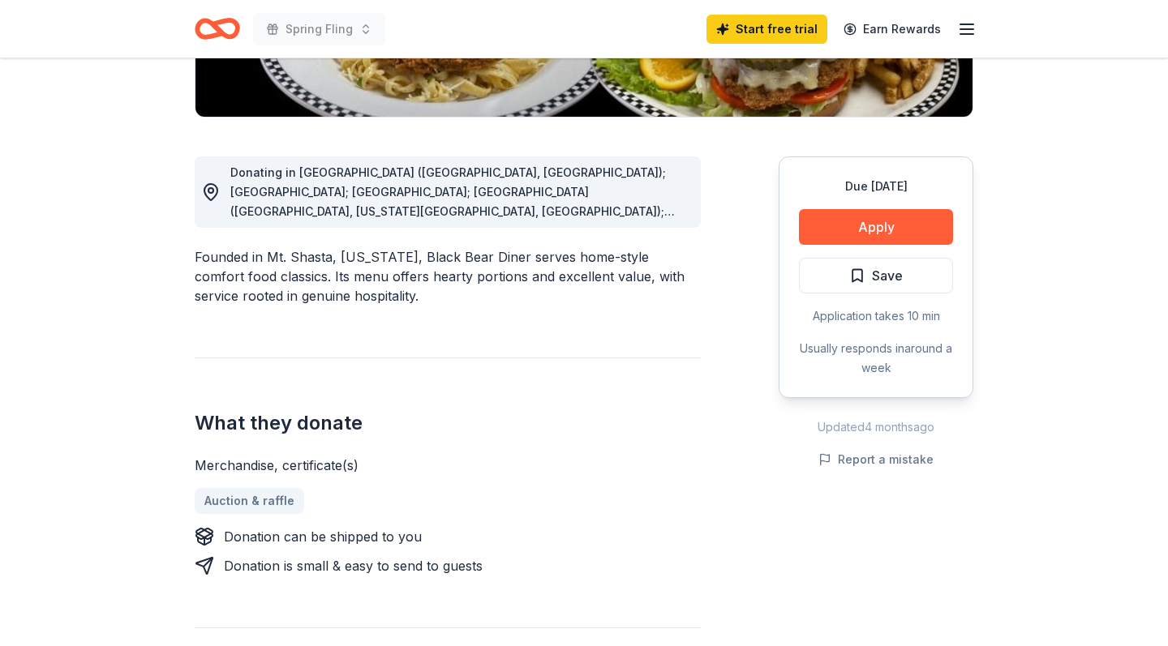
click at [865, 221] on button "Apply" at bounding box center [876, 227] width 154 height 36
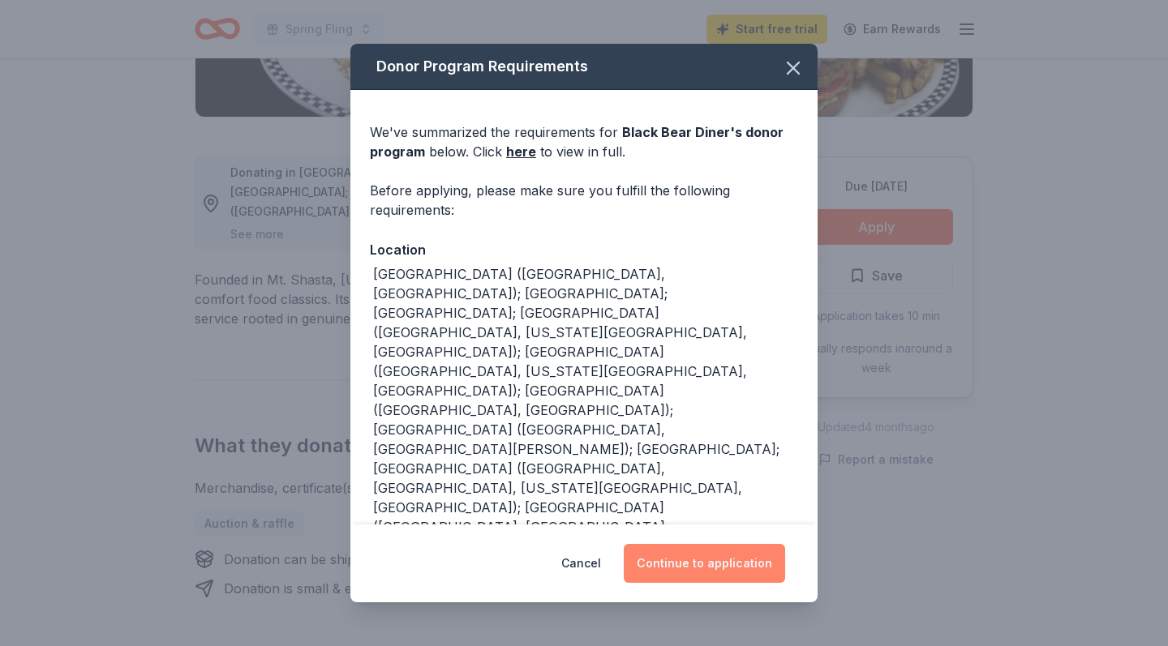
click at [718, 562] on button "Continue to application" at bounding box center [703, 563] width 161 height 39
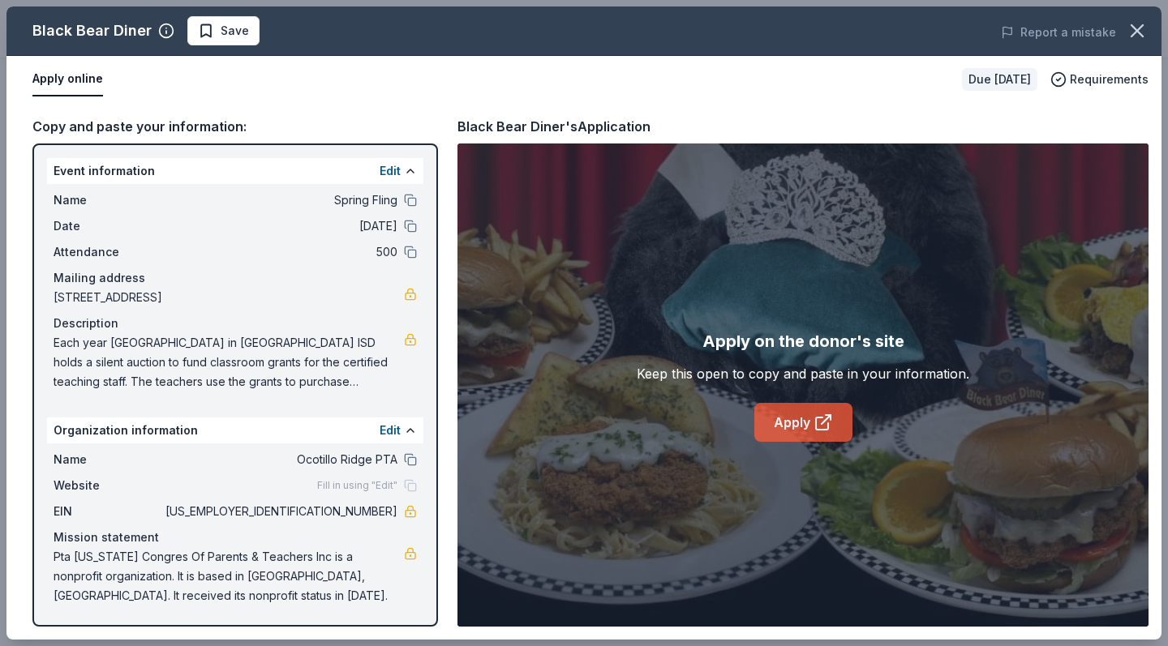
click at [812, 428] on link "Apply" at bounding box center [803, 422] width 98 height 39
